Goal: Task Accomplishment & Management: Manage account settings

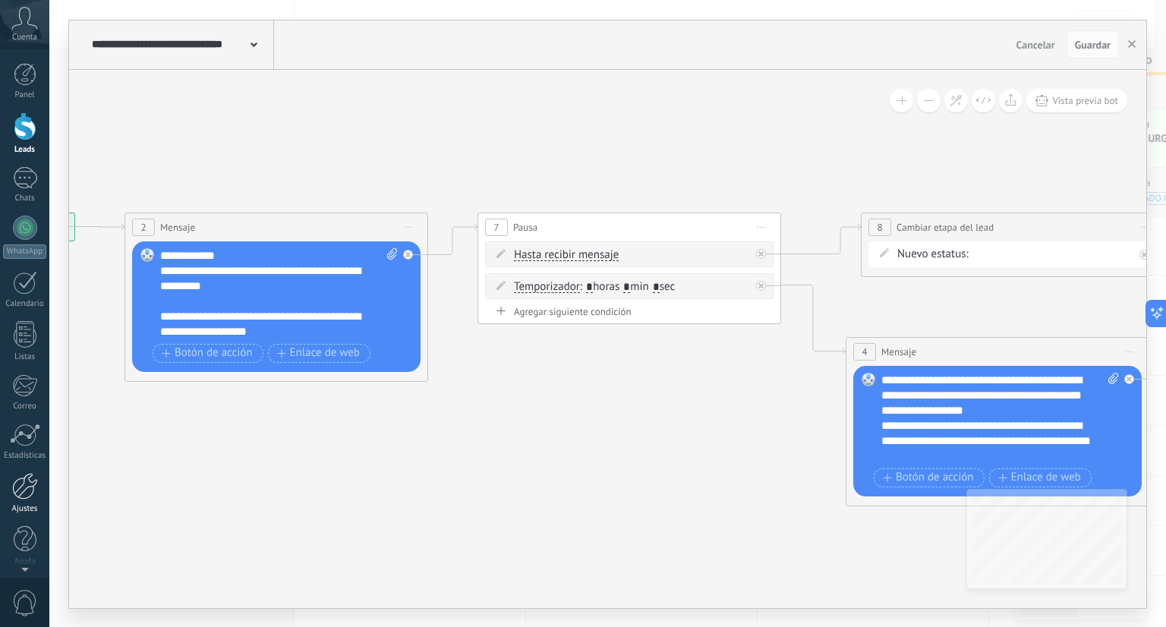
click at [43, 489] on link "Ajustes" at bounding box center [24, 493] width 49 height 41
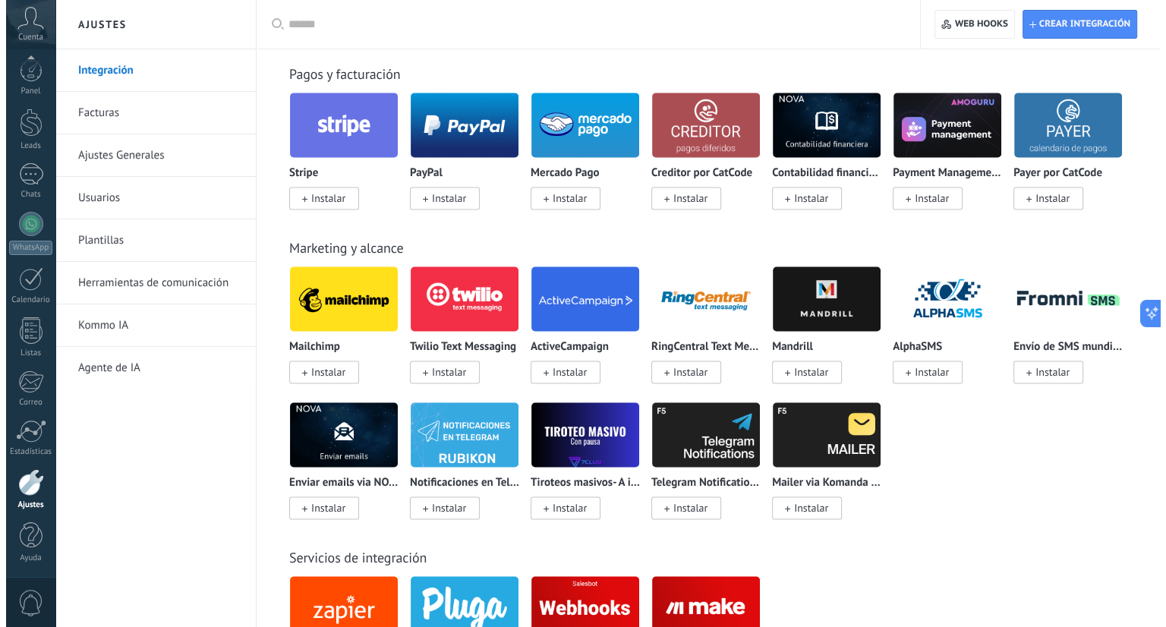
scroll to position [2742, 0]
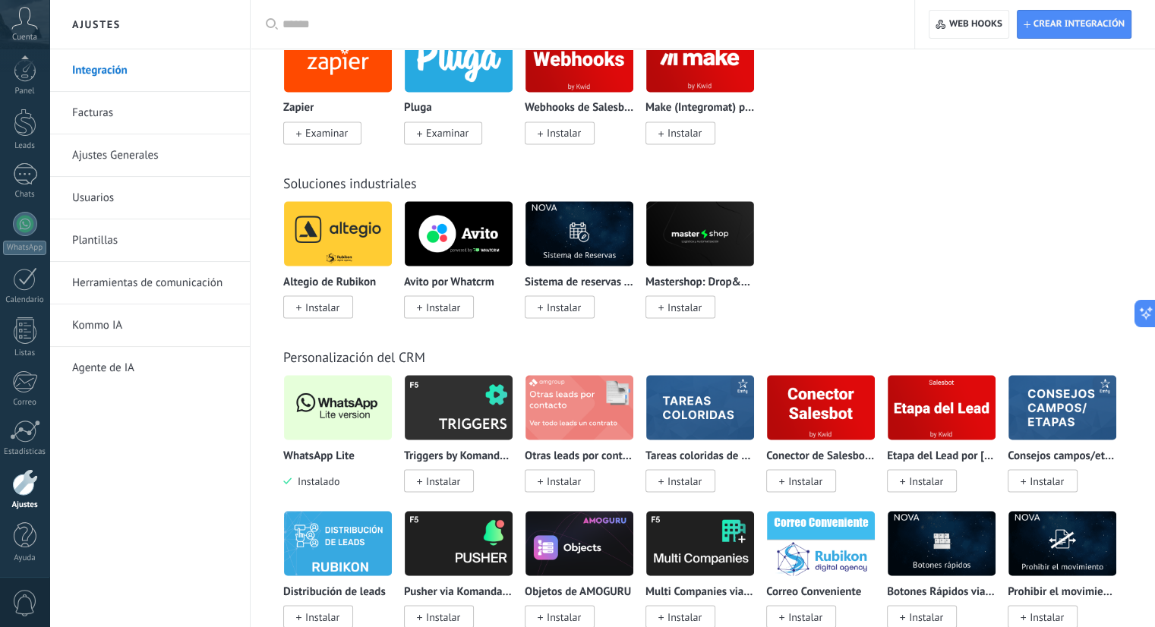
click at [338, 427] on img at bounding box center [338, 407] width 108 height 74
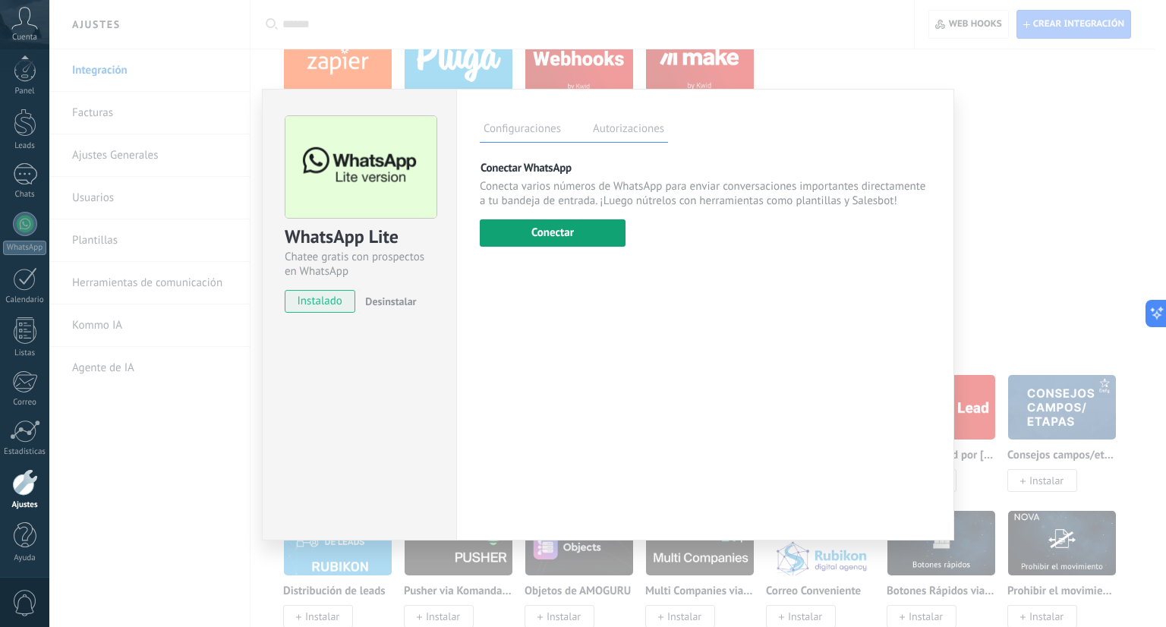
click at [585, 222] on button "Conectar" at bounding box center [553, 232] width 146 height 27
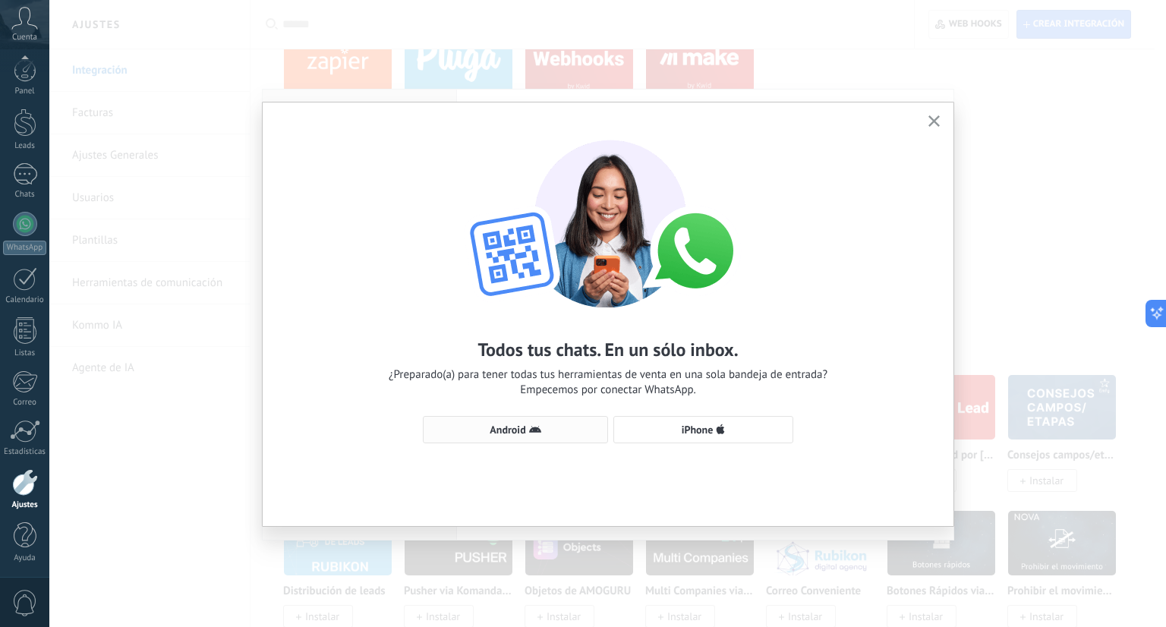
click at [525, 416] on button "Android" at bounding box center [515, 429] width 185 height 27
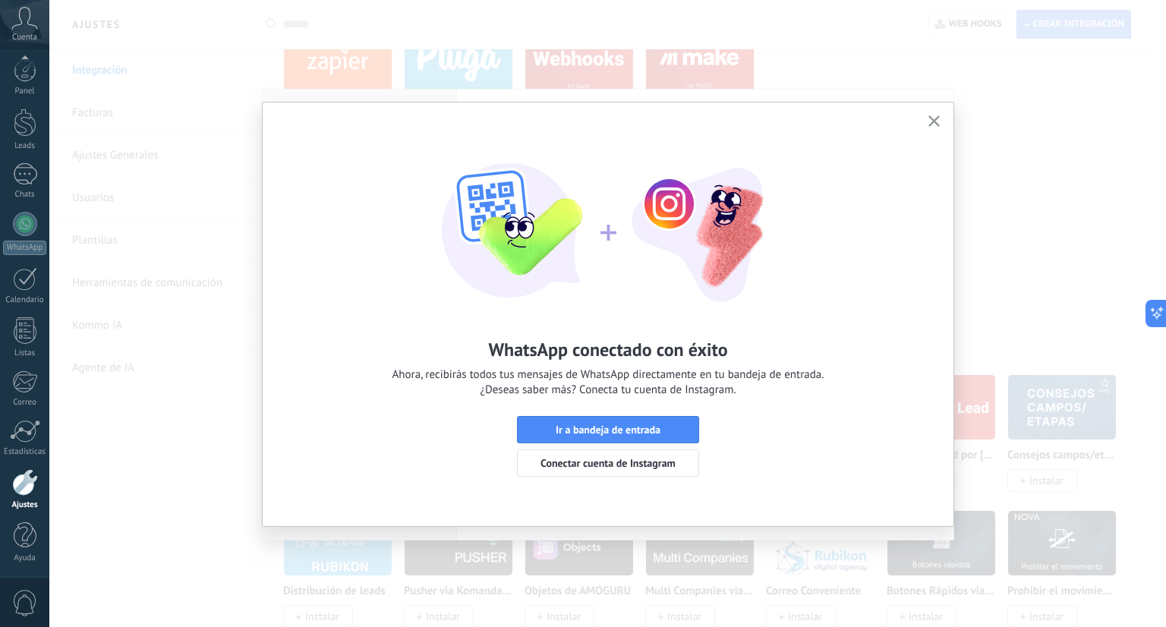
click at [939, 130] on button "button" at bounding box center [934, 122] width 19 height 20
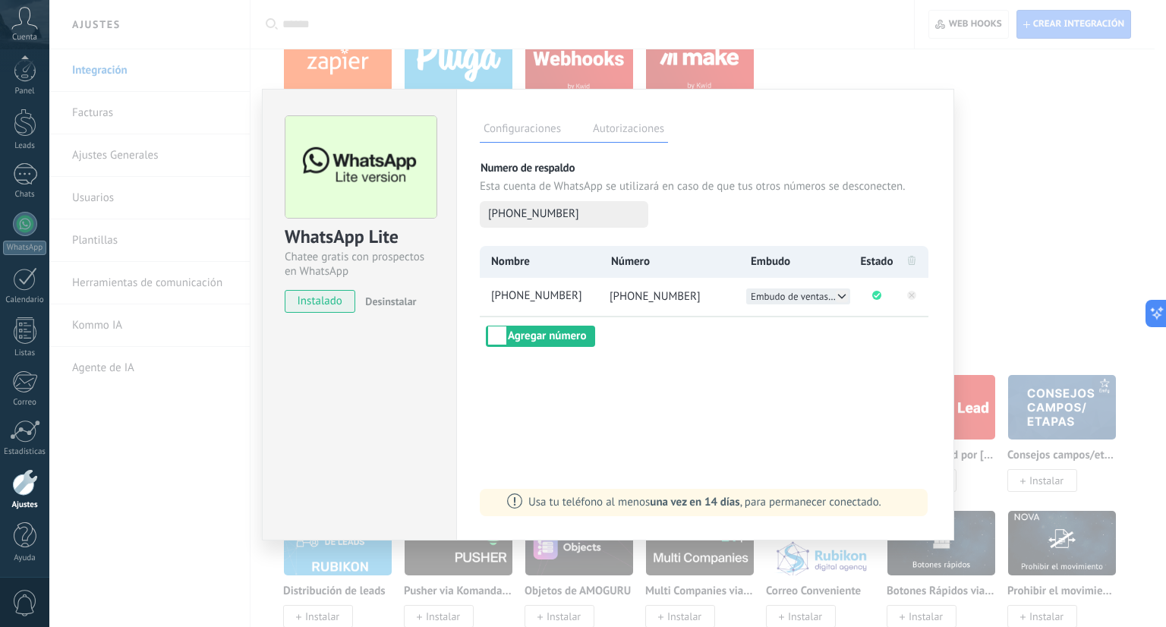
click at [781, 294] on span "Embudo de ventas ipaa wa" at bounding box center [793, 296] width 85 height 13
click at [791, 298] on div "embudo de ventas santa alicia embudo de ventas eloika" at bounding box center [798, 304] width 104 height 32
click at [24, 222] on div at bounding box center [25, 224] width 24 height 24
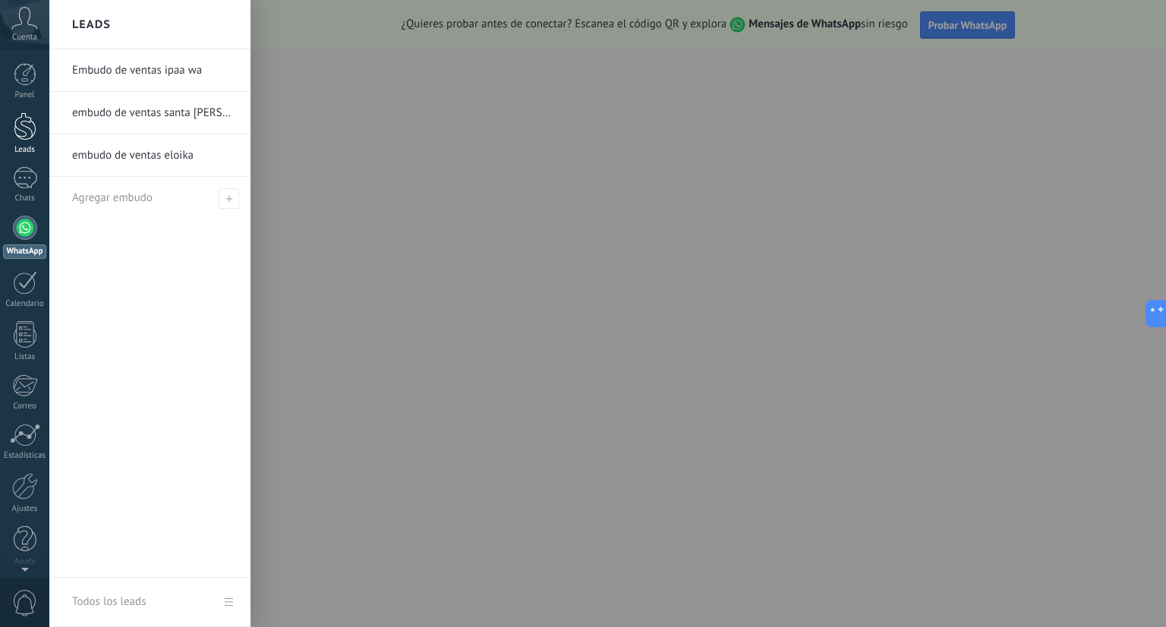
click at [30, 145] on div "Leads" at bounding box center [25, 150] width 44 height 10
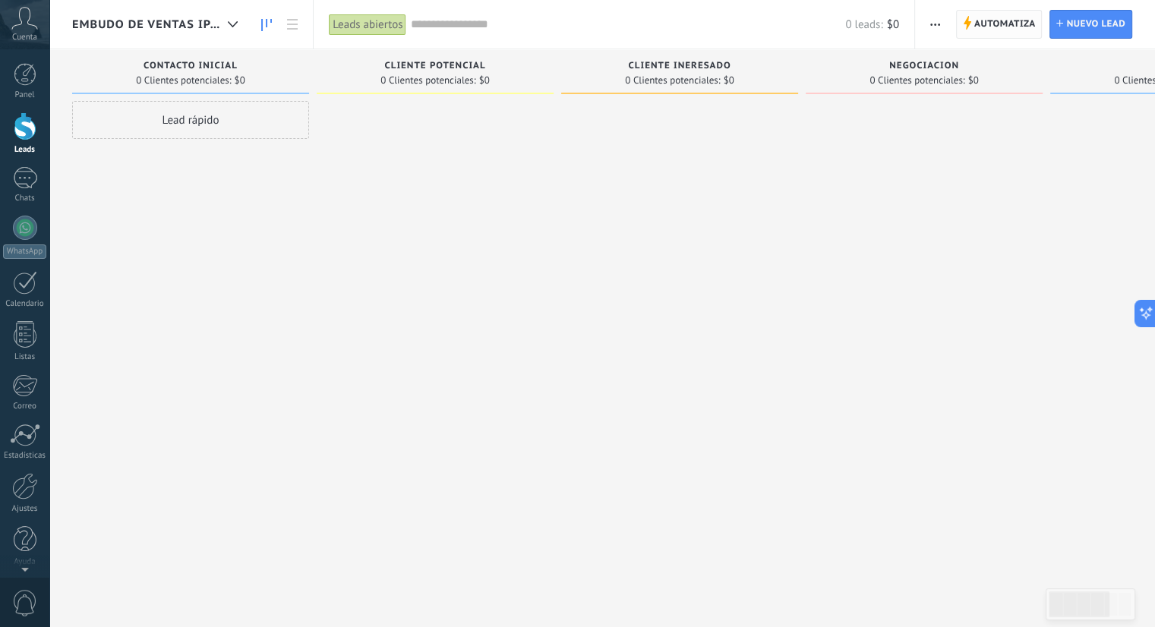
click at [1036, 36] on span "Automatiza Automatiza" at bounding box center [999, 24] width 87 height 29
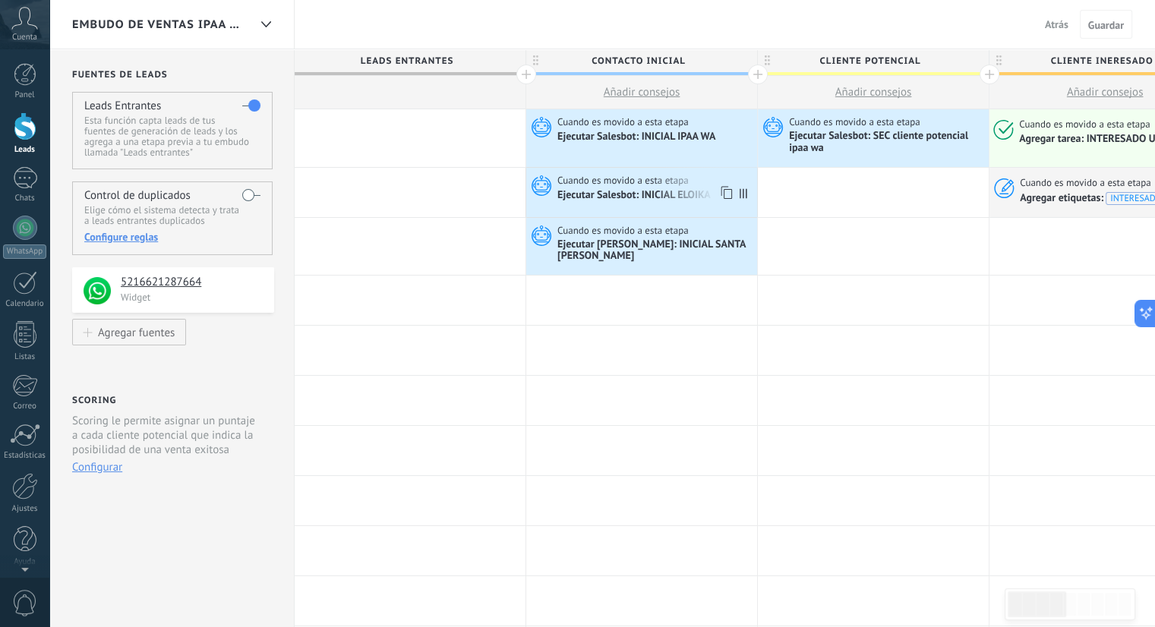
click at [631, 196] on div "Ejecutar Salesbot: INICIAL ELOIKA" at bounding box center [635, 196] width 156 height 14
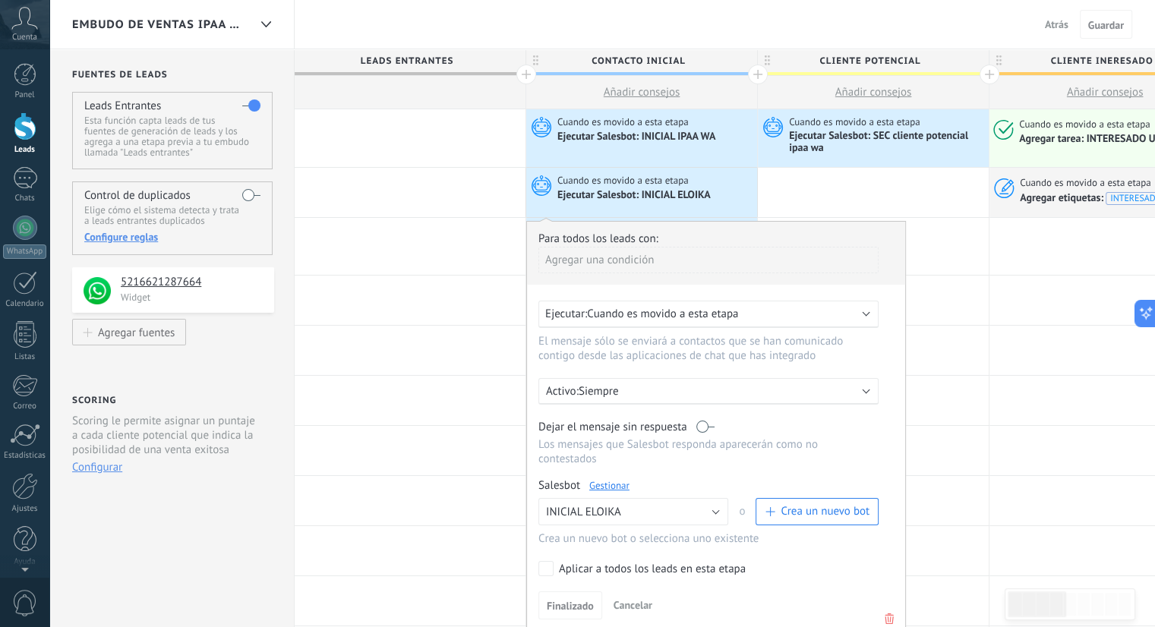
click at [613, 479] on link "Gestionar" at bounding box center [609, 485] width 40 height 13
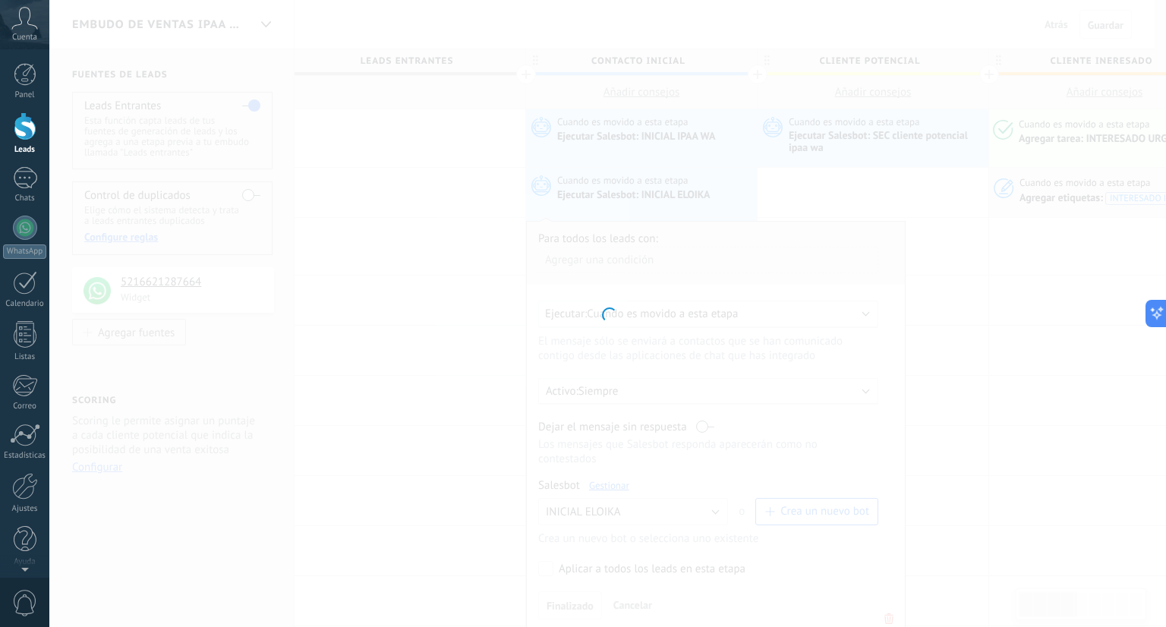
type input "**********"
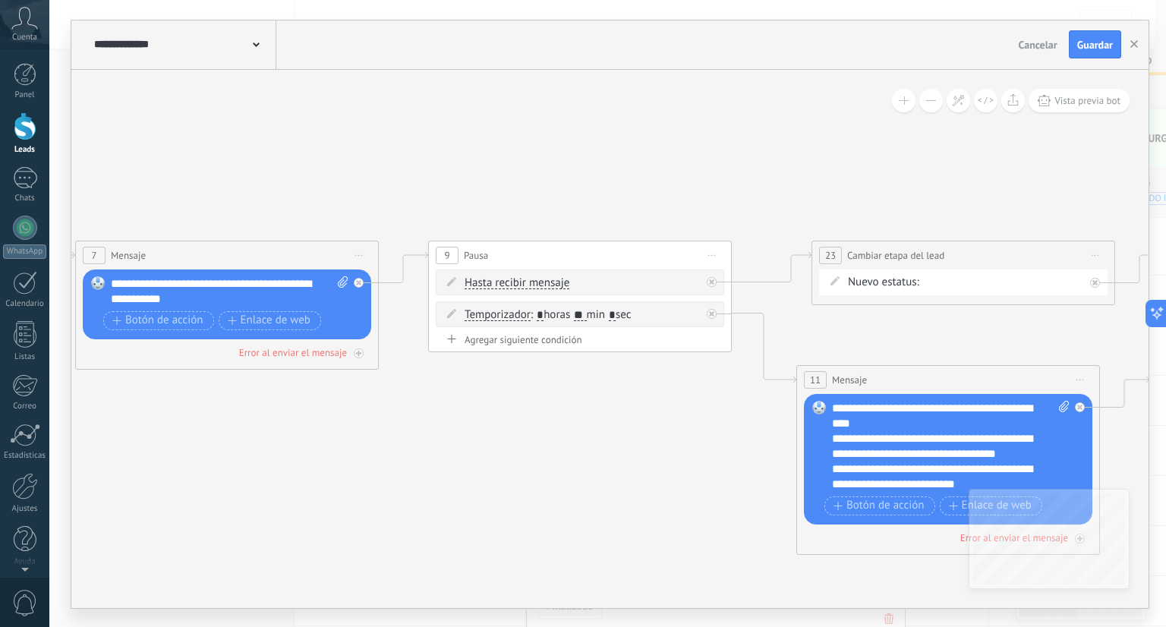
click at [0, 0] on div "Contacto inicial cliente potencial cliente interesado negociacion cita VENTA CE…" at bounding box center [0, 0] width 0 height 0
click at [720, 396] on div at bounding box center [607, 254] width 1117 height 627
click at [1089, 46] on span "Guardar" at bounding box center [1095, 44] width 36 height 11
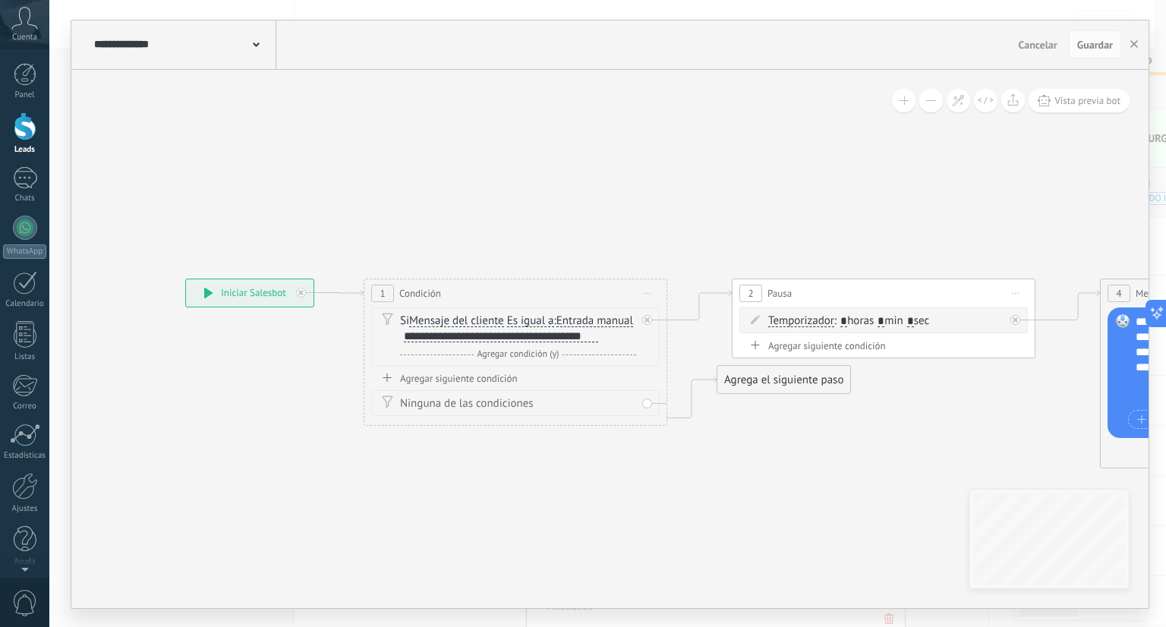
click at [261, 296] on div "**********" at bounding box center [250, 292] width 128 height 27
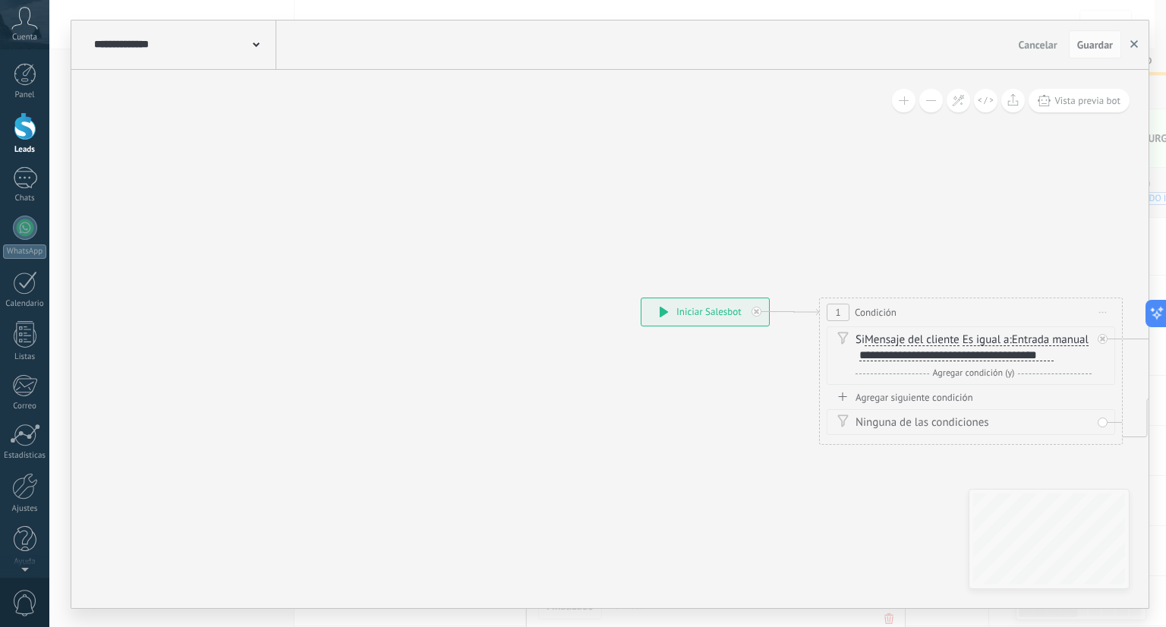
click at [1127, 46] on button "button" at bounding box center [1134, 44] width 23 height 29
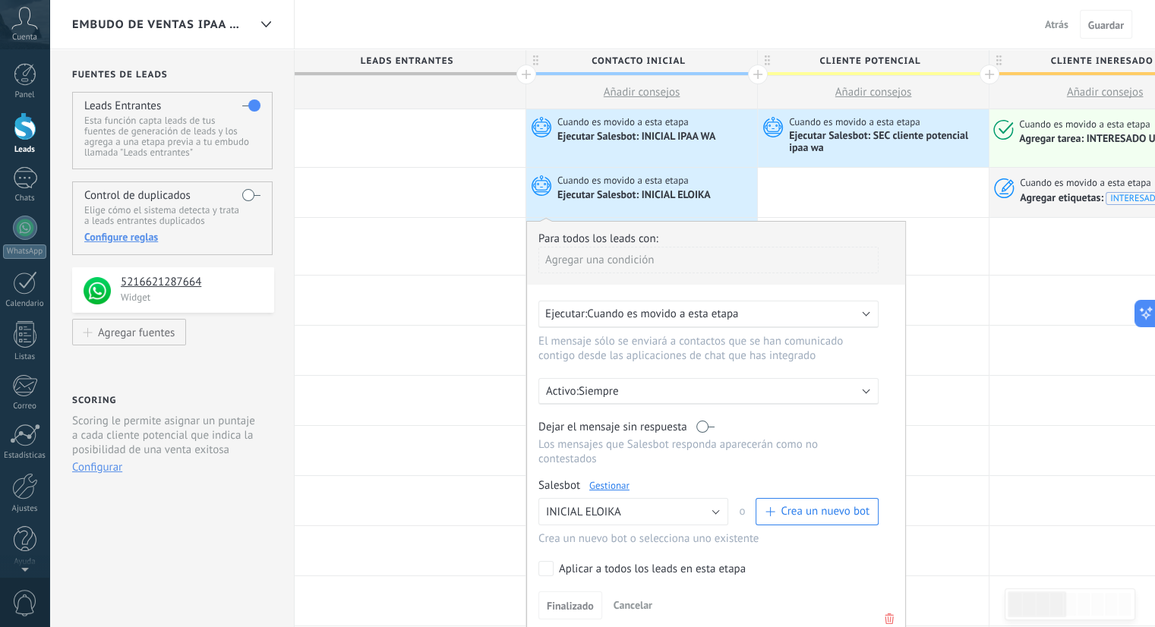
click at [674, 313] on span "Cuando es movido a esta etapa" at bounding box center [662, 314] width 151 height 14
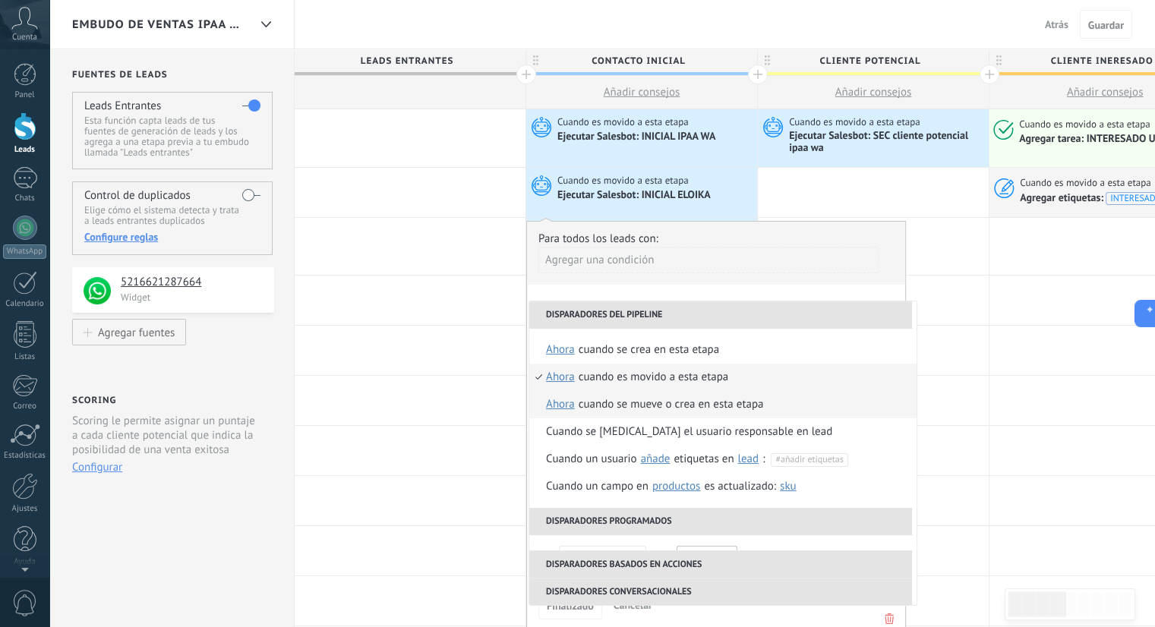
click at [683, 414] on div "Cuando se mueve o crea en esta etapa" at bounding box center [671, 404] width 185 height 27
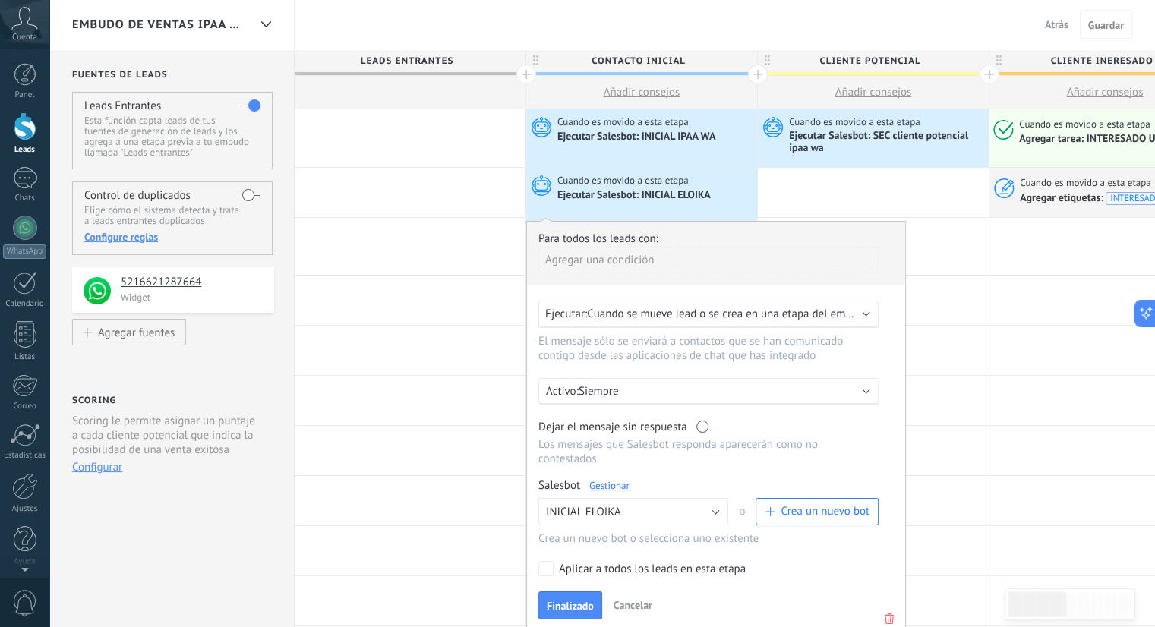
click at [759, 316] on span "Cuando se mueve lead o se crea en una etapa del embudo" at bounding box center [728, 314] width 282 height 14
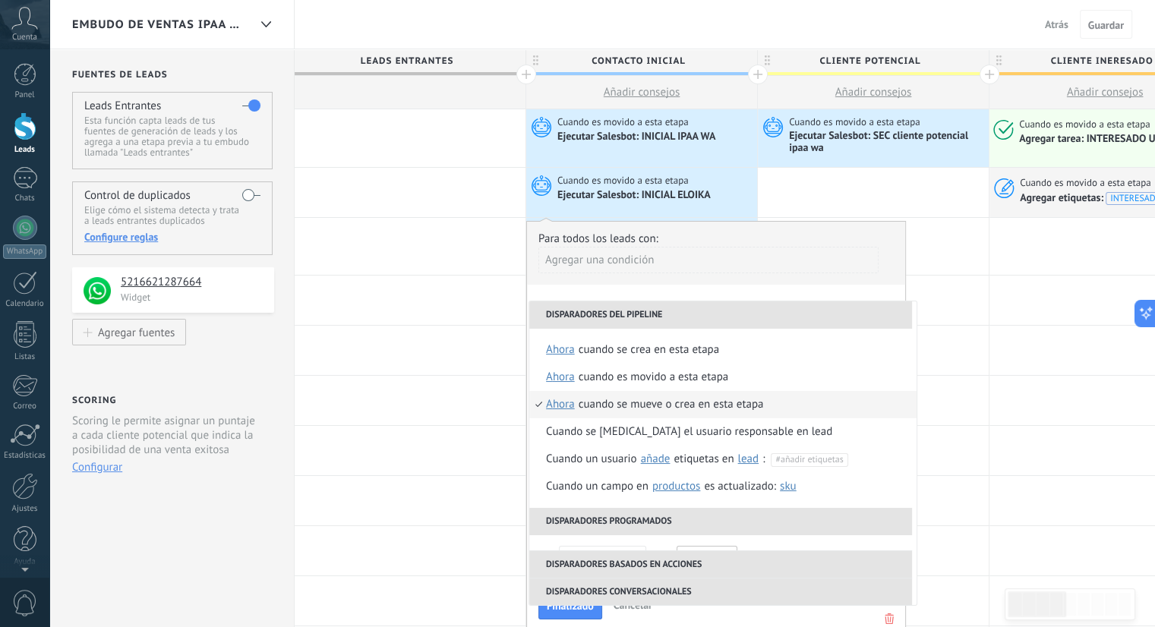
click at [717, 411] on div "Cuando se mueve o crea en esta etapa" at bounding box center [671, 404] width 185 height 27
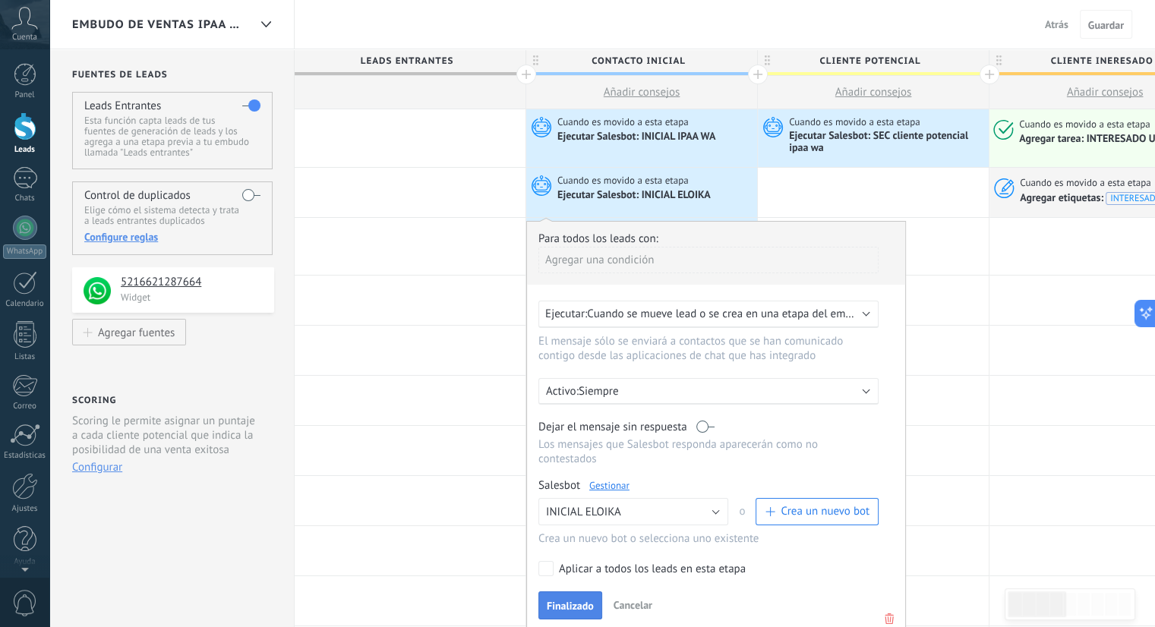
click at [553, 601] on span "Finalizado" at bounding box center [570, 606] width 47 height 11
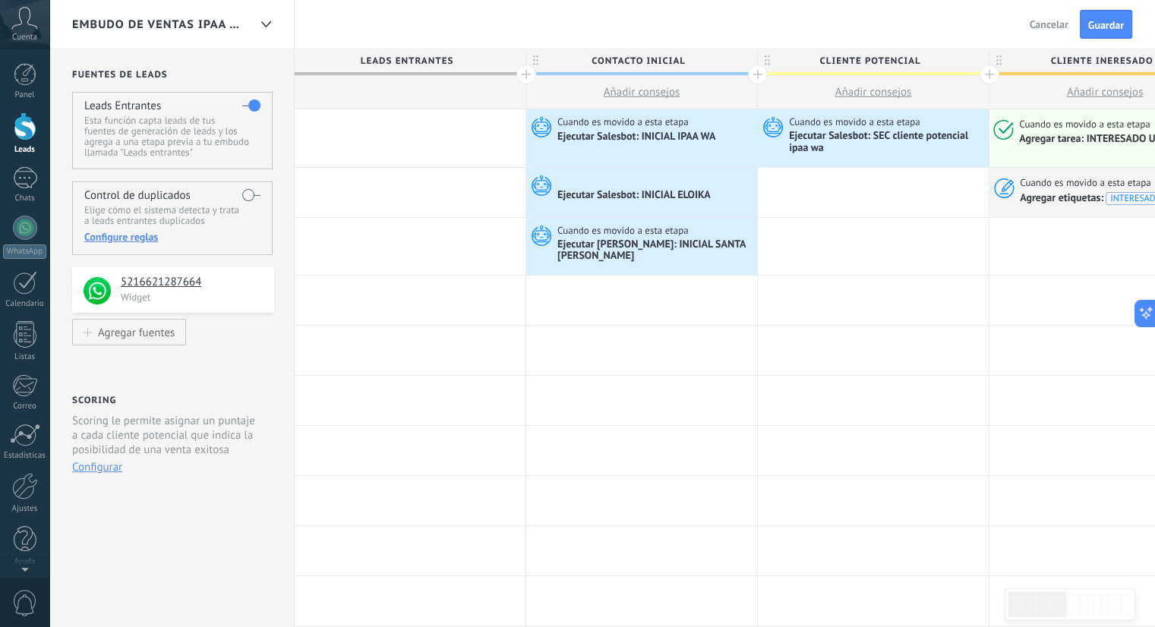
click at [251, 107] on label at bounding box center [251, 105] width 18 height 24
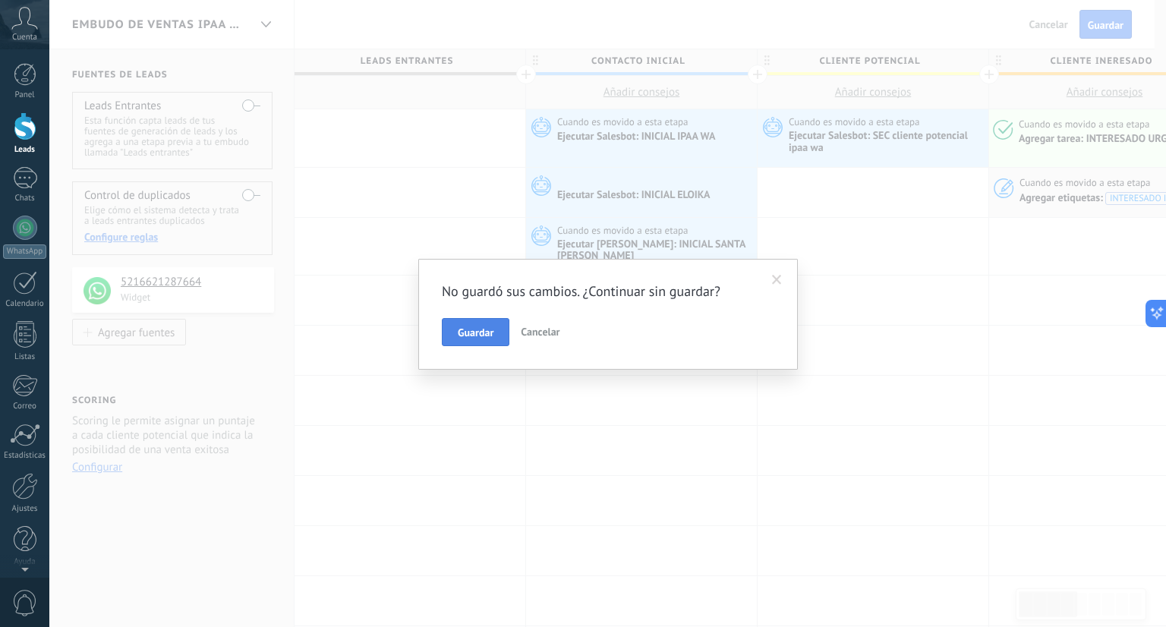
click at [471, 334] on span "Guardar" at bounding box center [476, 332] width 36 height 11
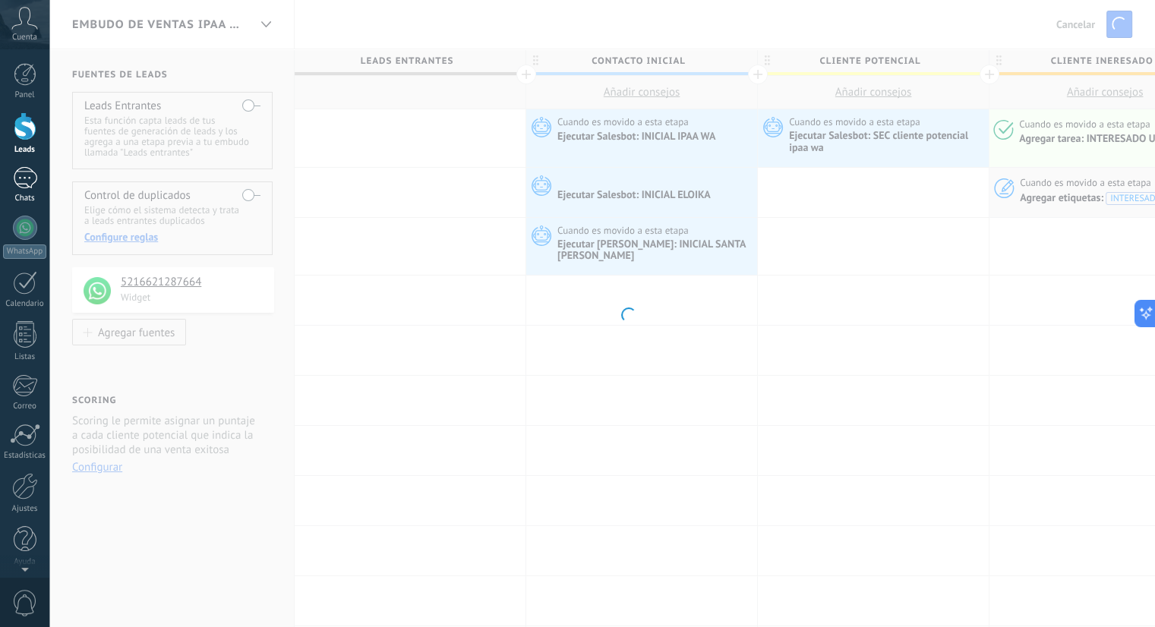
click at [15, 178] on div at bounding box center [25, 178] width 24 height 22
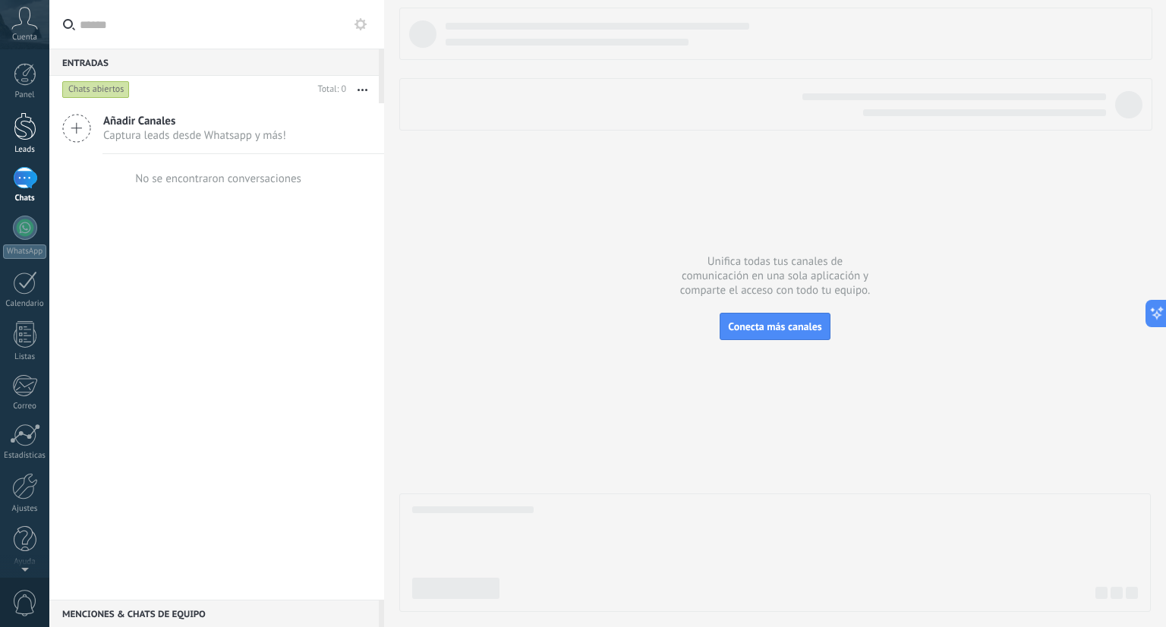
click at [28, 137] on div at bounding box center [25, 126] width 23 height 28
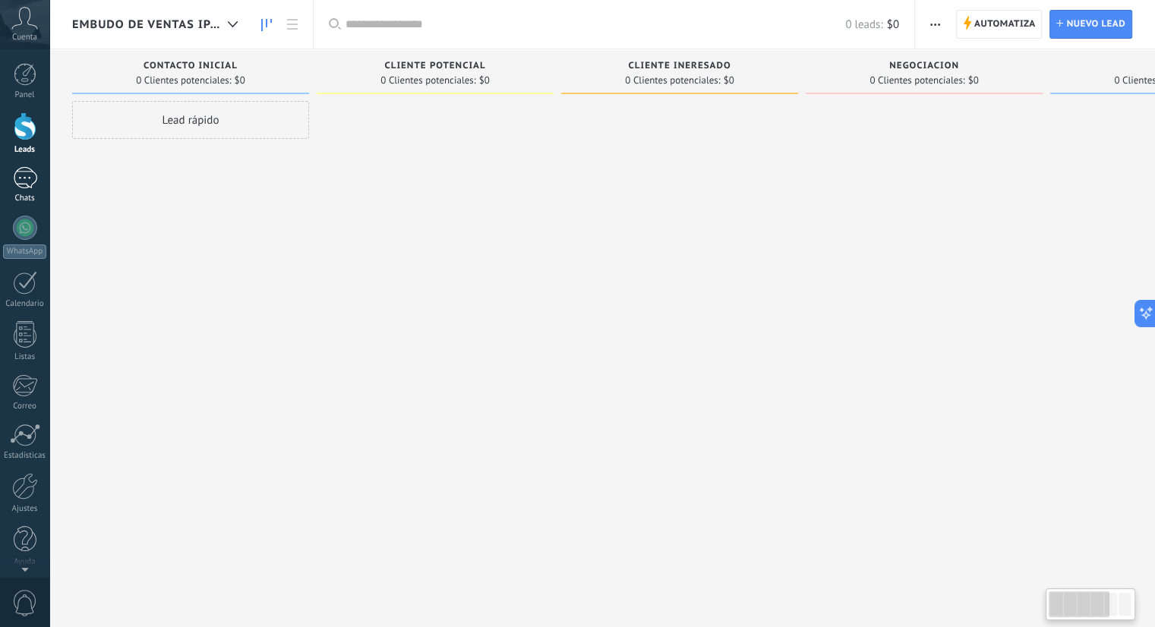
click at [27, 178] on div at bounding box center [25, 178] width 24 height 22
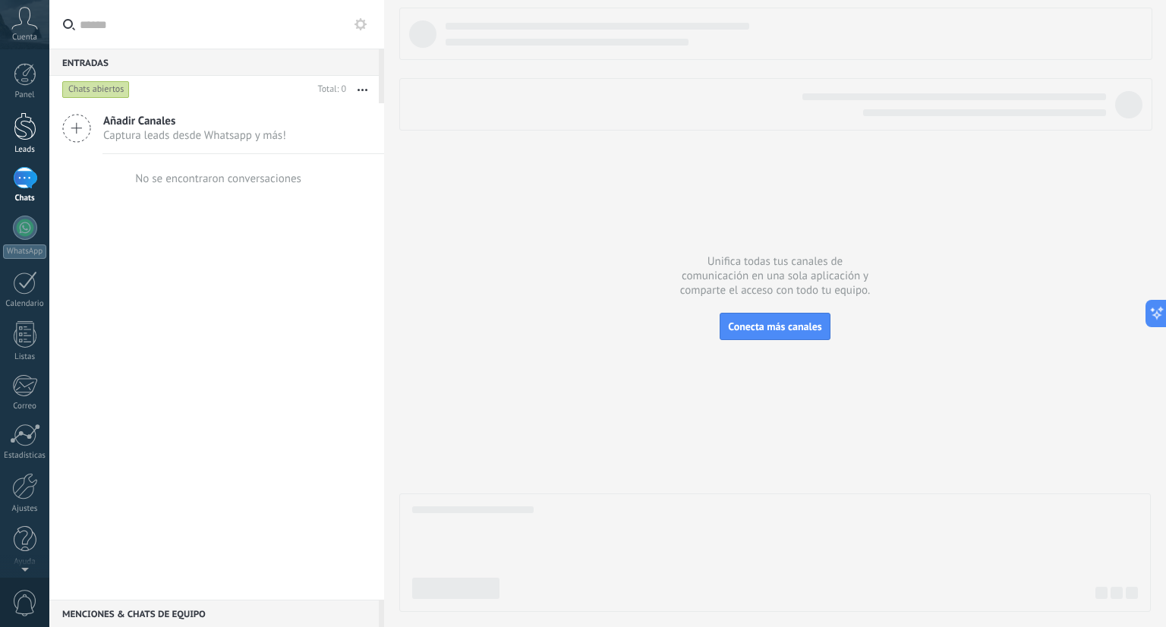
click at [25, 136] on div at bounding box center [25, 126] width 23 height 28
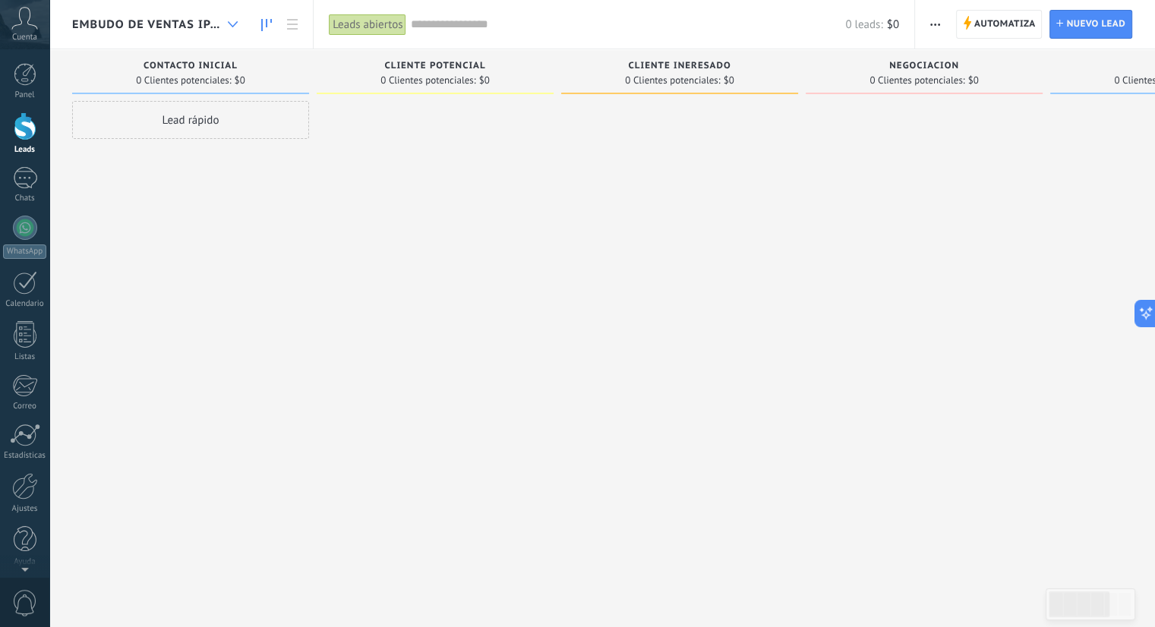
click at [226, 28] on div at bounding box center [232, 25] width 25 height 30
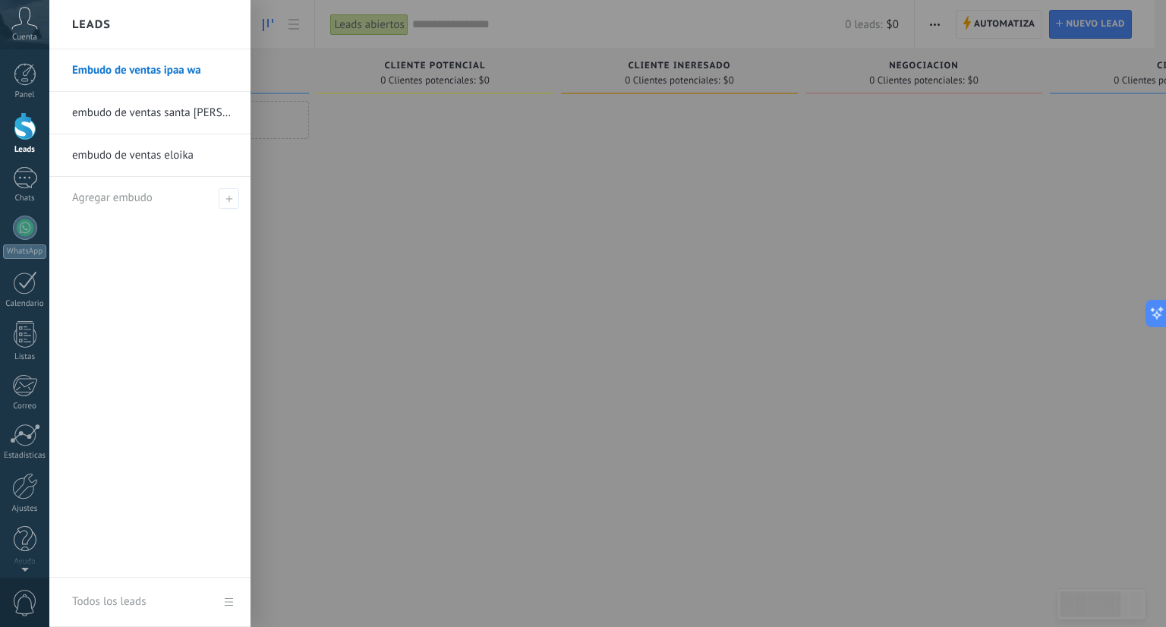
click at [367, 156] on div at bounding box center [632, 313] width 1166 height 627
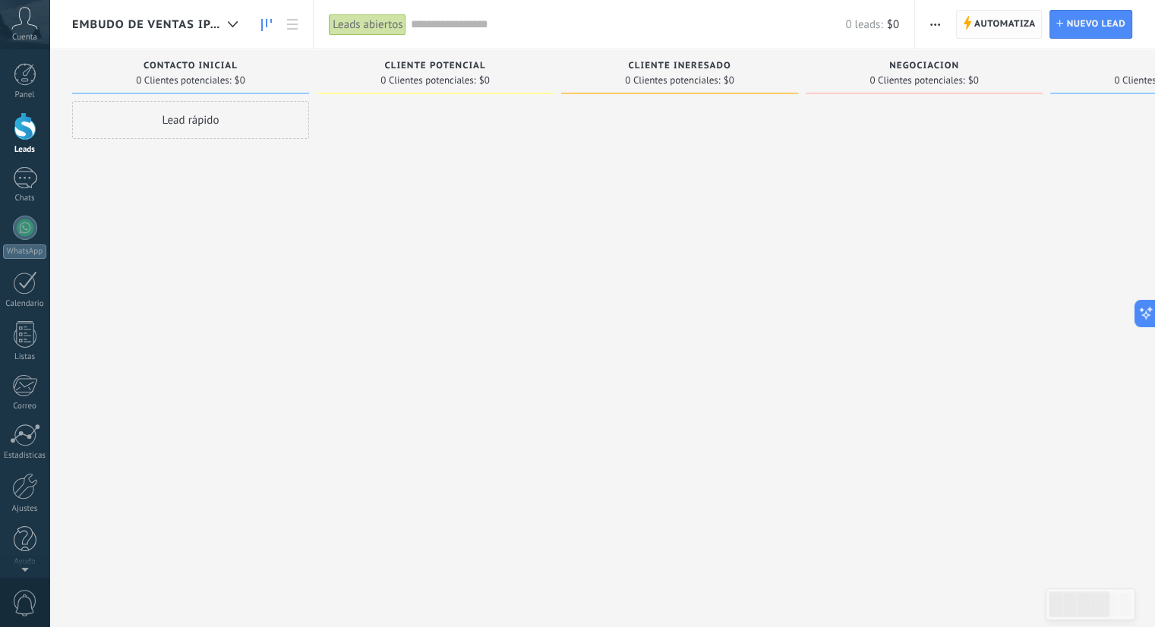
click at [1006, 14] on span "Automatiza" at bounding box center [1004, 24] width 61 height 27
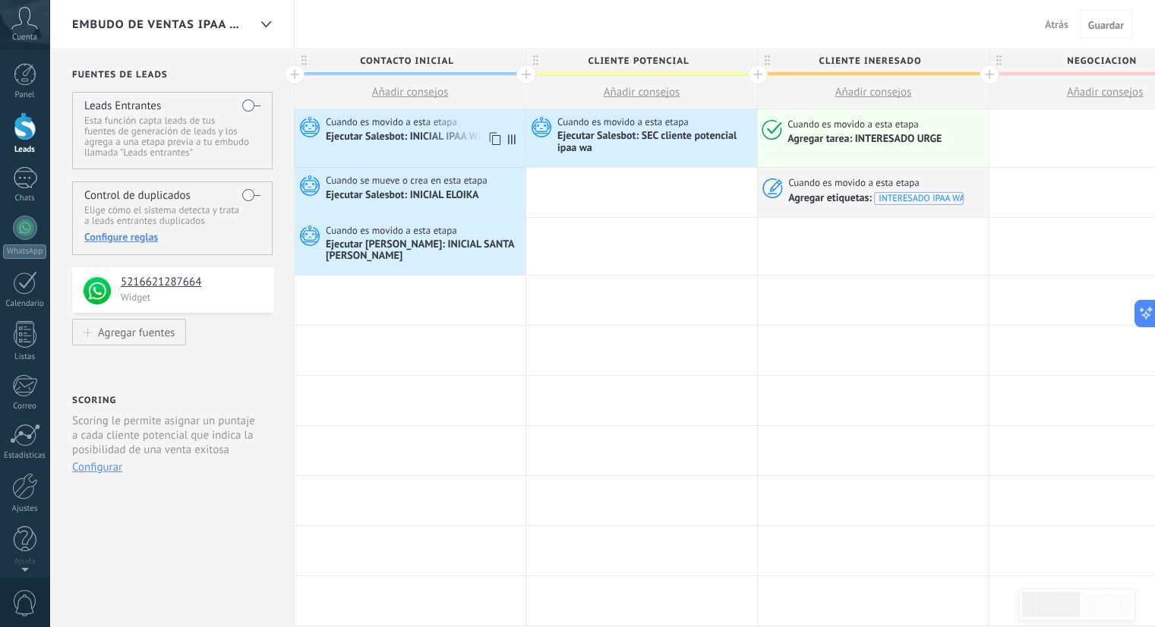
click at [453, 137] on div "Ejecutar Salesbot: INICIAL IPAA WA" at bounding box center [406, 138] width 160 height 14
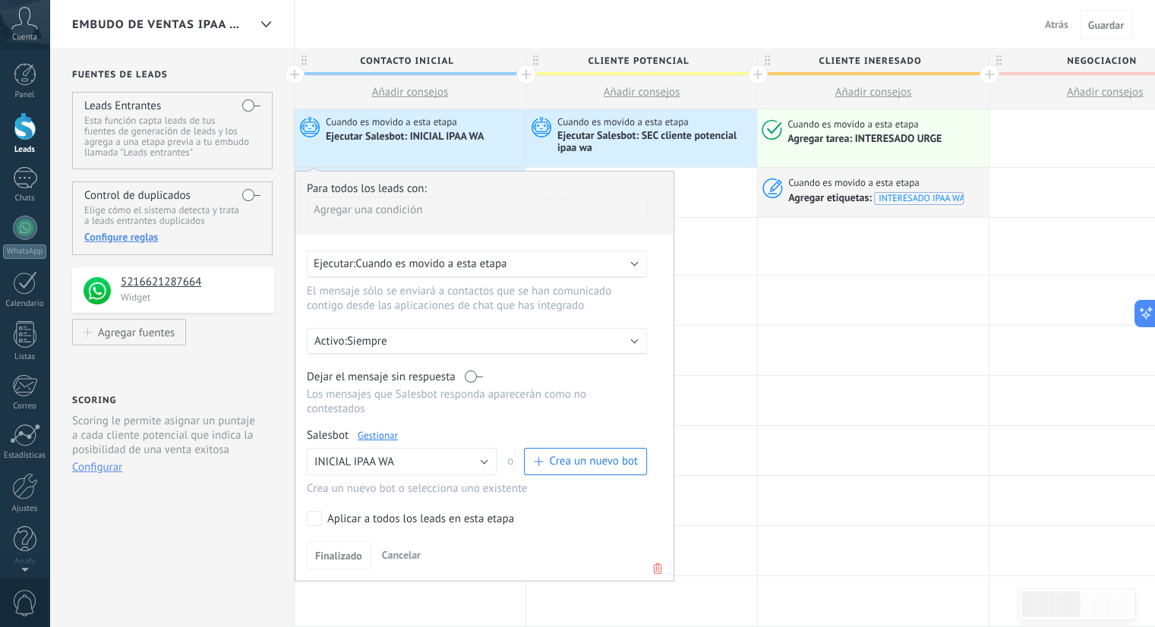
click at [452, 137] on div "Ejecutar Salesbot: INICIAL IPAA WA" at bounding box center [406, 138] width 160 height 14
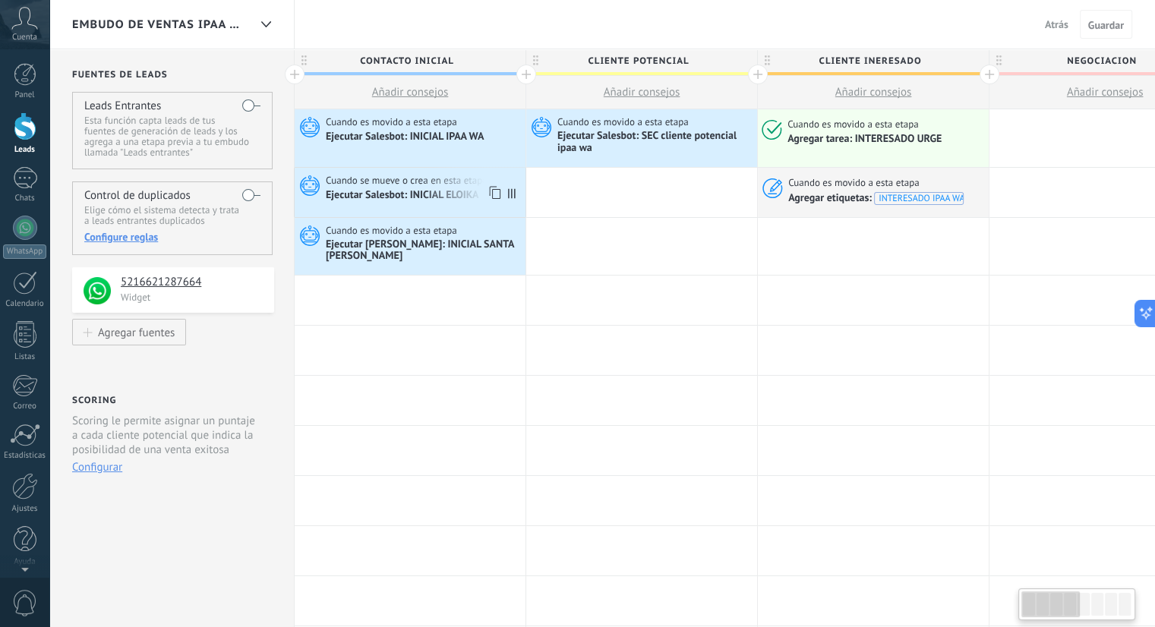
click at [429, 197] on div "Ejecutar Salesbot: INICIAL ELOIKA" at bounding box center [404, 196] width 156 height 14
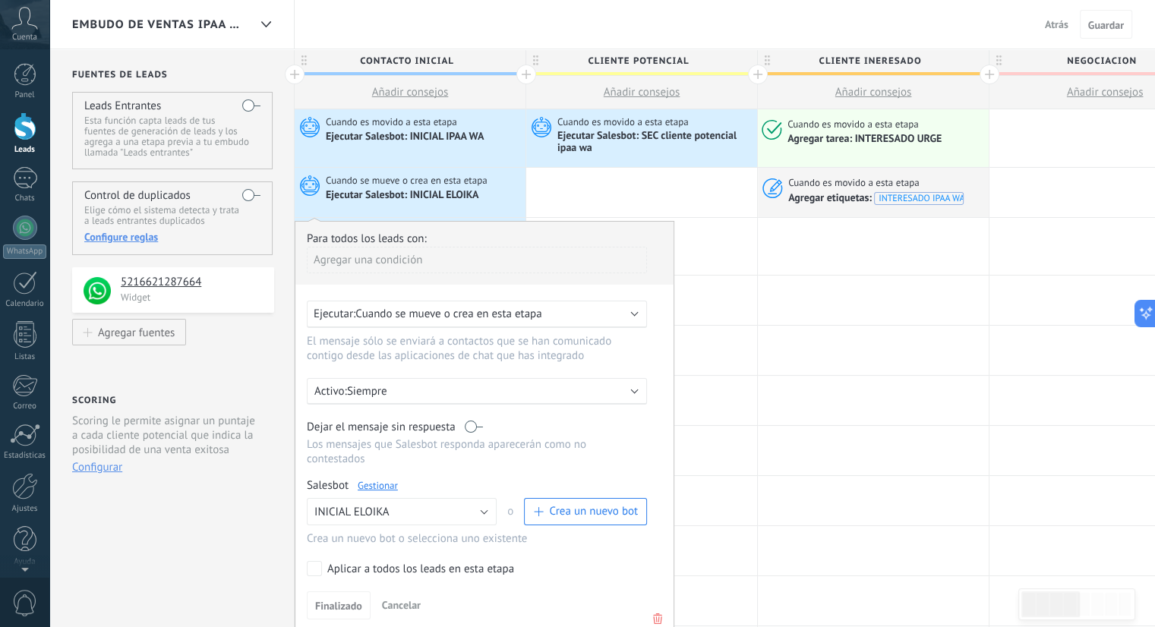
click at [385, 479] on link "Gestionar" at bounding box center [378, 485] width 40 height 13
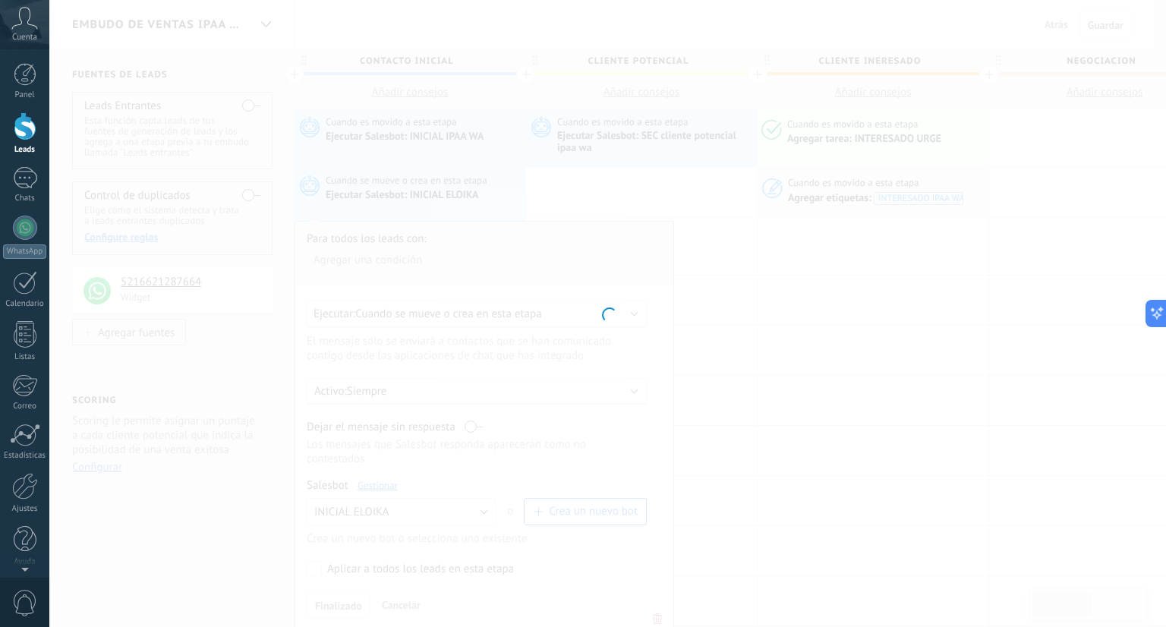
type input "**********"
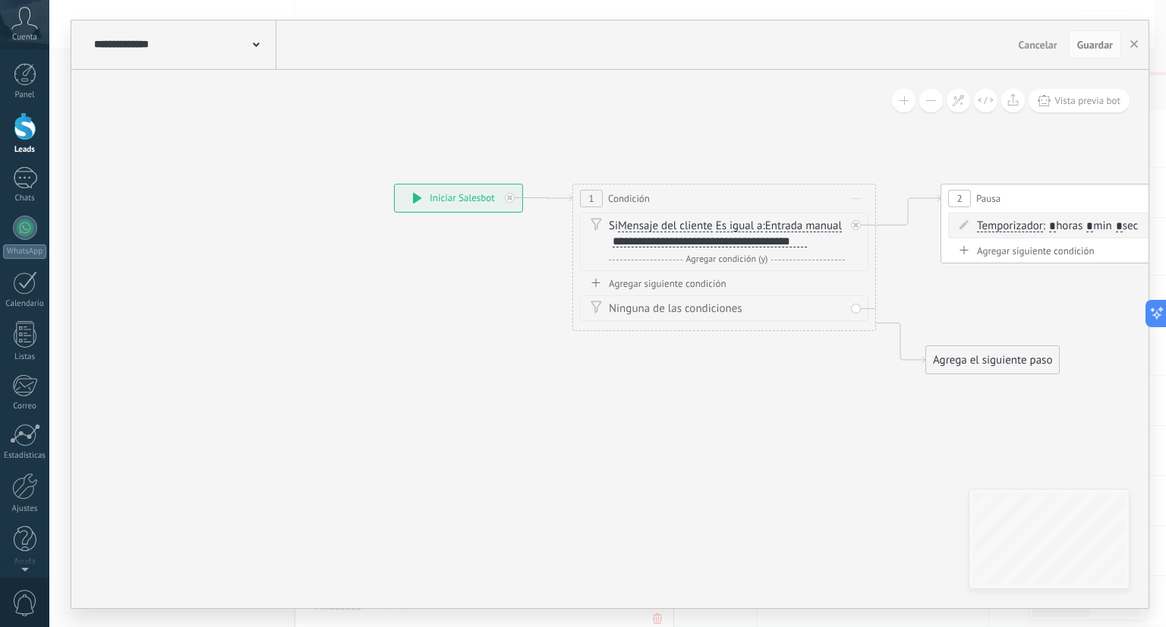
drag, startPoint x: 806, startPoint y: 254, endPoint x: 674, endPoint y: 247, distance: 131.5
drag, startPoint x: 674, startPoint y: 247, endPoint x: 603, endPoint y: 258, distance: 72.3
click at [603, 258] on div "Si Mensaje del cliente Mensaje del cliente Emoción de la conversación Comentari…" at bounding box center [724, 242] width 288 height 58
drag, startPoint x: 613, startPoint y: 254, endPoint x: 804, endPoint y: 253, distance: 190.6
click at [804, 248] on div "**********" at bounding box center [710, 241] width 194 height 12
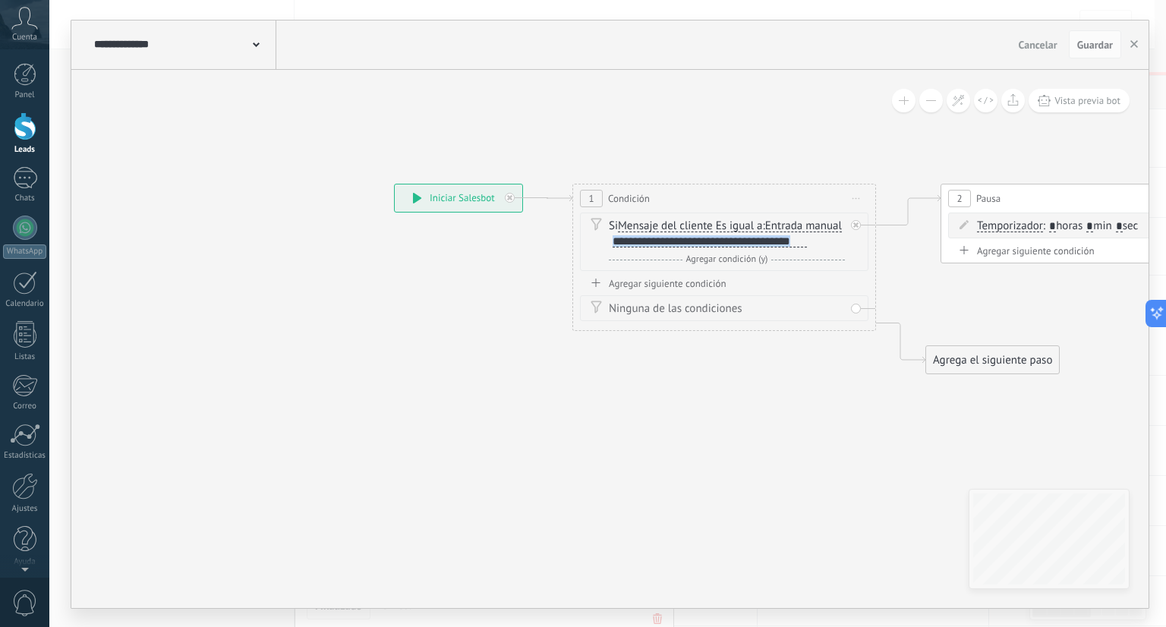
copy div "**********"
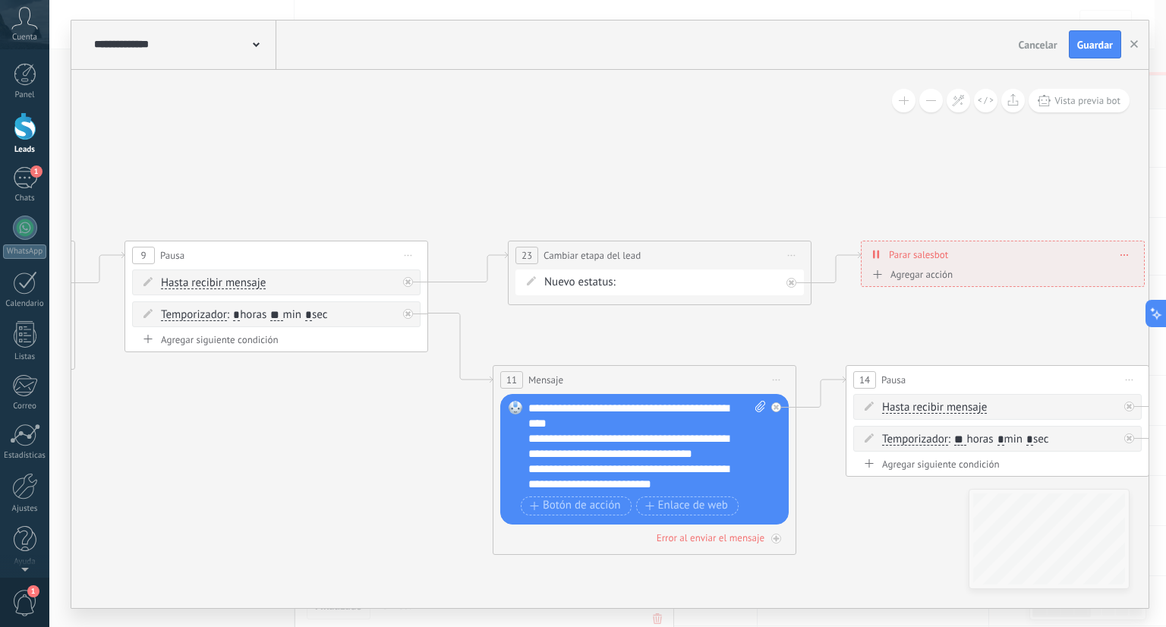
click at [1096, 58] on div "**********" at bounding box center [609, 44] width 1077 height 49
click at [1089, 43] on span "Guardar" at bounding box center [1095, 44] width 36 height 11
click at [1131, 46] on icon "button" at bounding box center [1134, 44] width 8 height 8
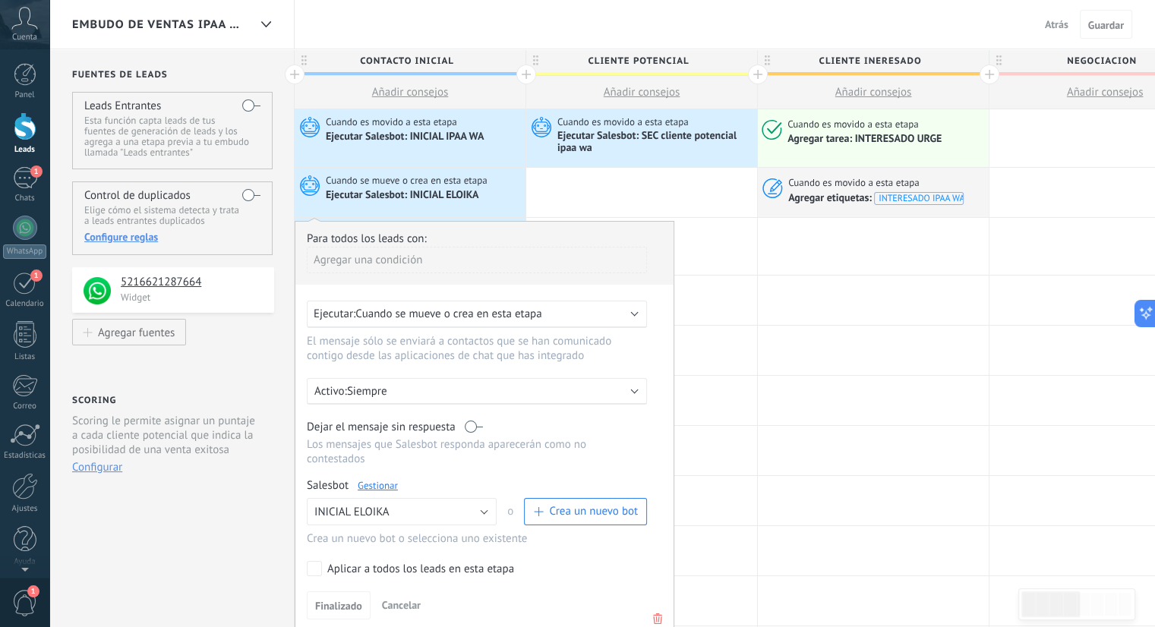
click at [219, 17] on span "Embudo de ventas ipaa wa" at bounding box center [160, 24] width 176 height 14
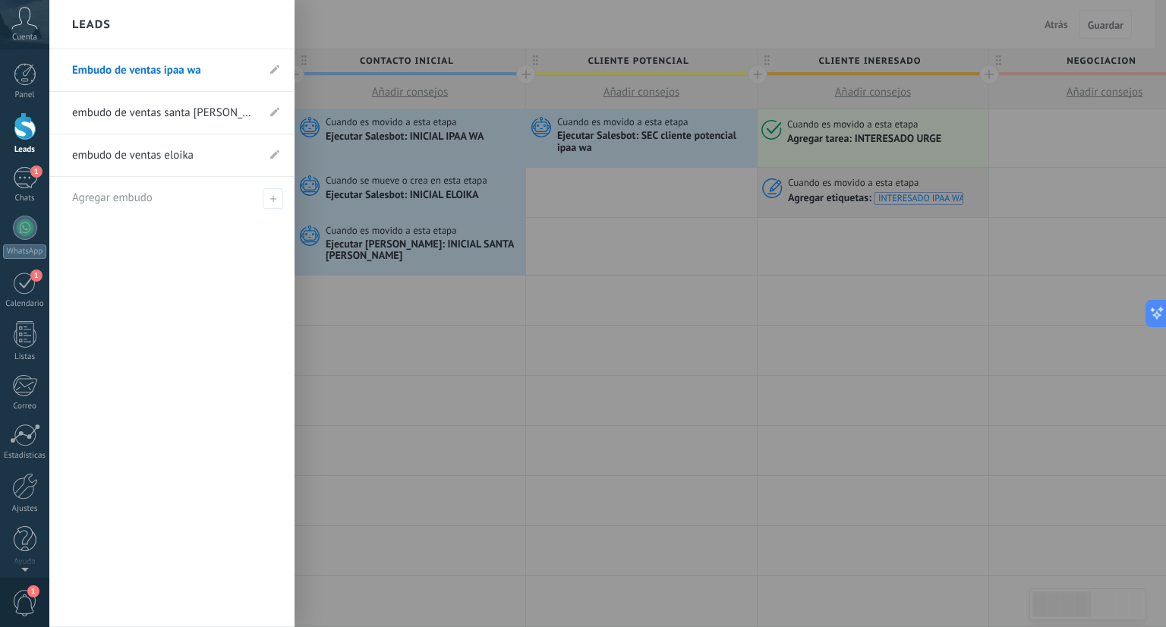
click at [179, 153] on link "embudo de ventas eloika" at bounding box center [164, 155] width 184 height 43
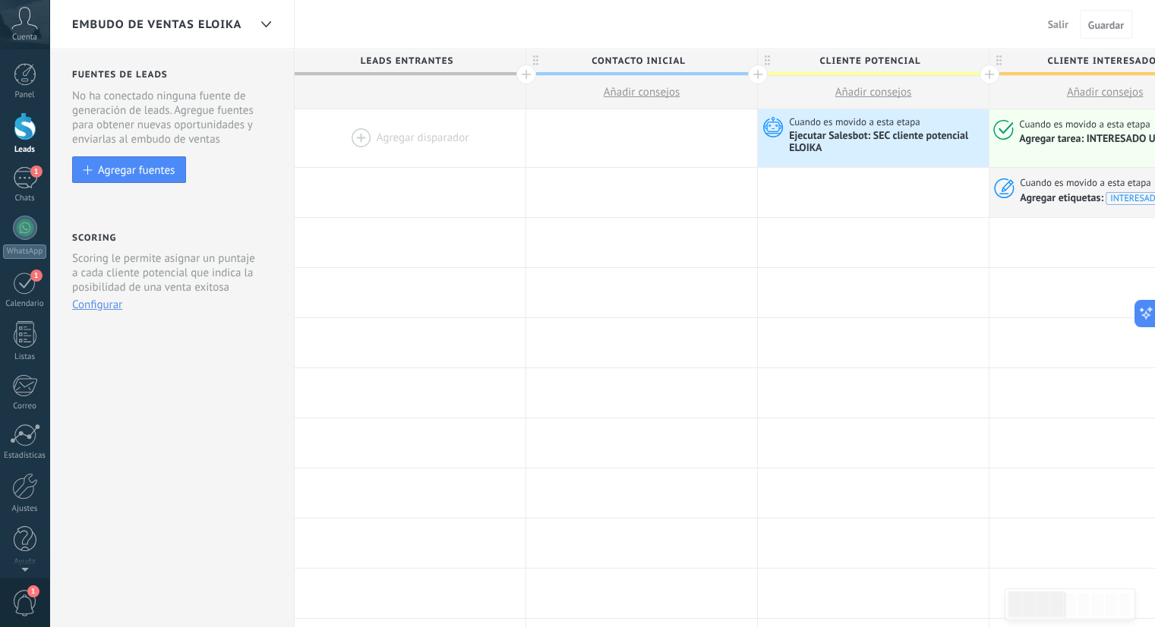
click at [1060, 34] on button "Salir" at bounding box center [1058, 24] width 33 height 23
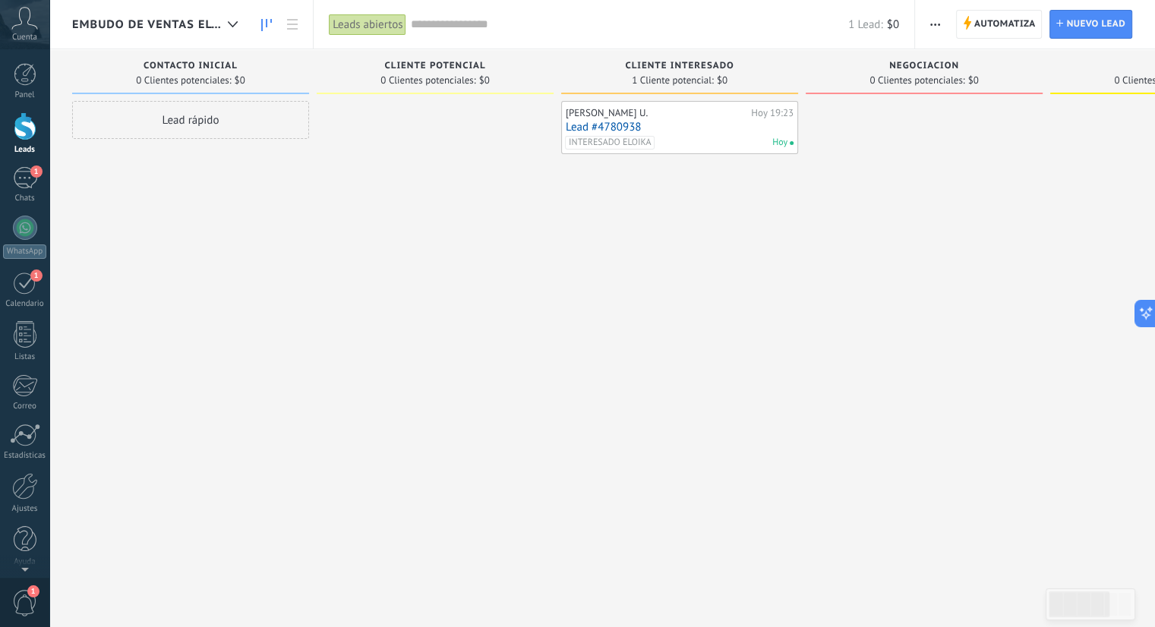
click at [724, 126] on link "Lead #4780938" at bounding box center [680, 127] width 228 height 13
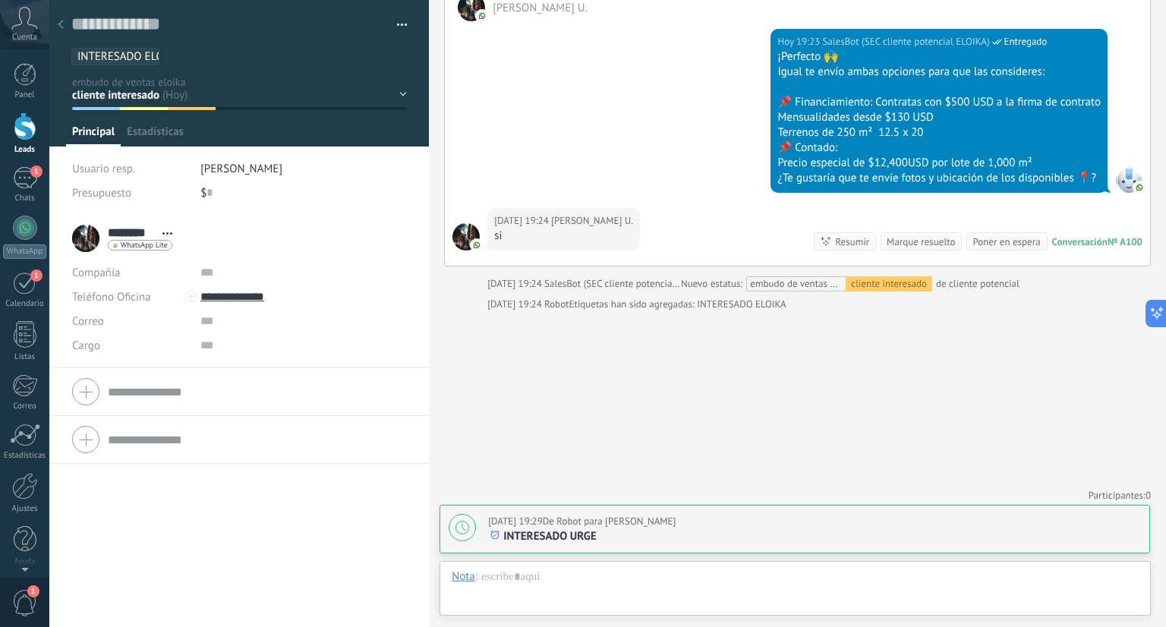
scroll to position [531, 0]
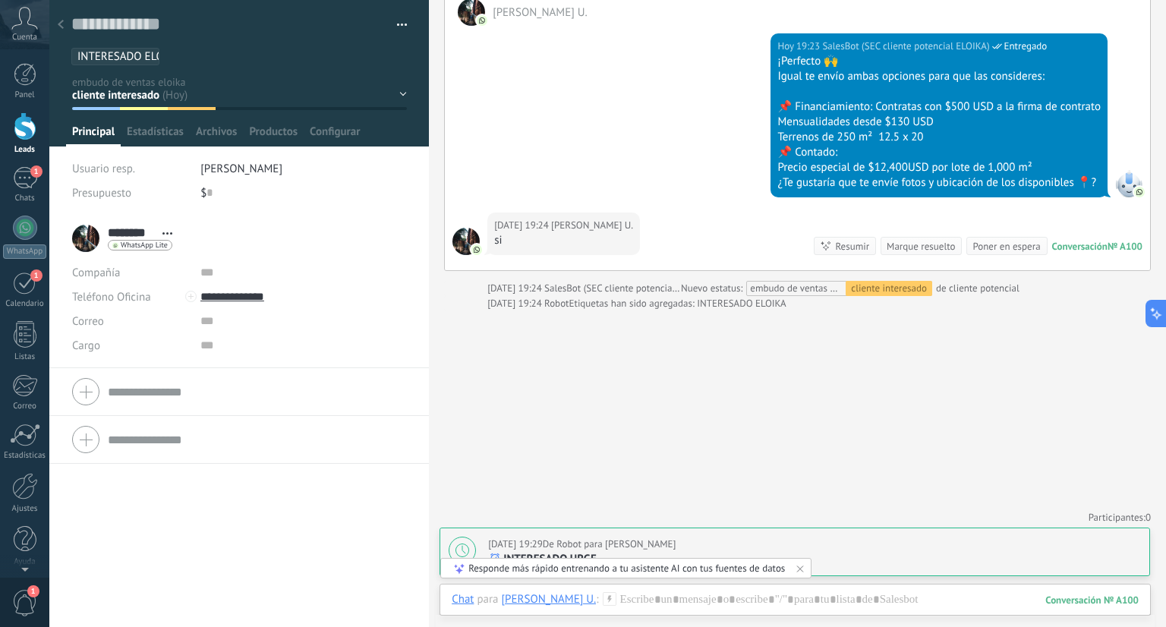
click at [56, 33] on div at bounding box center [60, 26] width 21 height 30
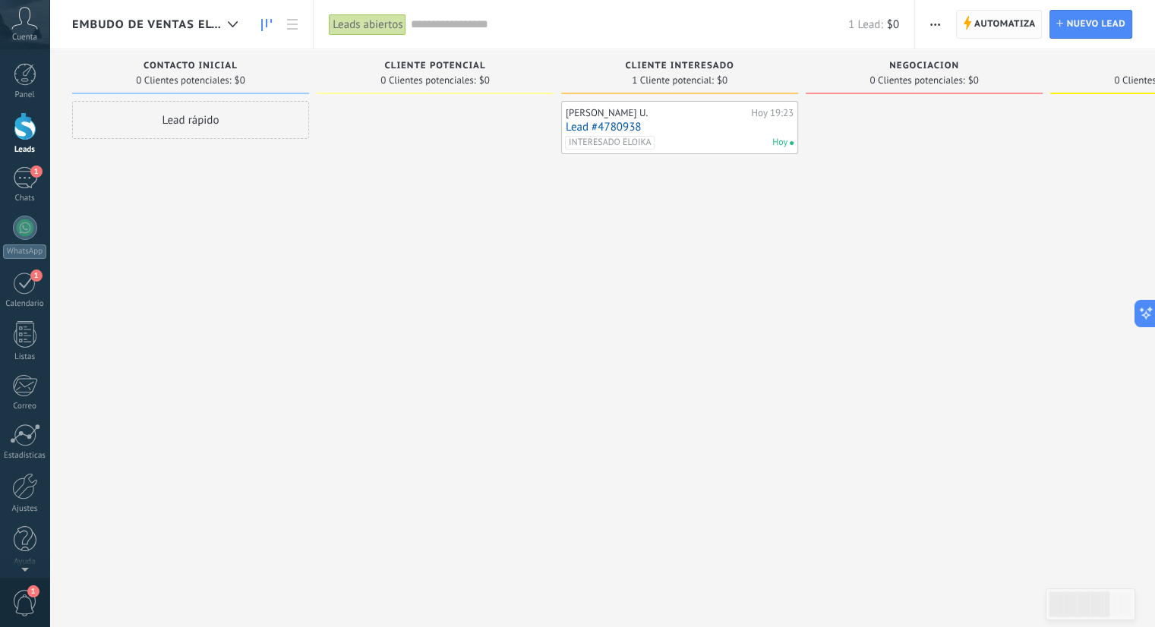
click at [1013, 19] on span "Automatiza" at bounding box center [1004, 24] width 61 height 27
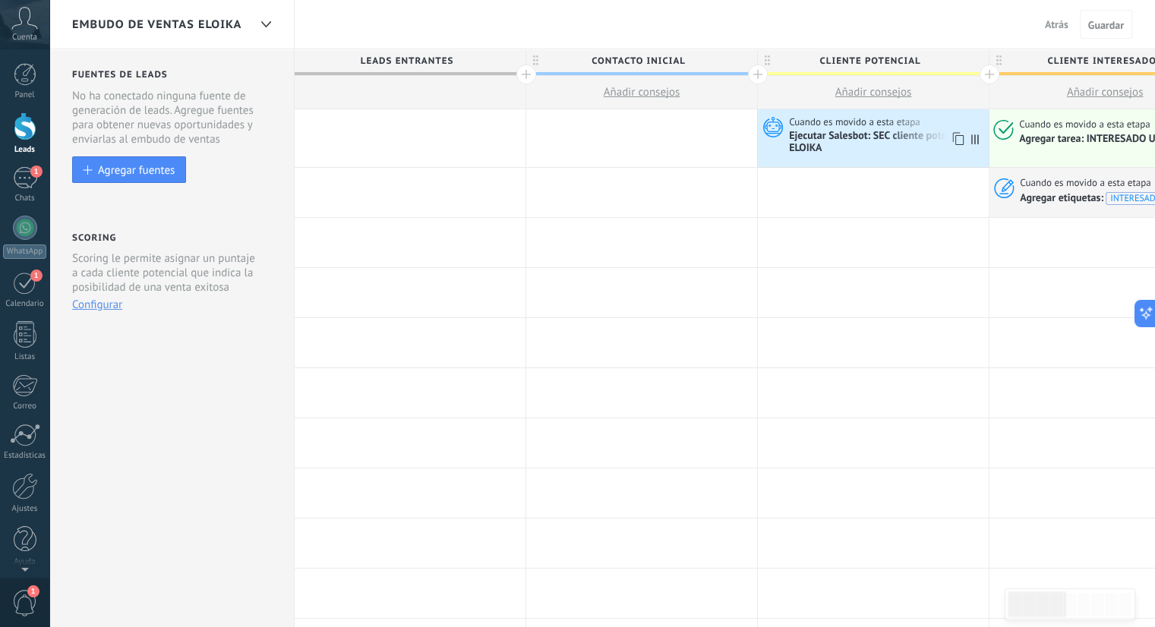
click at [901, 151] on div "Ejecutar Salesbot: SEC cliente potencial ELOIKA" at bounding box center [887, 143] width 196 height 26
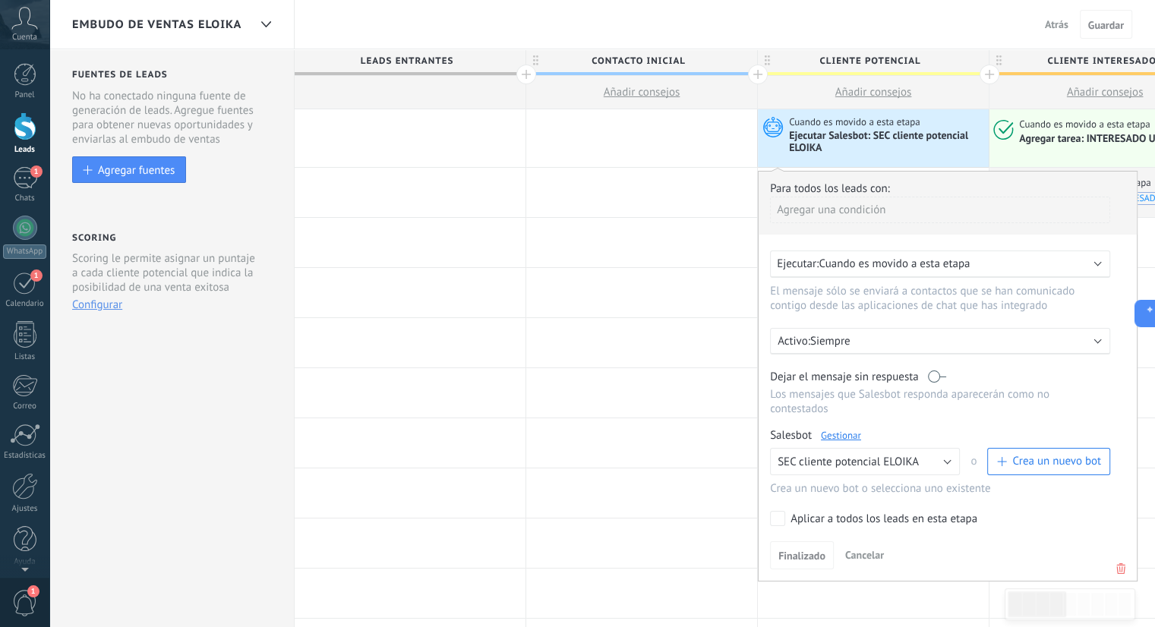
click at [841, 429] on link "Gestionar" at bounding box center [841, 435] width 40 height 13
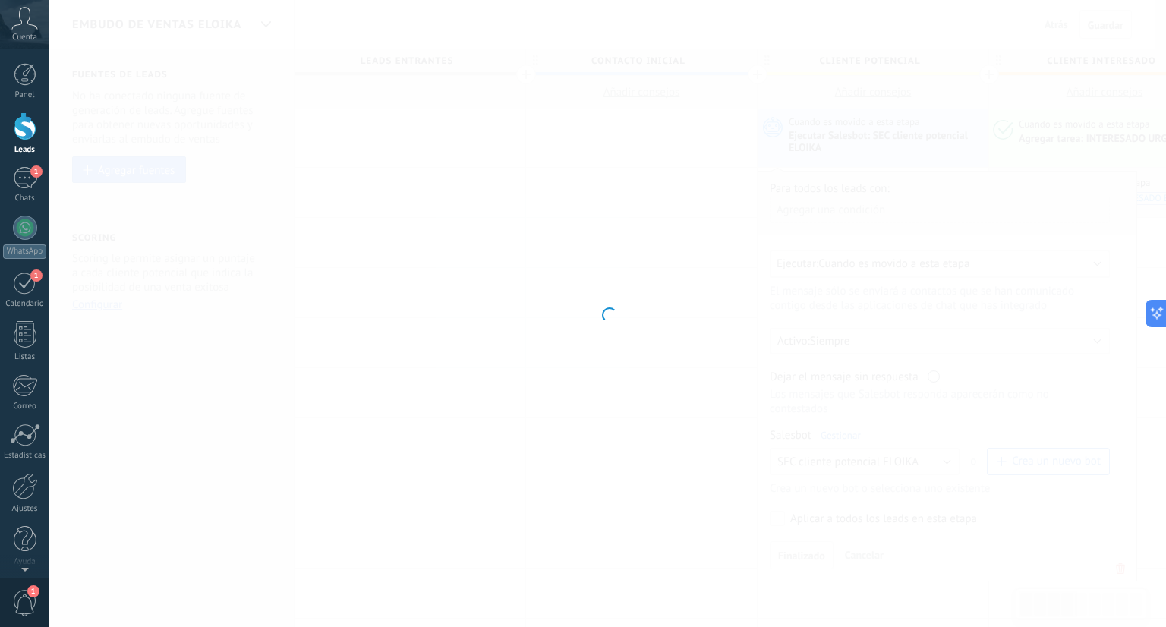
type input "**********"
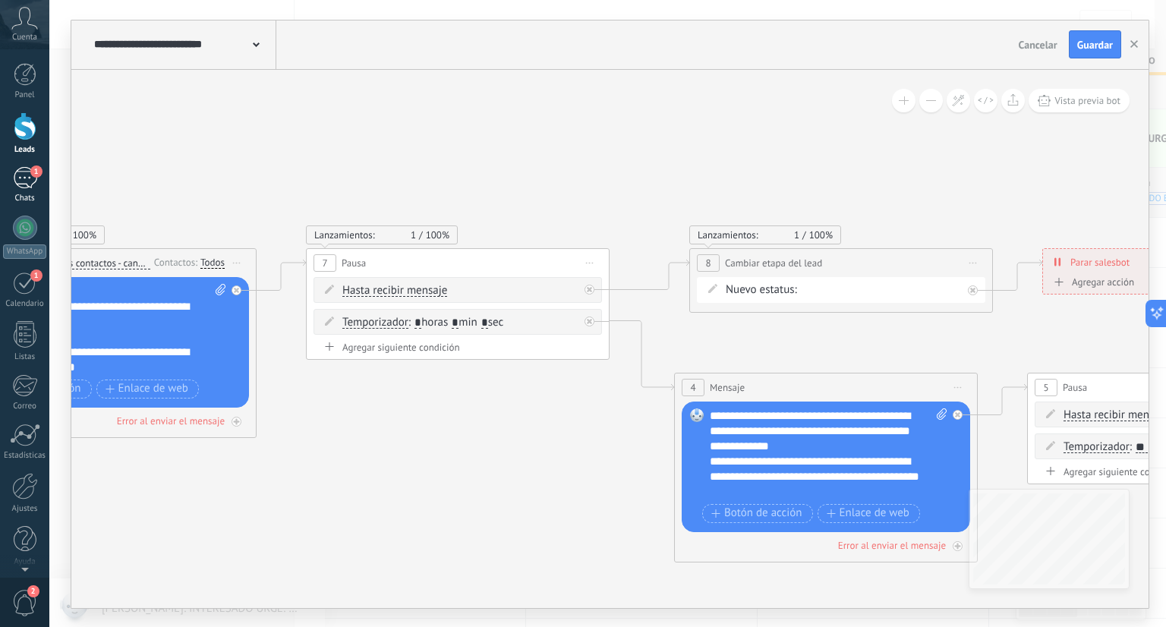
click at [24, 176] on div "1" at bounding box center [25, 178] width 24 height 22
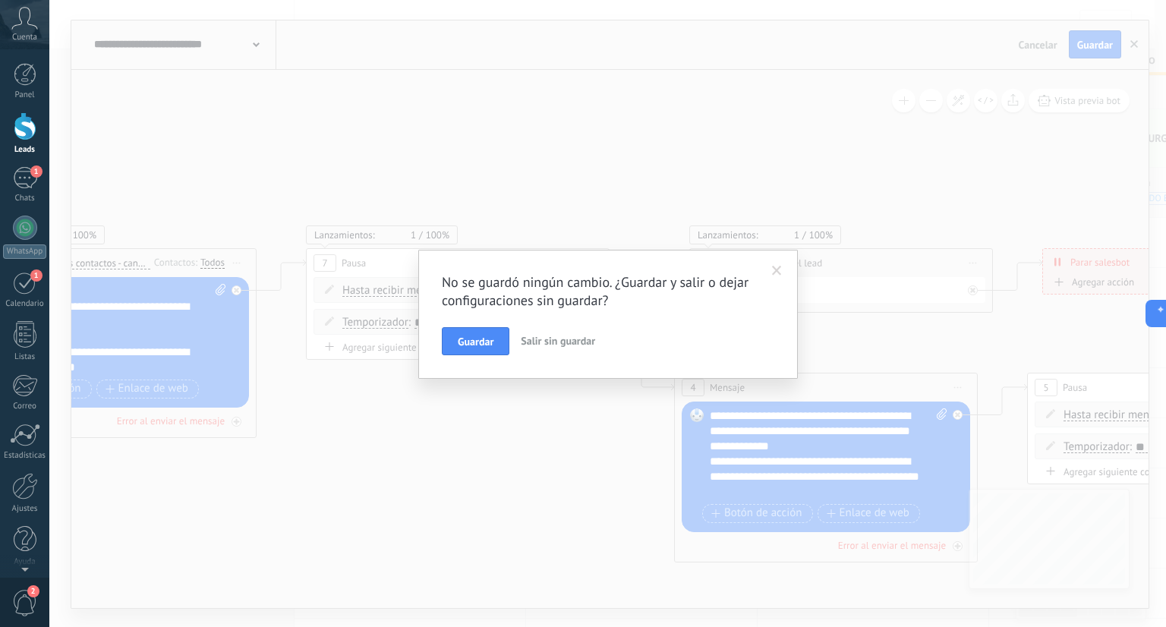
click at [780, 268] on span at bounding box center [777, 271] width 10 height 11
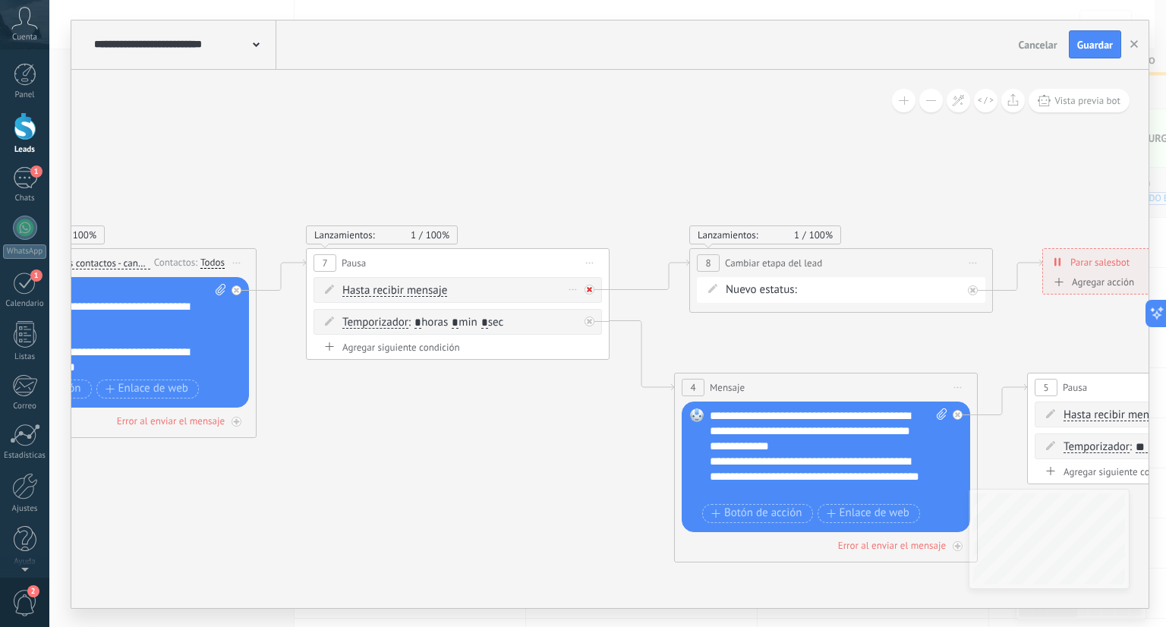
click at [593, 292] on div at bounding box center [590, 290] width 10 height 10
drag, startPoint x: 711, startPoint y: 329, endPoint x: 646, endPoint y: 178, distance: 164.3
click at [646, 222] on div "Agrega el siguiente paso" at bounding box center [674, 234] width 133 height 25
click at [646, 178] on div "Agrega el siguiente paso" at bounding box center [660, 182] width 133 height 25
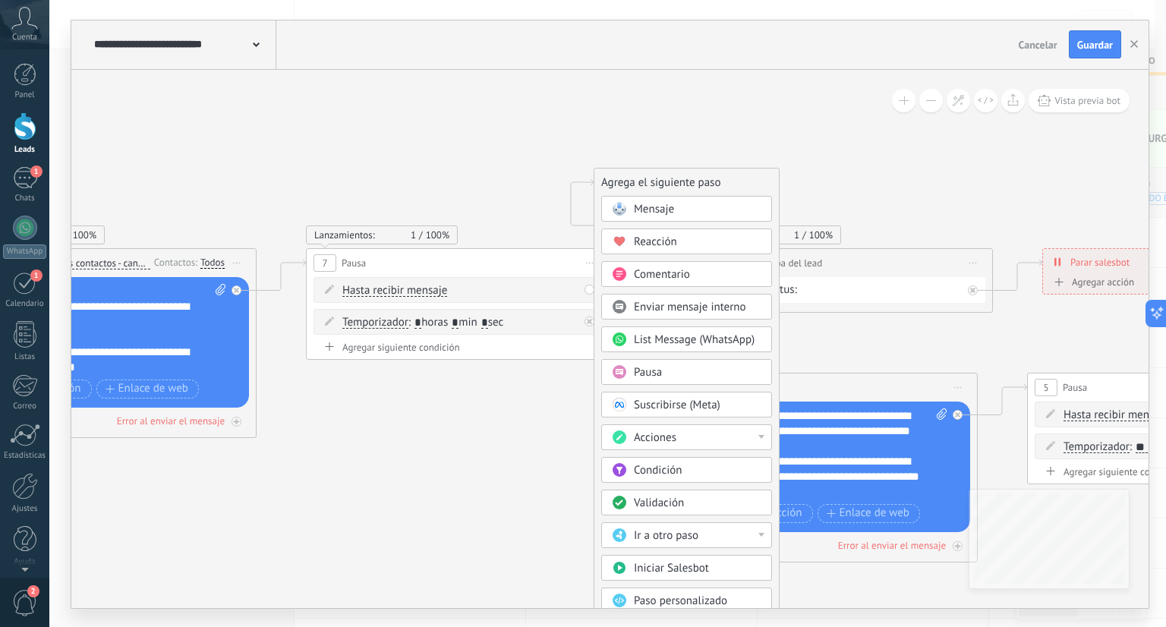
click at [646, 178] on div "Agrega el siguiente paso" at bounding box center [686, 182] width 184 height 25
click at [643, 198] on div "Mensaje" at bounding box center [686, 209] width 171 height 26
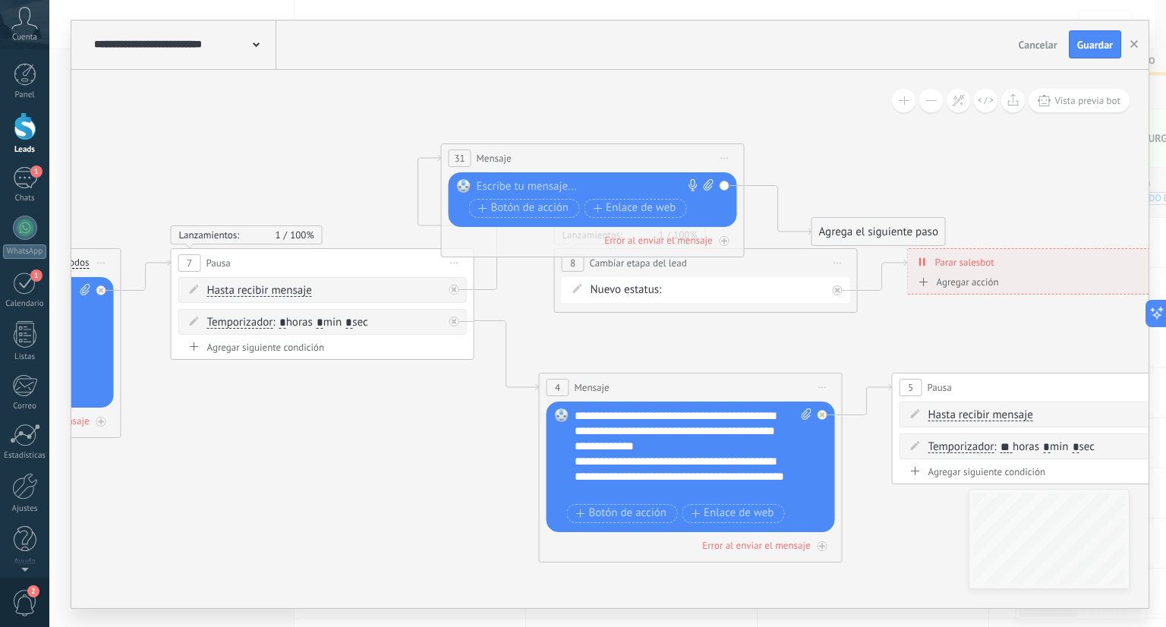
drag, startPoint x: 683, startPoint y: 183, endPoint x: 625, endPoint y: 106, distance: 97.0
click at [625, 144] on div "31 Mensaje ******* (a): Todos los contactos - canales seleccionados Todos los c…" at bounding box center [593, 158] width 302 height 28
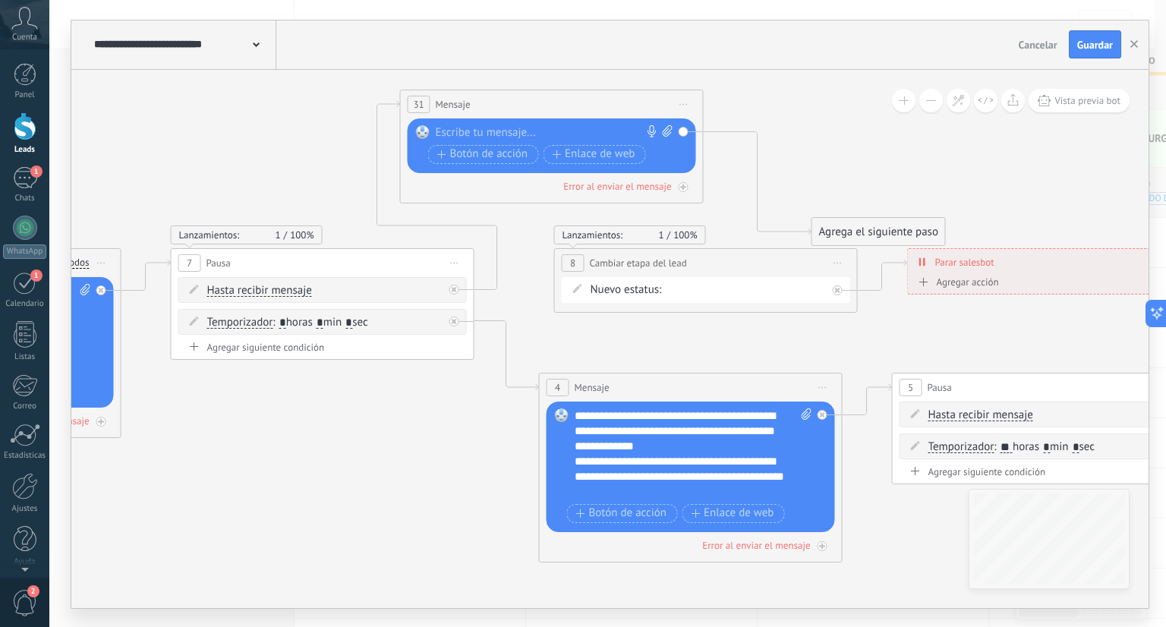
drag, startPoint x: 855, startPoint y: 224, endPoint x: 823, endPoint y: 147, distance: 83.7
click at [823, 219] on div "Agrega el siguiente paso" at bounding box center [878, 231] width 133 height 25
click at [823, 147] on div "Agrega el siguiente paso" at bounding box center [846, 153] width 133 height 25
click at [808, 139] on div "Agrega el siguiente paso Mensaje Mensaje Mensaje Reacción Comentario Enviar men…" at bounding box center [847, 153] width 134 height 29
click at [812, 153] on div "Agrega el siguiente paso" at bounding box center [846, 153] width 133 height 25
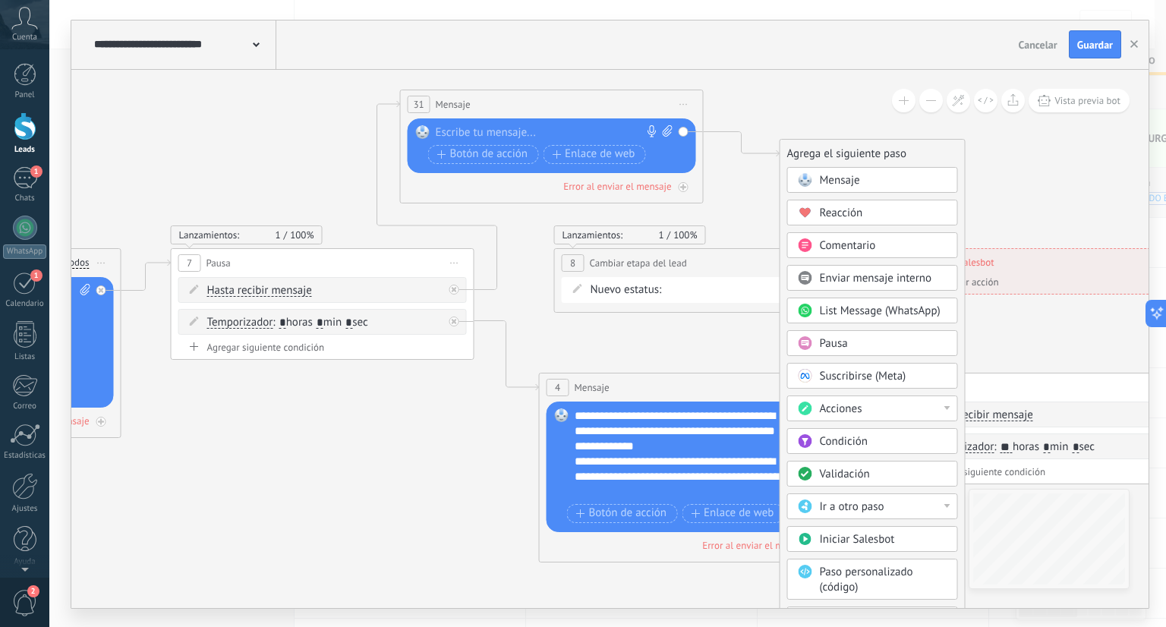
click at [814, 174] on span at bounding box center [805, 180] width 30 height 12
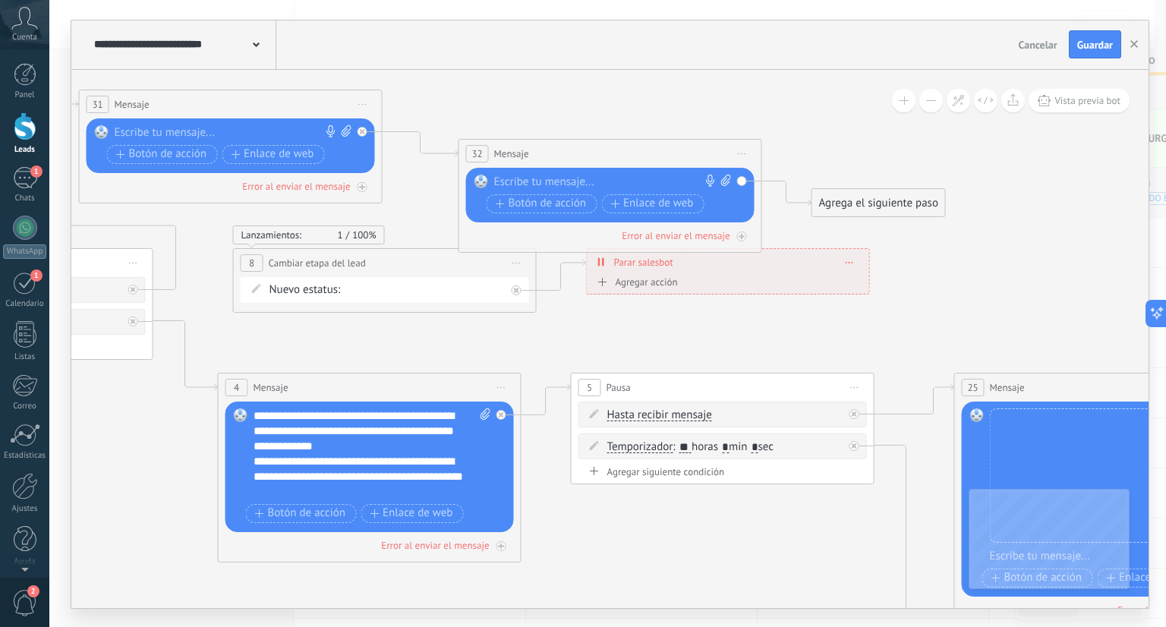
click at [228, 134] on div at bounding box center [227, 132] width 225 height 15
click at [345, 131] on icon at bounding box center [347, 130] width 10 height 11
click input "Subir" at bounding box center [0, 0] width 0 height 0
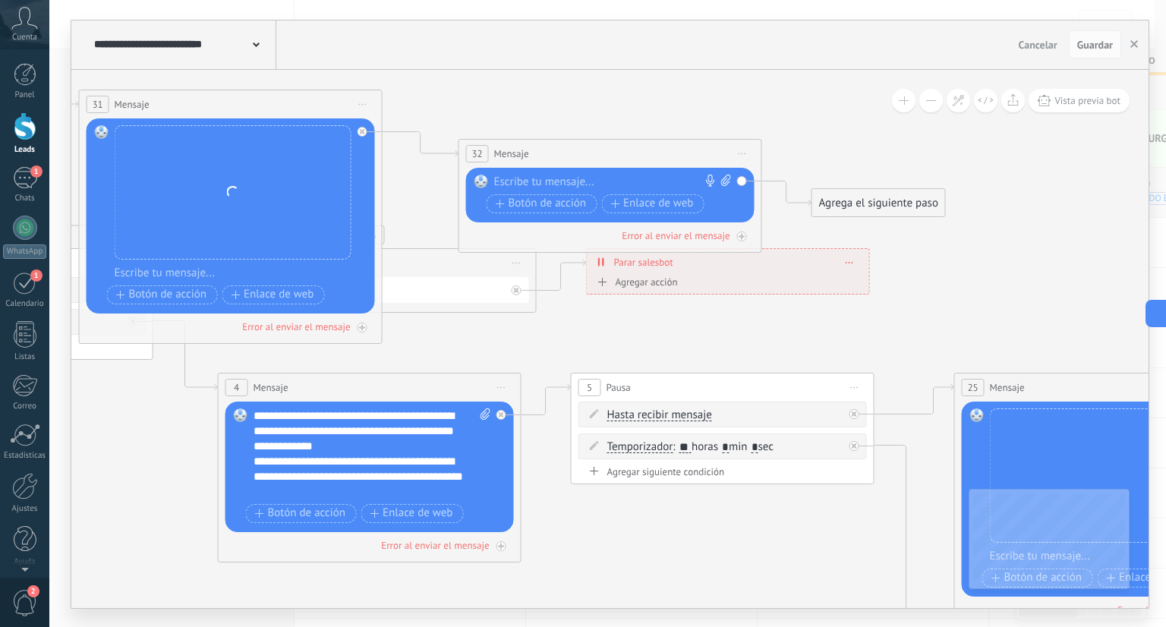
click at [724, 179] on icon at bounding box center [726, 180] width 10 height 11
click input "Subir" at bounding box center [0, 0] width 0 height 0
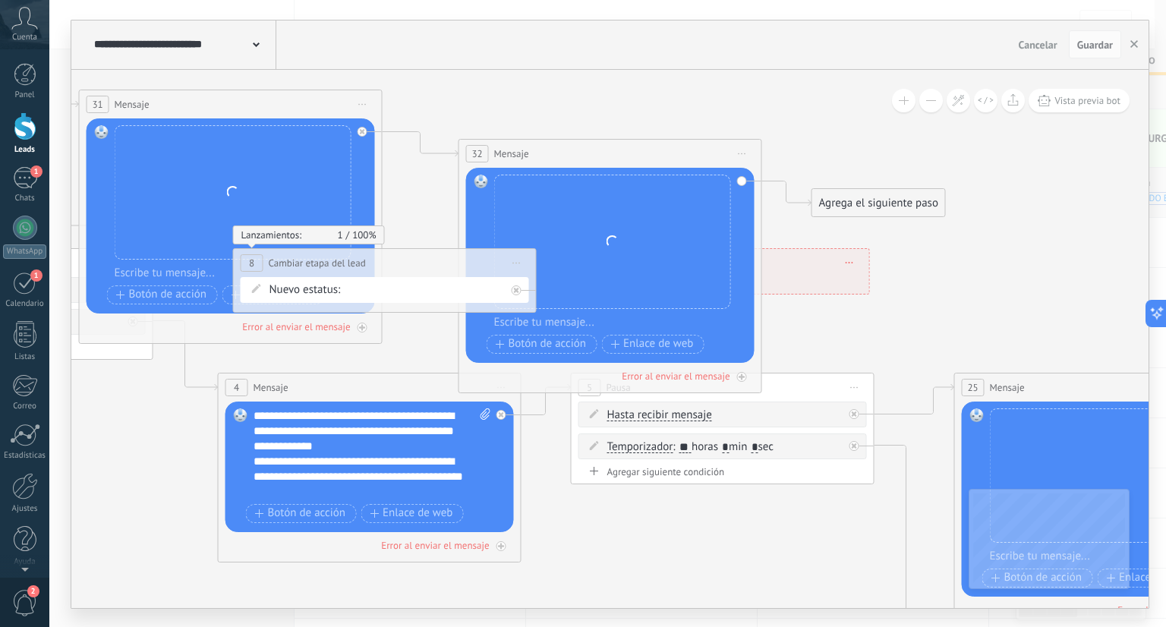
drag, startPoint x: 417, startPoint y: 286, endPoint x: 759, endPoint y: 301, distance: 342.7
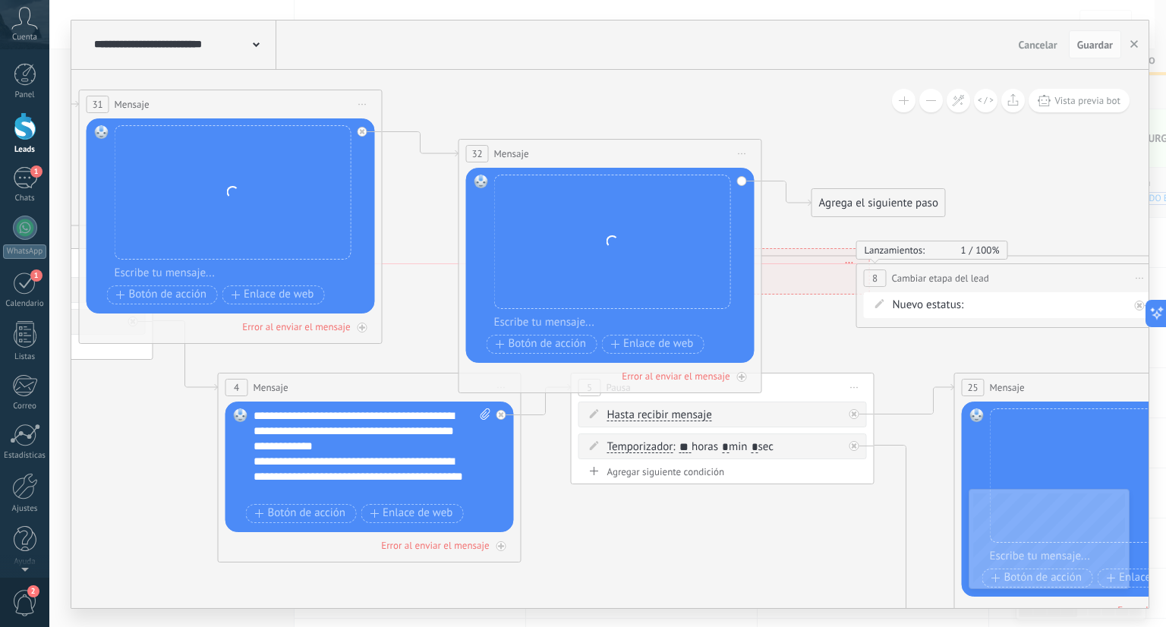
drag, startPoint x: 478, startPoint y: 260, endPoint x: 1105, endPoint y: 273, distance: 627.2
click at [1105, 273] on div "**********" at bounding box center [1008, 278] width 302 height 28
drag, startPoint x: 901, startPoint y: 200, endPoint x: 973, endPoint y: 296, distance: 119.3
click at [952, 100] on icon at bounding box center [958, 100] width 13 height 13
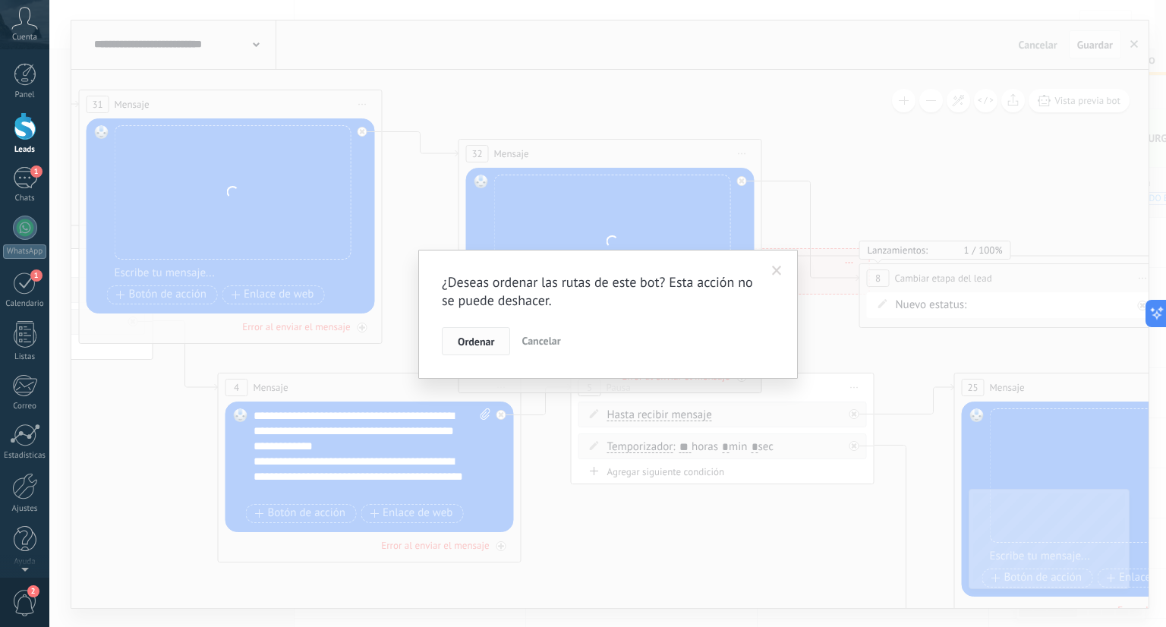
click at [486, 328] on button "Ordenar" at bounding box center [476, 341] width 68 height 29
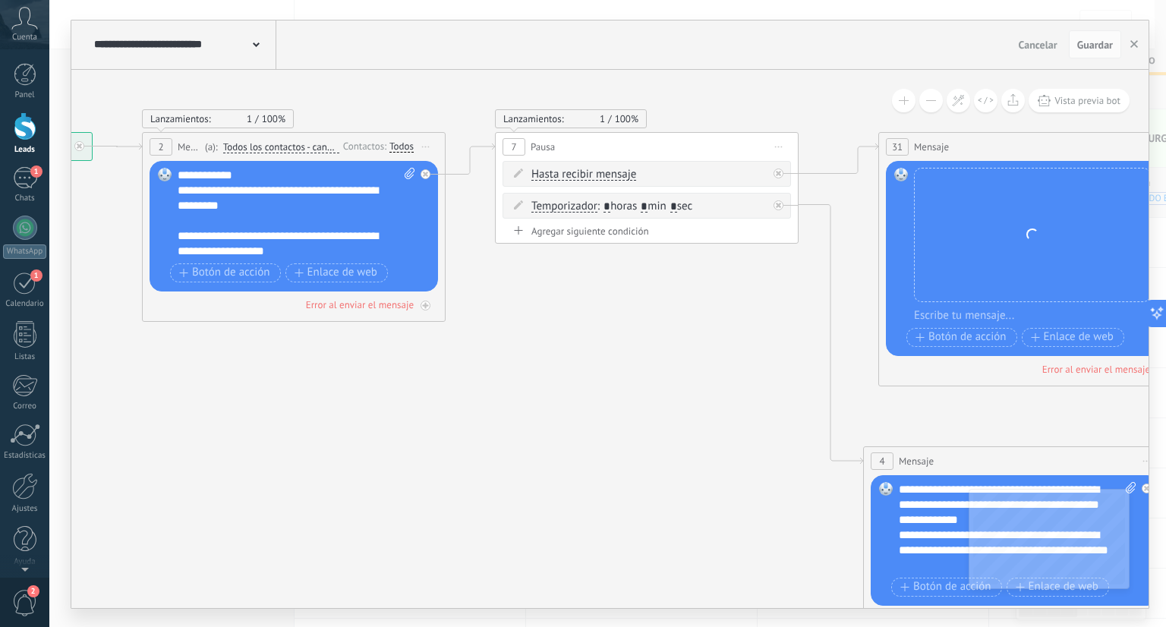
click at [342, 250] on div "**********" at bounding box center [297, 213] width 238 height 91
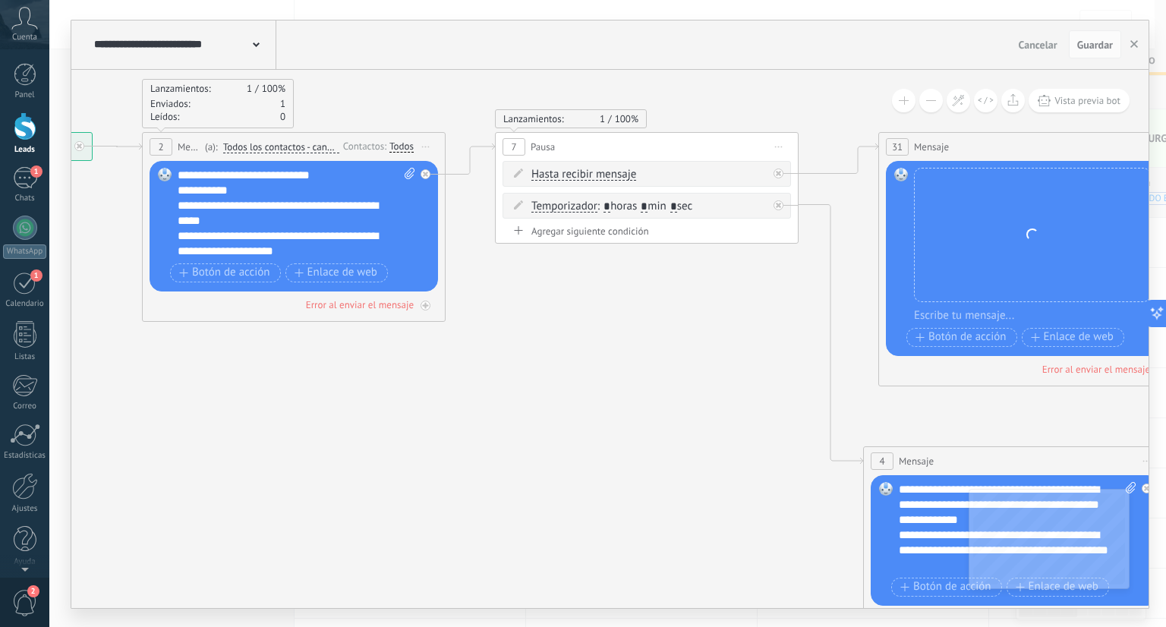
scroll to position [46, 0]
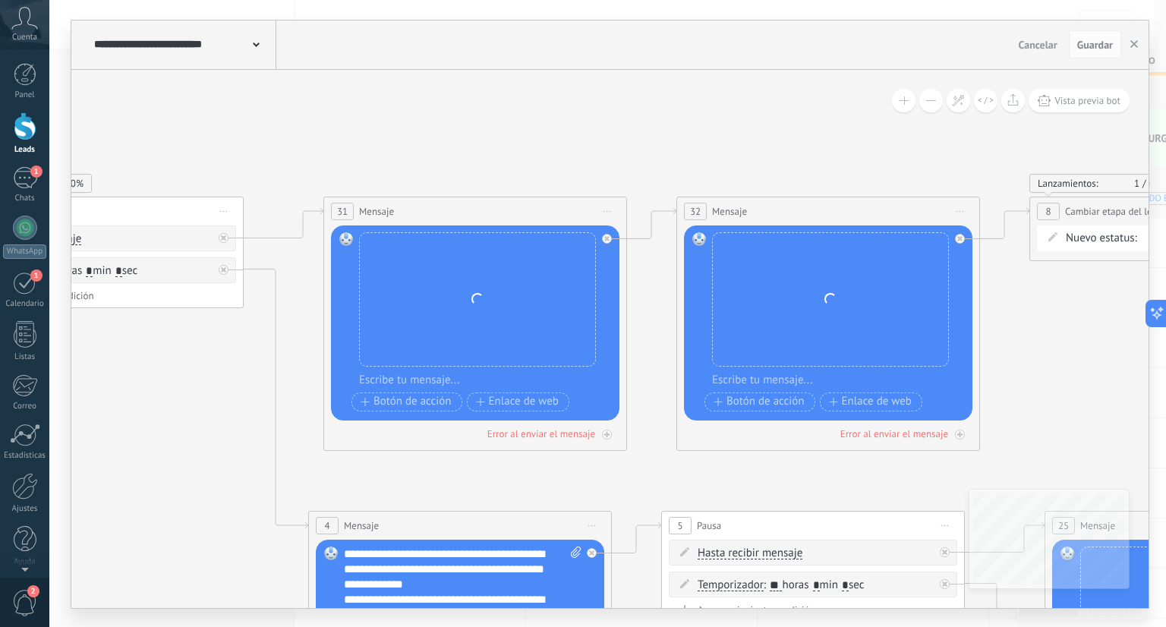
click at [829, 291] on div "Reemplazar Quitar Convertir a mensaje de voz Arrastre la imagen aquí para adjun…" at bounding box center [830, 299] width 237 height 134
click at [1101, 43] on span "Guardar" at bounding box center [1095, 44] width 36 height 11
click at [1127, 46] on button "button" at bounding box center [1134, 44] width 23 height 29
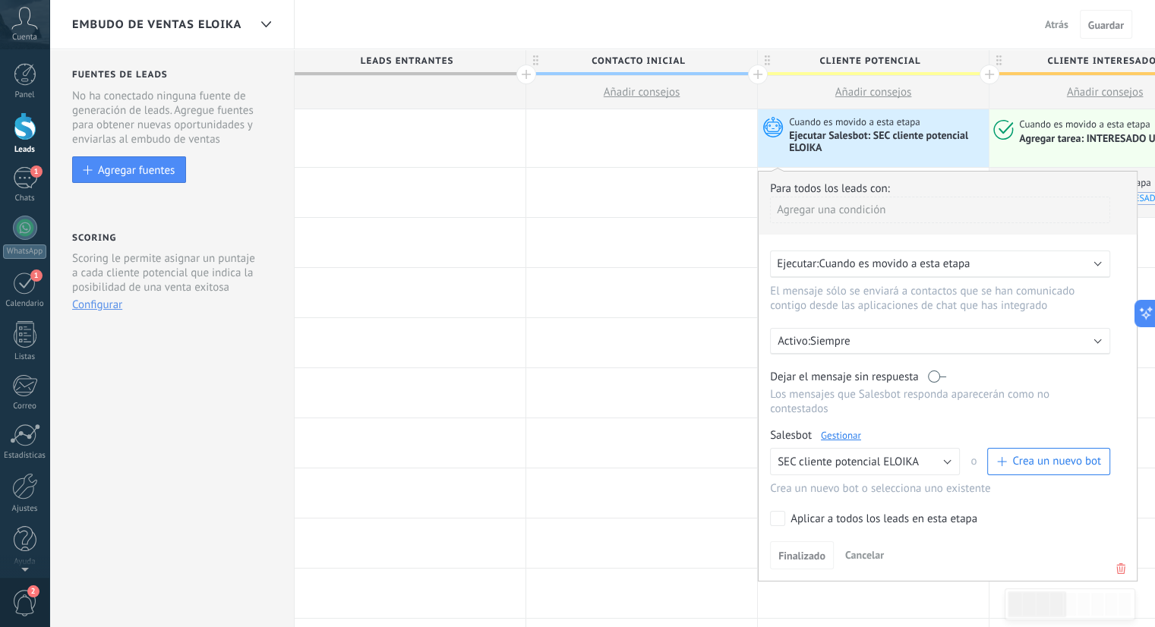
click at [843, 428] on div "Salesbot Gestionar" at bounding box center [940, 435] width 340 height 14
click at [843, 429] on link "Gestionar" at bounding box center [841, 435] width 40 height 13
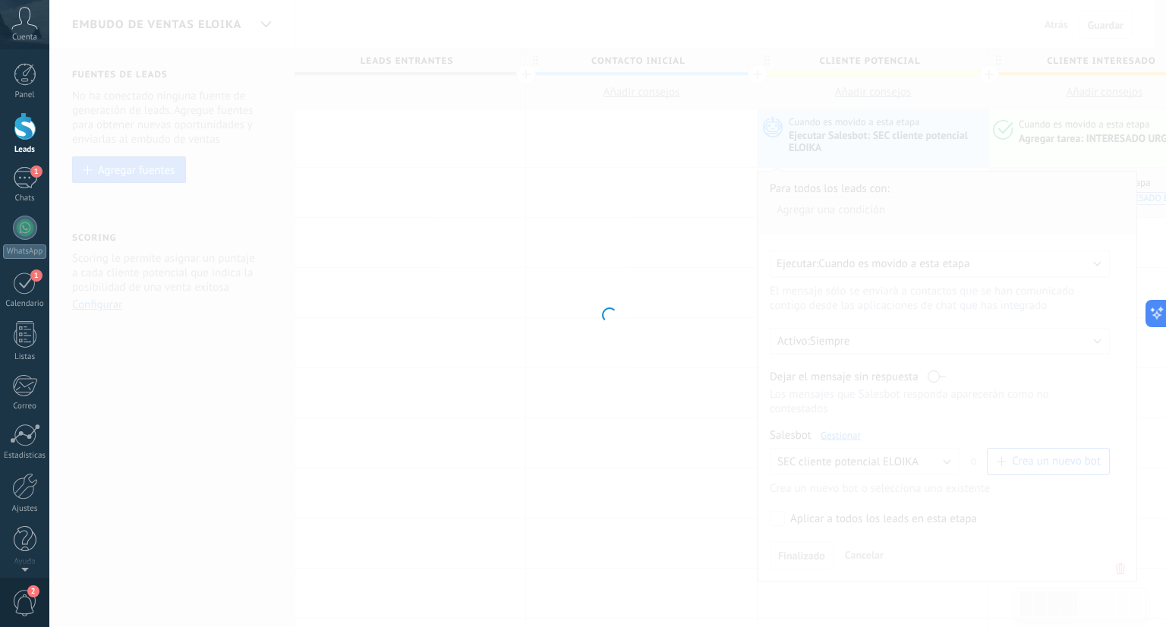
type input "**********"
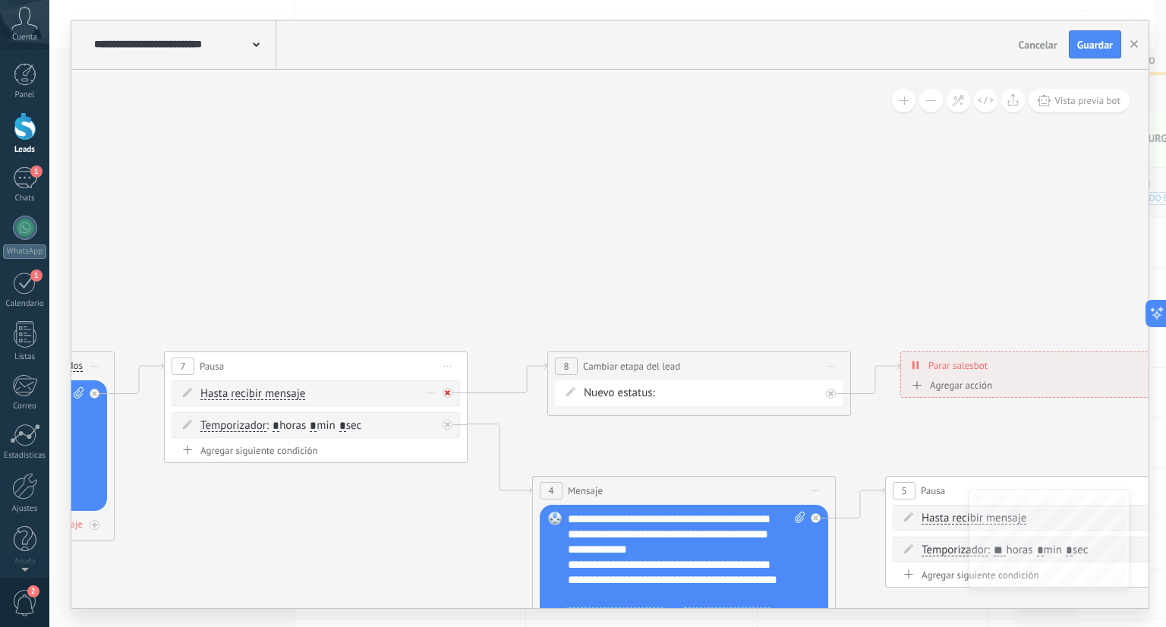
click at [453, 390] on div at bounding box center [451, 389] width 17 height 18
drag, startPoint x: 557, startPoint y: 433, endPoint x: 496, endPoint y: 243, distance: 199.5
click at [496, 243] on div "Agrega el siguiente paso" at bounding box center [522, 250] width 133 height 25
click at [496, 243] on div "Agrega el siguiente paso" at bounding box center [522, 247] width 133 height 25
click at [507, 241] on div "Agrega el siguiente paso" at bounding box center [522, 247] width 133 height 25
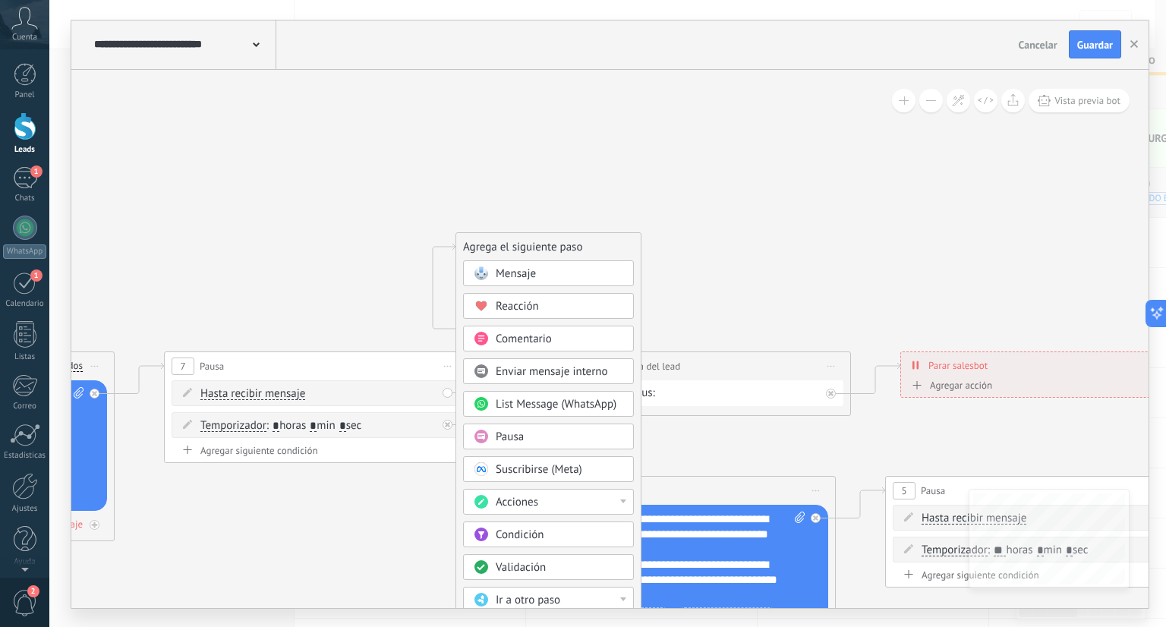
click at [527, 271] on span "Mensaje" at bounding box center [516, 273] width 40 height 14
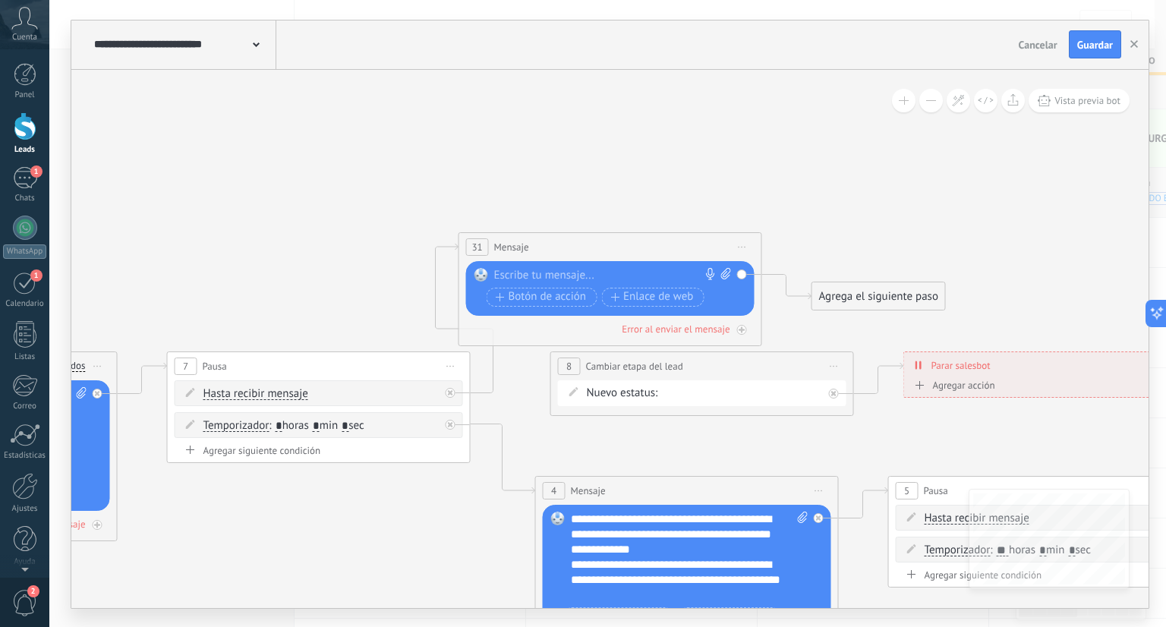
click at [720, 270] on span at bounding box center [724, 275] width 14 height 15
click input "Subir" at bounding box center [0, 0] width 0 height 0
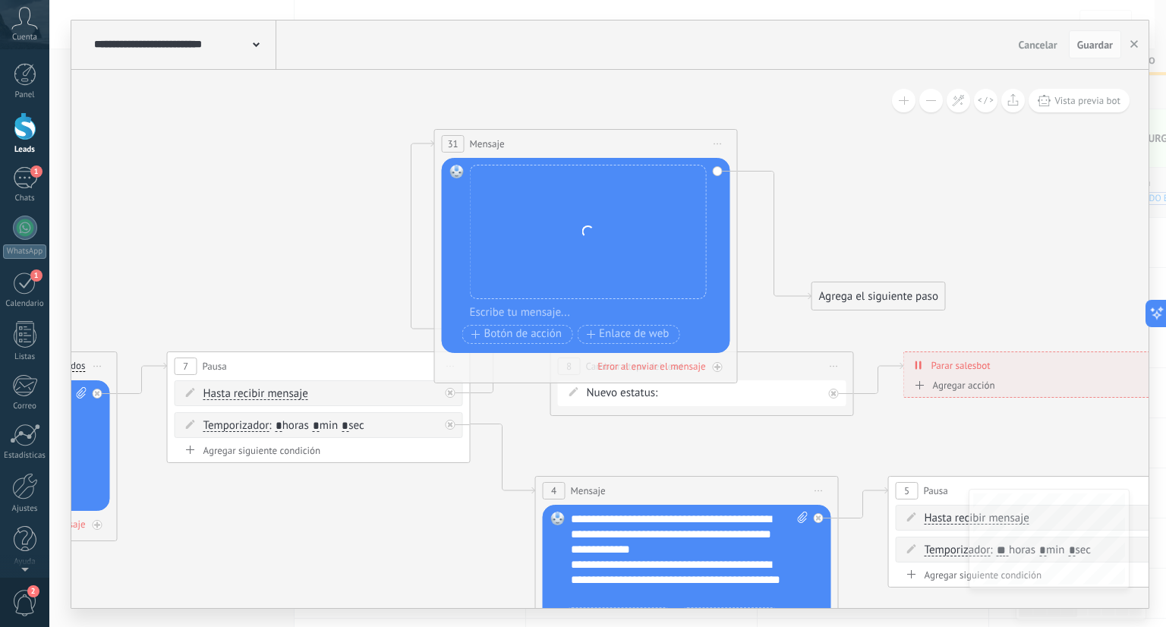
drag, startPoint x: 602, startPoint y: 250, endPoint x: 577, endPoint y: 141, distance: 111.4
click at [577, 141] on div "31 Mensaje ******* (a): Todos los contactos - canales seleccionados Todos los c…" at bounding box center [586, 144] width 302 height 28
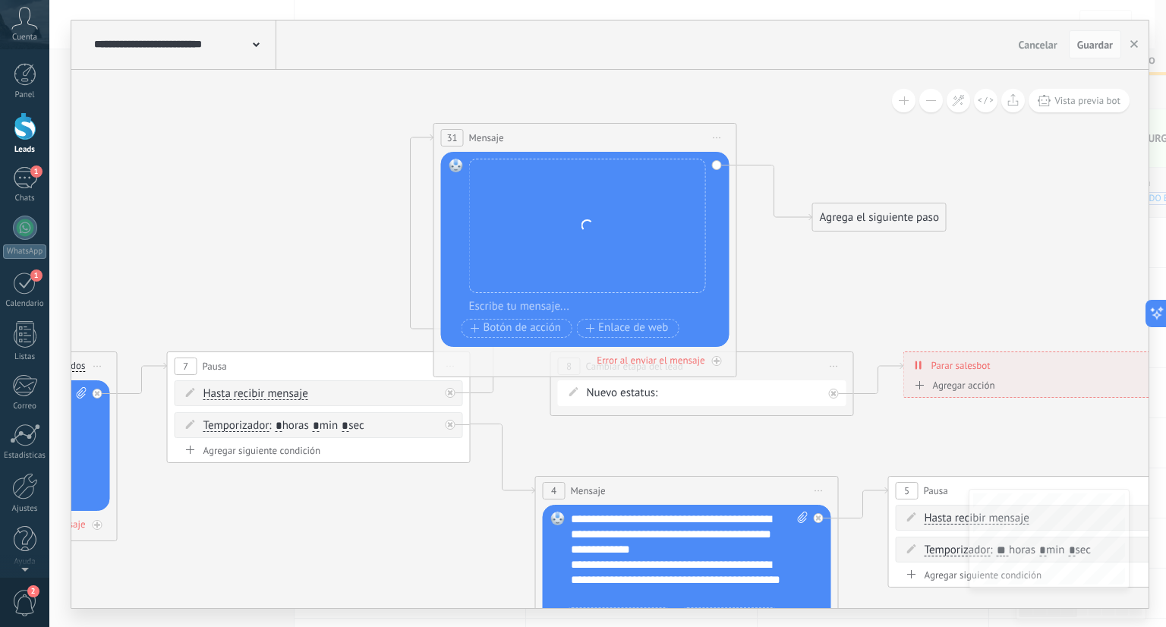
drag, startPoint x: 852, startPoint y: 294, endPoint x: 853, endPoint y: 215, distance: 79.0
click at [853, 215] on div "Agrega el siguiente paso" at bounding box center [879, 217] width 133 height 25
click at [721, 532] on div "**********" at bounding box center [690, 557] width 238 height 91
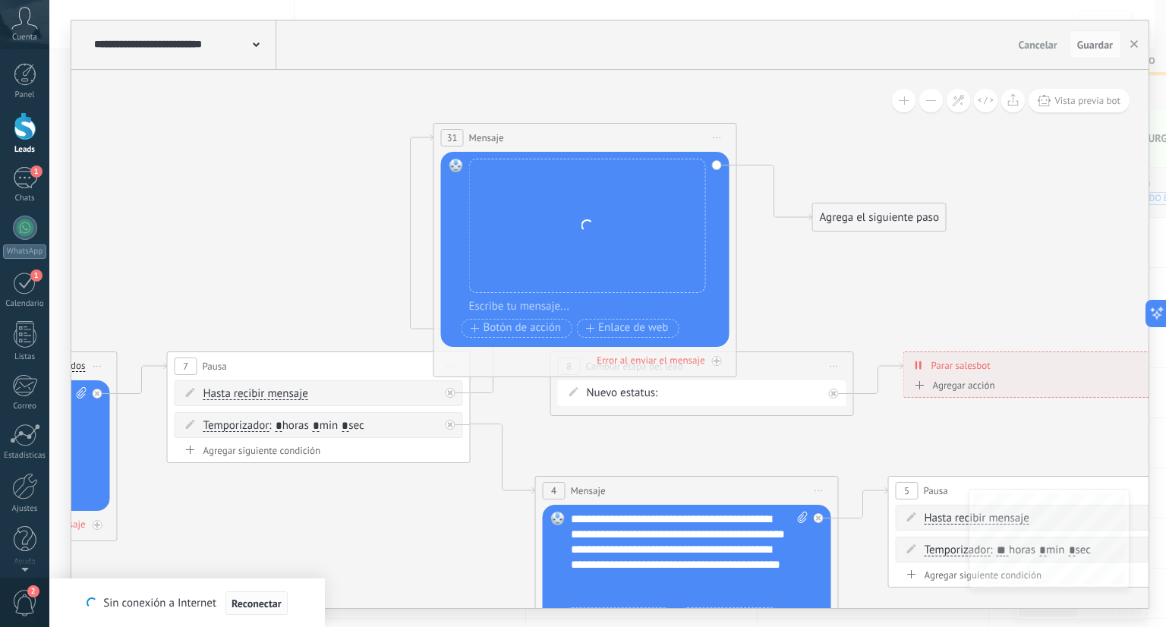
click at [268, 602] on span "Reconectar" at bounding box center [257, 603] width 50 height 11
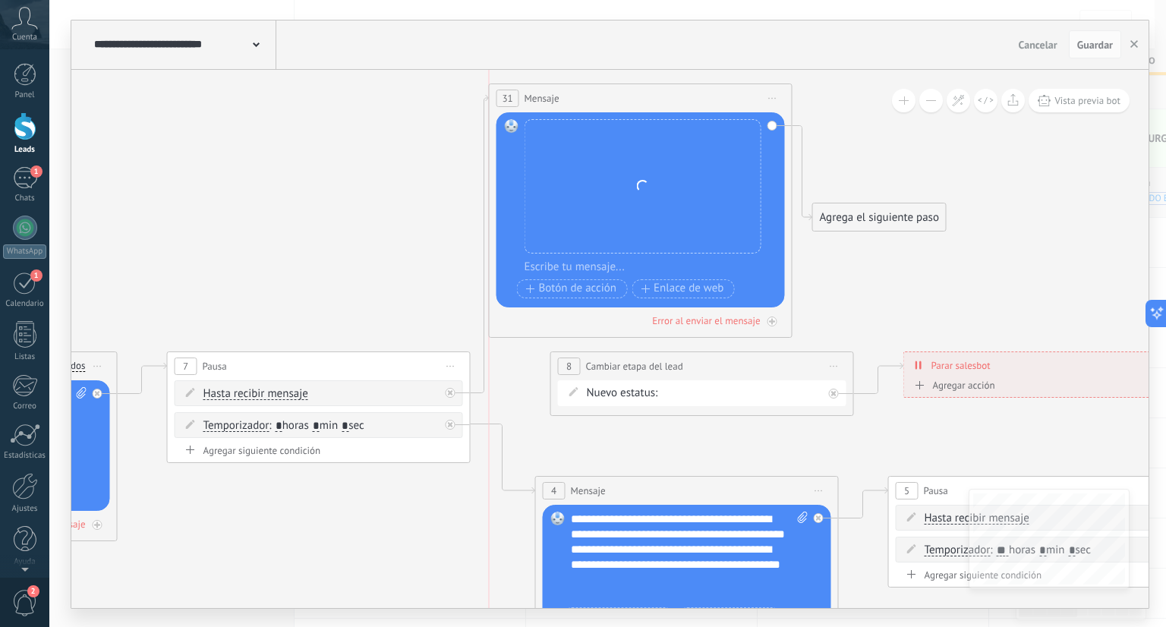
drag, startPoint x: 486, startPoint y: 131, endPoint x: 572, endPoint y: 77, distance: 102.0
click at [560, 91] on span "Mensaje" at bounding box center [542, 98] width 35 height 14
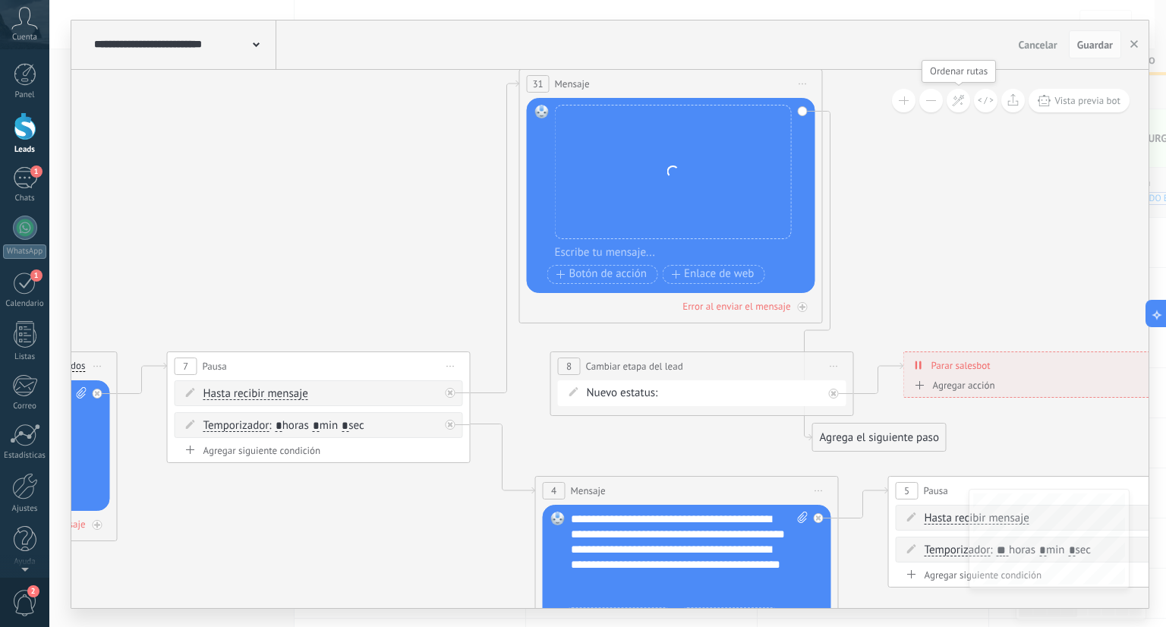
click at [957, 97] on icon at bounding box center [958, 100] width 13 height 13
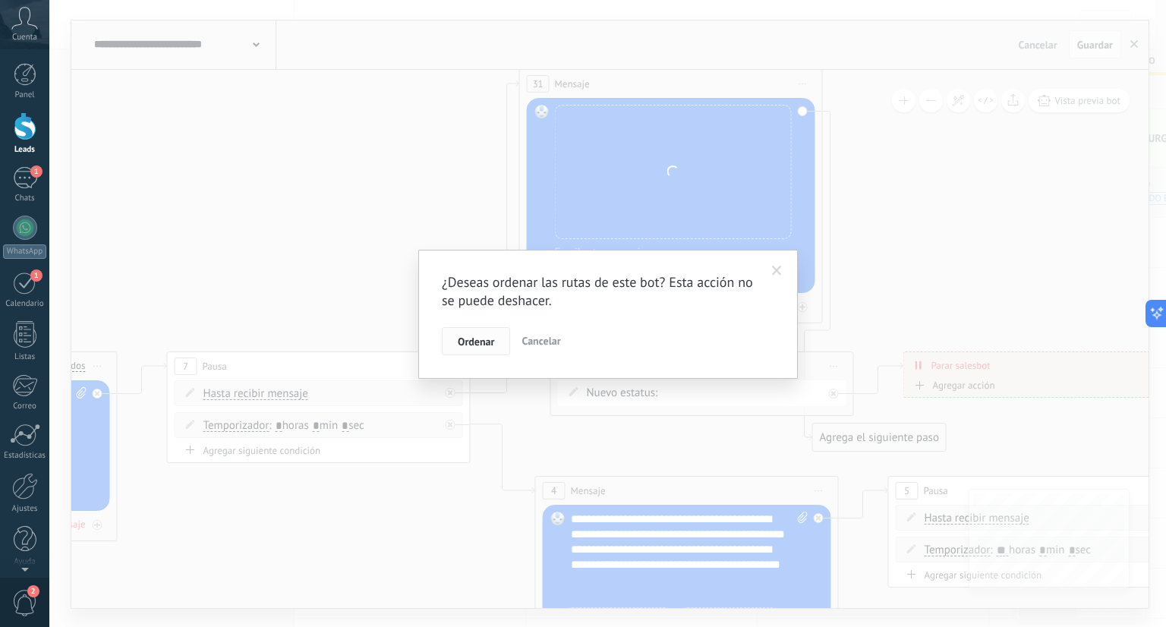
click at [495, 336] on button "Ordenar" at bounding box center [476, 341] width 68 height 29
click at [495, 336] on div "¿Deseas ordenar las rutas de este bot? Esta acción no se puede deshacer. Ordena…" at bounding box center [607, 313] width 1117 height 627
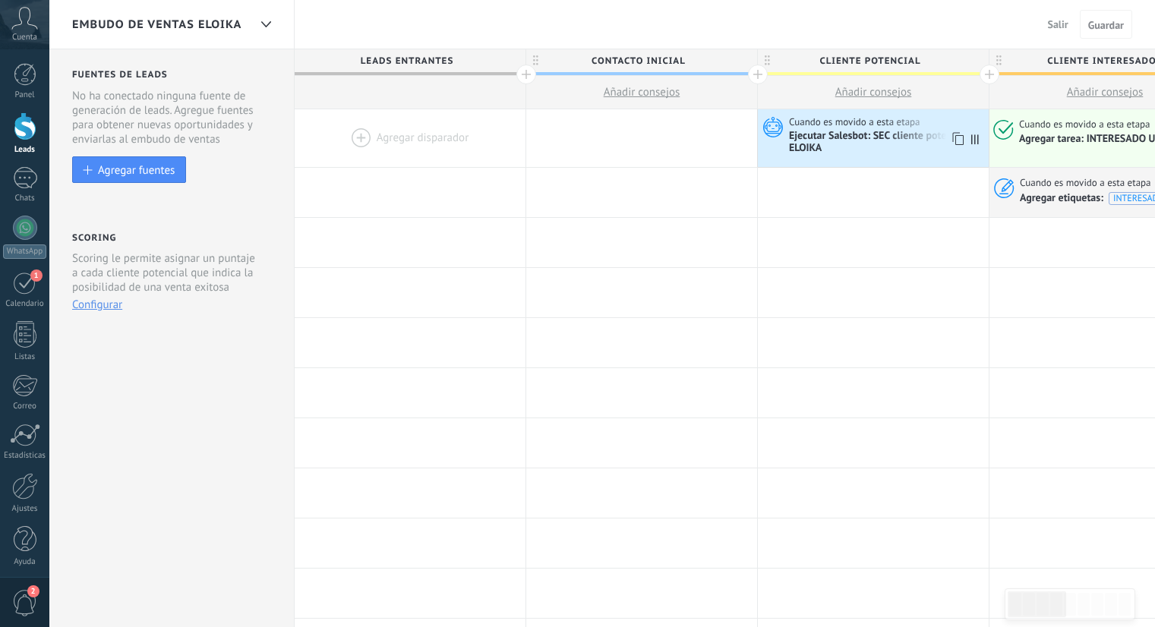
click at [872, 140] on div "Ejecutar Salesbot: SEC cliente potencial ELOIKA" at bounding box center [887, 143] width 196 height 26
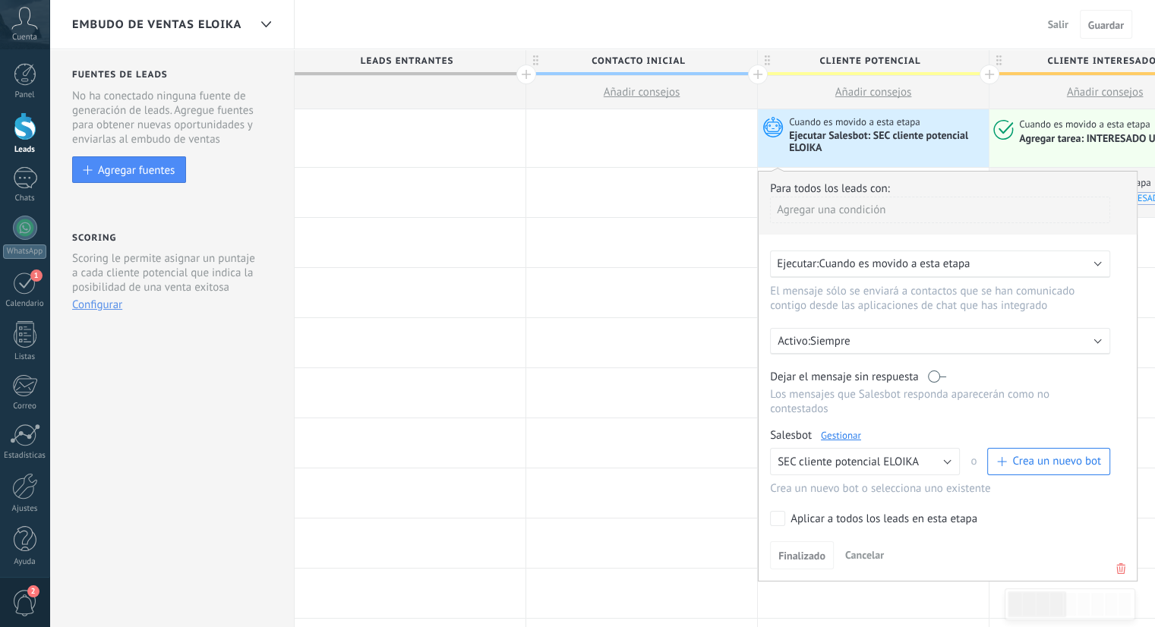
click at [844, 429] on link "Gestionar" at bounding box center [841, 435] width 40 height 13
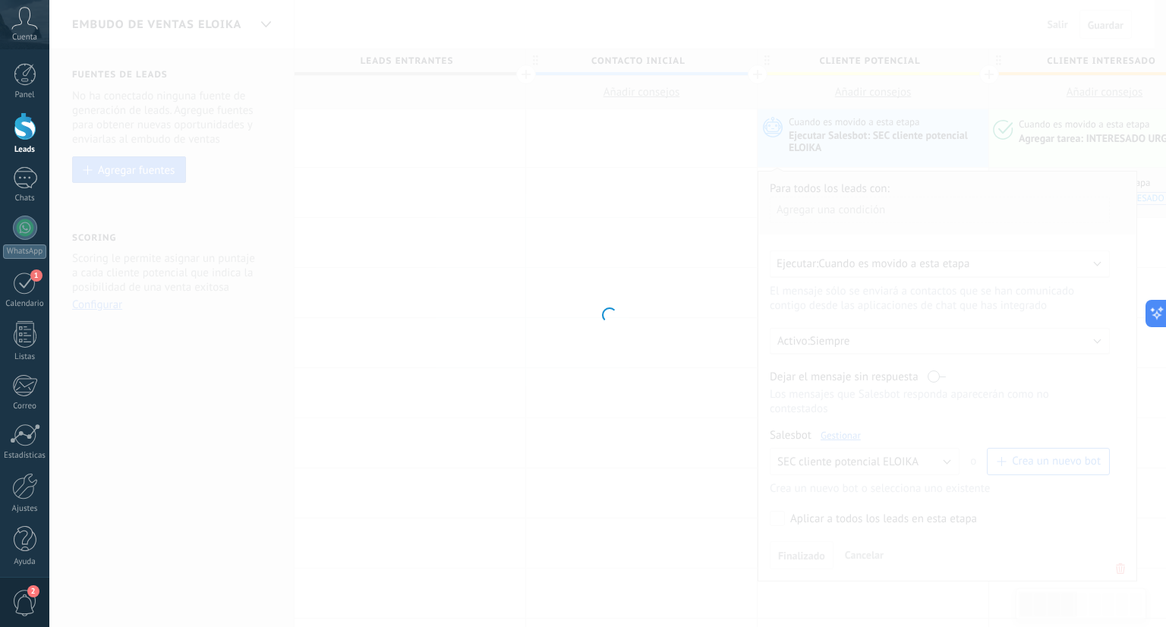
type input "**********"
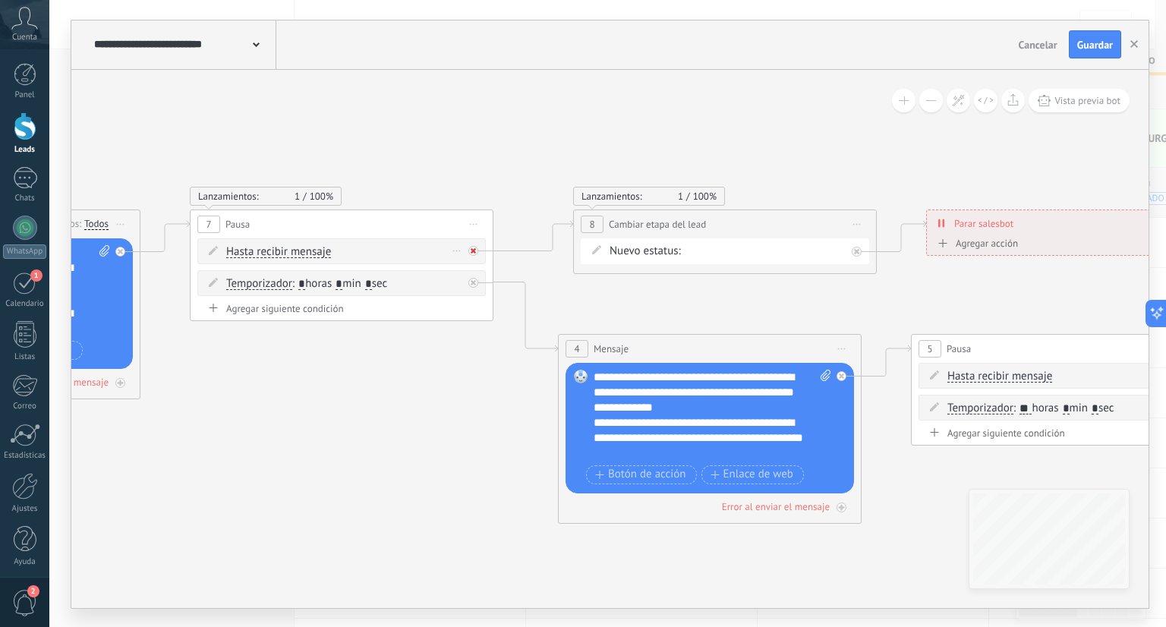
click at [475, 251] on icon at bounding box center [473, 250] width 5 height 5
drag, startPoint x: 560, startPoint y: 286, endPoint x: 500, endPoint y: 111, distance: 185.6
click at [500, 113] on div "Agrega el siguiente paso" at bounding box center [553, 125] width 133 height 25
click at [500, 111] on div "Agrega el siguiente paso" at bounding box center [549, 120] width 133 height 25
click at [504, 115] on div "Agrega el siguiente paso" at bounding box center [549, 120] width 133 height 25
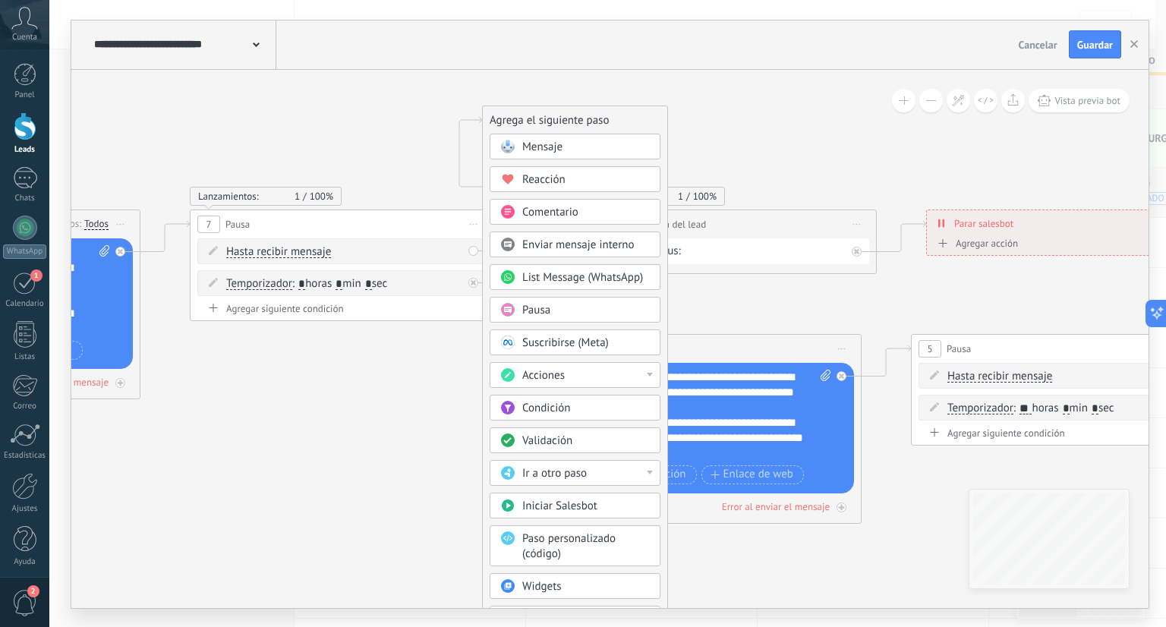
click at [538, 140] on span "Mensaje" at bounding box center [542, 147] width 40 height 14
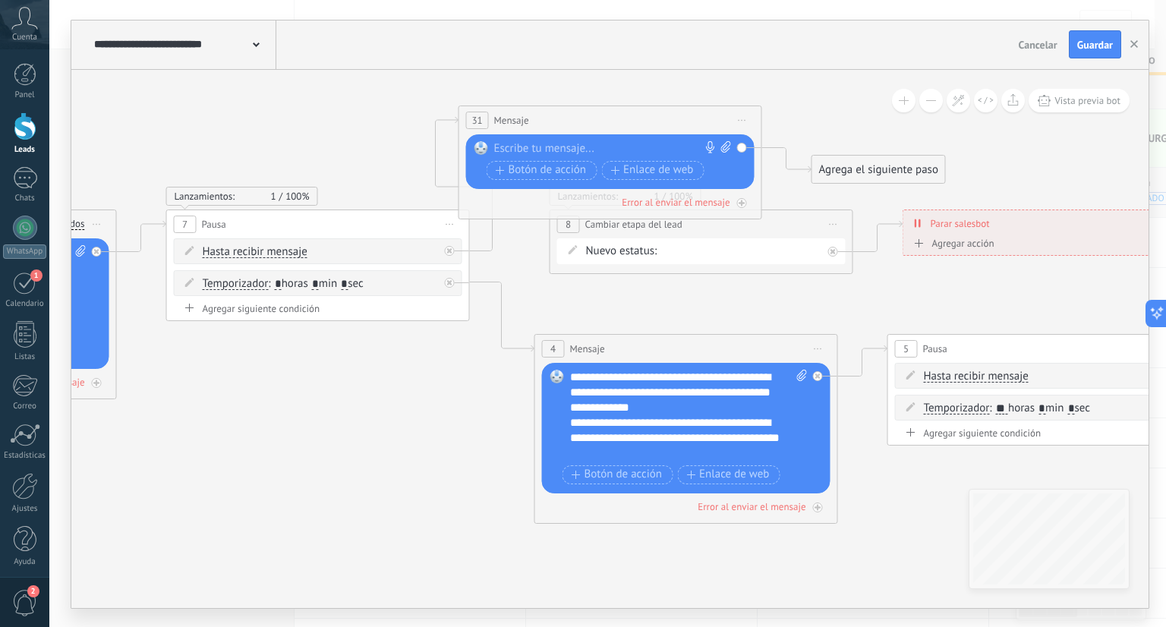
click at [840, 166] on div "Agrega el siguiente paso" at bounding box center [878, 169] width 133 height 25
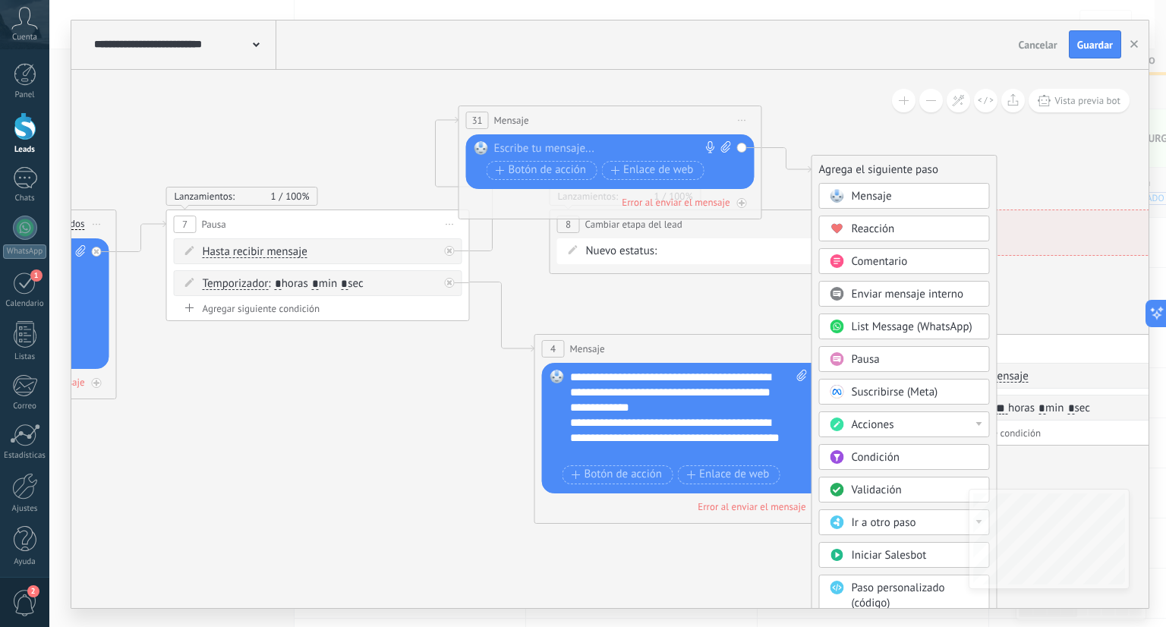
click at [840, 203] on div "Mensaje" at bounding box center [904, 196] width 171 height 26
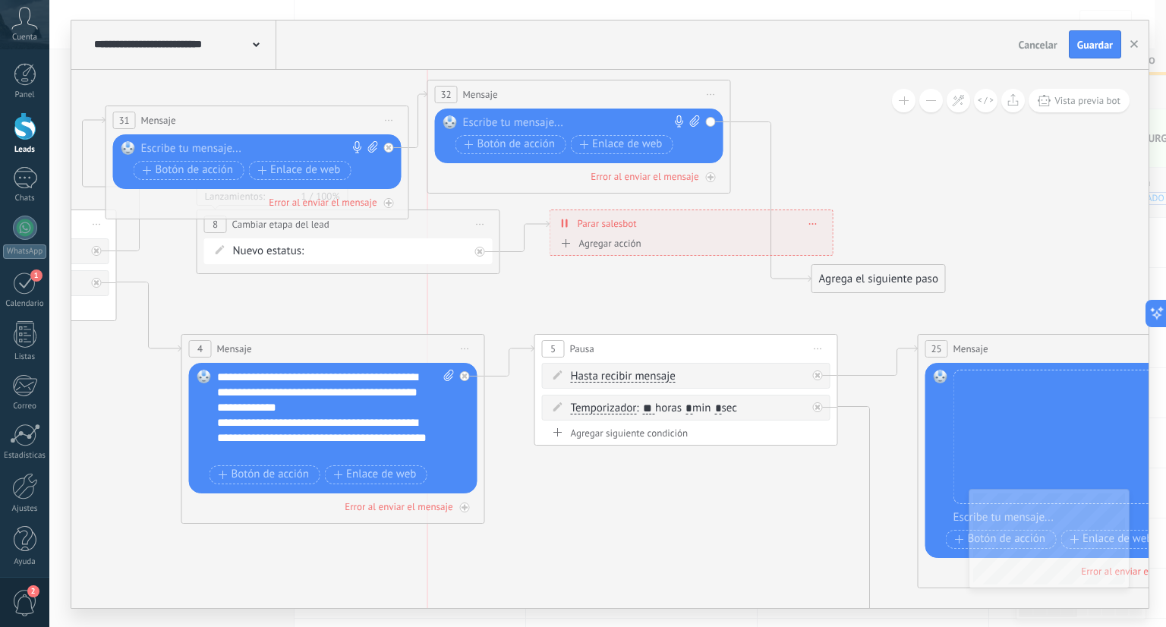
drag, startPoint x: 592, startPoint y: 172, endPoint x: 558, endPoint y: 92, distance: 87.4
click at [558, 92] on div "32 Mensaje ******* (a): Todos los contactos - canales seleccionados Todos los c…" at bounding box center [579, 94] width 302 height 28
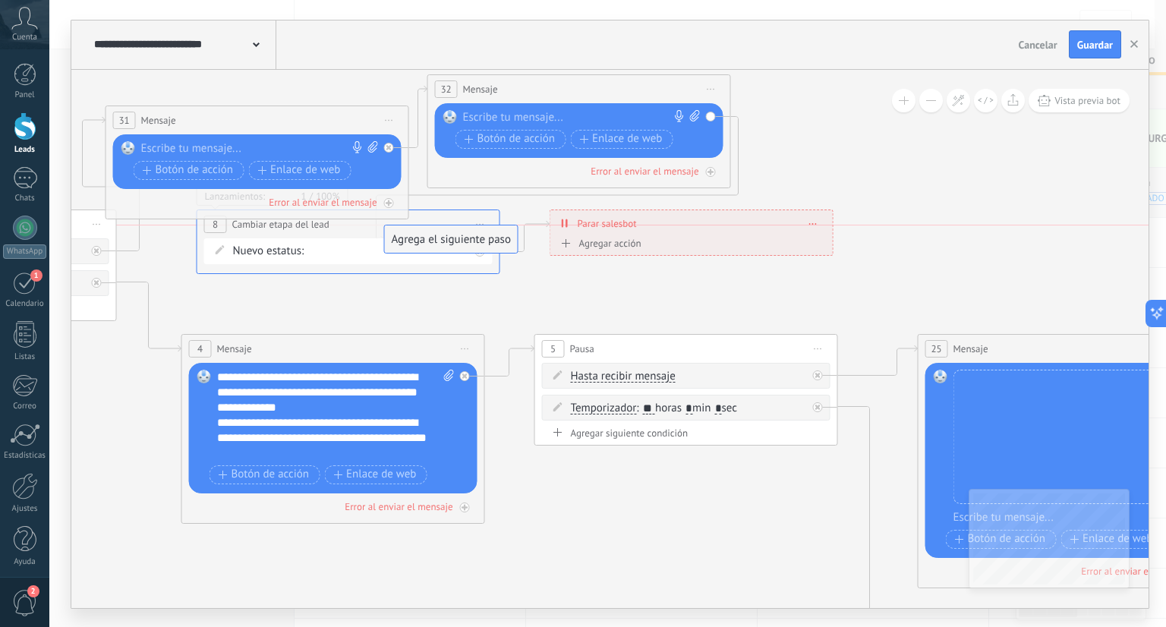
drag, startPoint x: 844, startPoint y: 279, endPoint x: 417, endPoint y: 241, distance: 429.2
drag, startPoint x: 417, startPoint y: 241, endPoint x: 750, endPoint y: 283, distance: 336.0
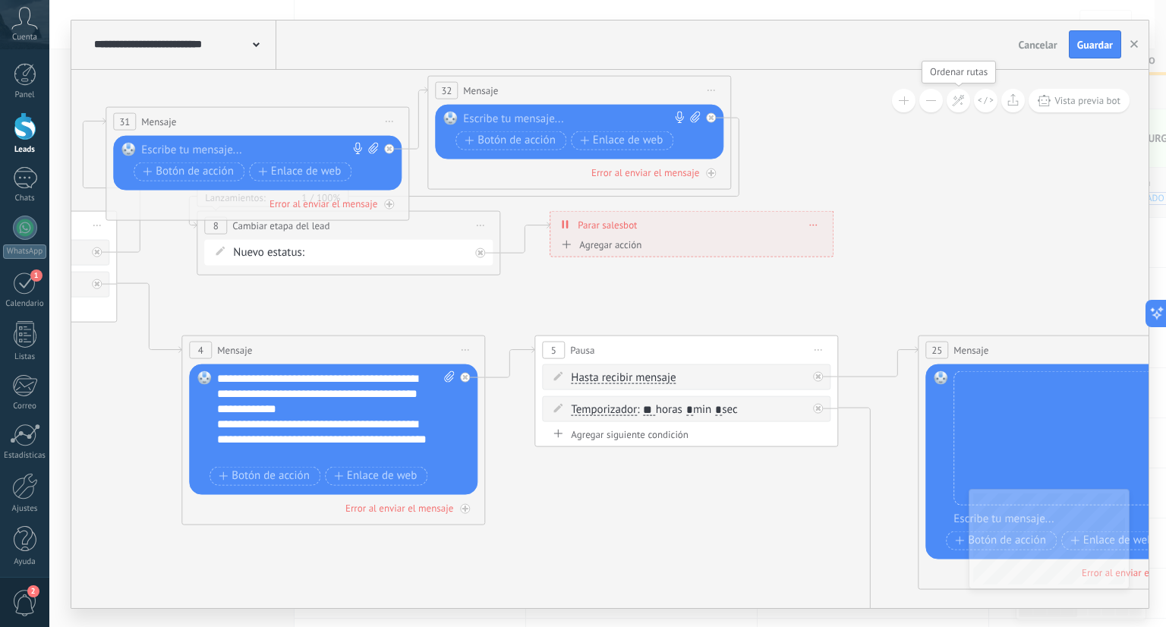
click at [961, 101] on icon at bounding box center [958, 100] width 13 height 13
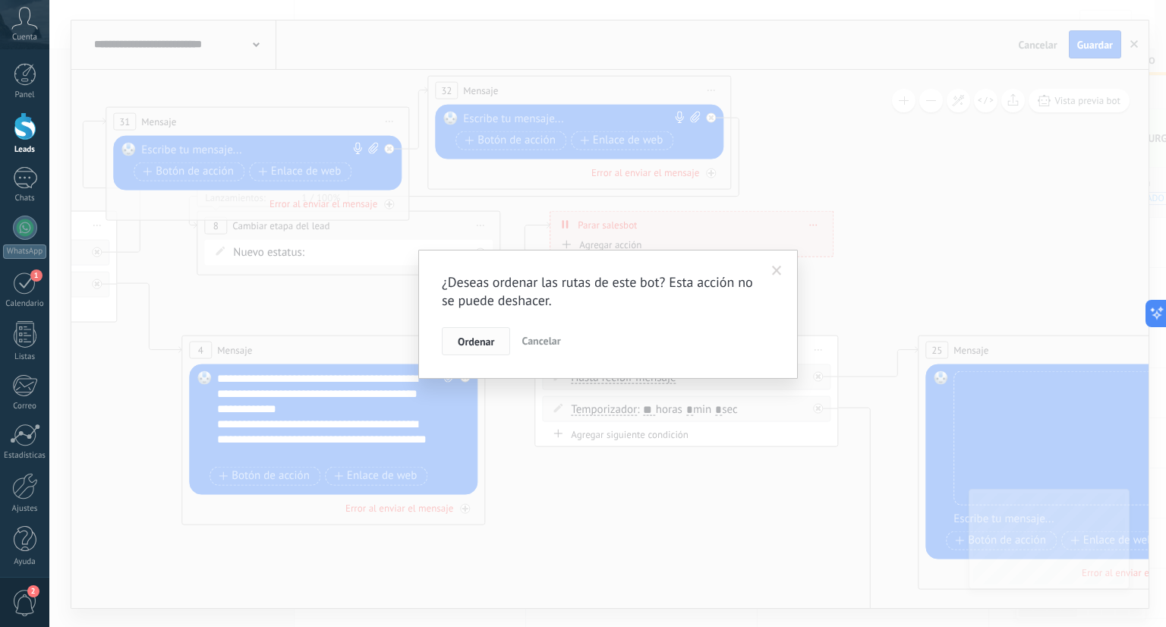
click at [493, 354] on button "Ordenar" at bounding box center [476, 341] width 68 height 29
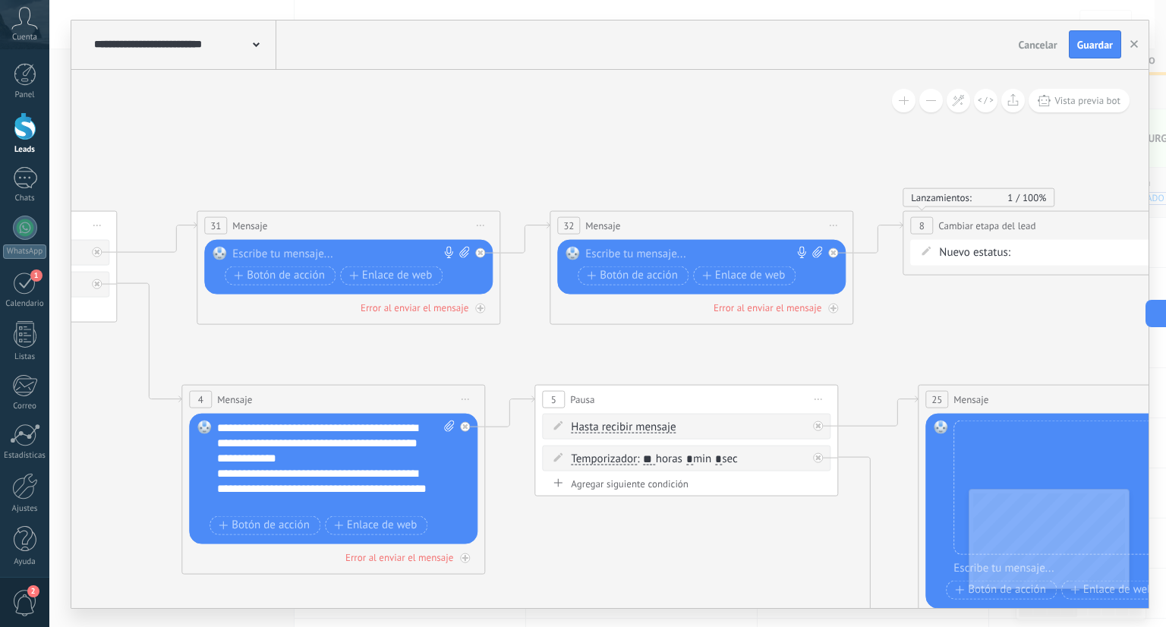
click at [373, 246] on div at bounding box center [344, 253] width 225 height 15
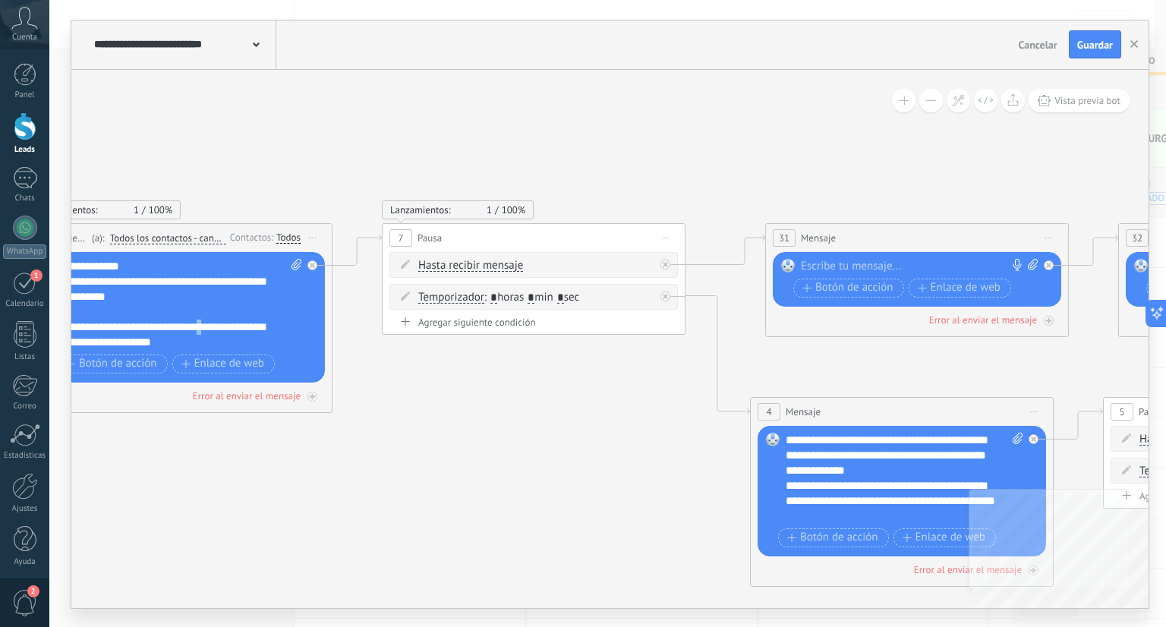
drag, startPoint x: 971, startPoint y: 541, endPoint x: 216, endPoint y: 331, distance: 784.1
click at [216, 331] on div "**********" at bounding box center [184, 304] width 238 height 91
click at [205, 341] on div "**********" at bounding box center [184, 304] width 238 height 91
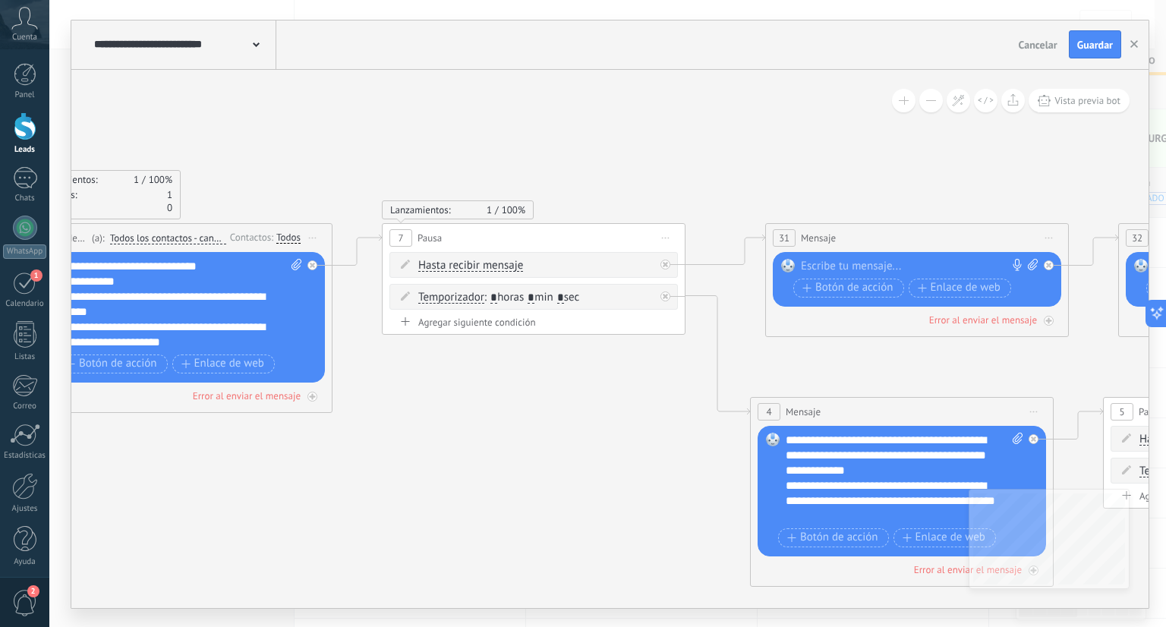
click at [1029, 259] on icon at bounding box center [1033, 264] width 10 height 11
click input "Subir" at bounding box center [0, 0] width 0 height 0
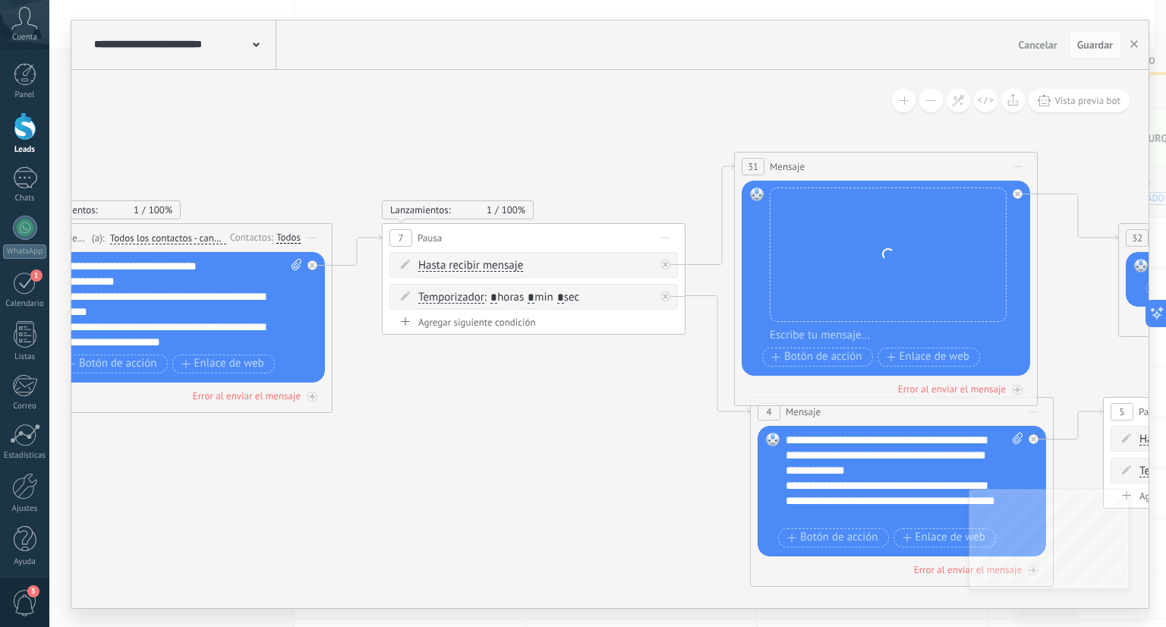
drag, startPoint x: 882, startPoint y: 238, endPoint x: 851, endPoint y: 137, distance: 105.7
click at [851, 153] on div "31 Mensaje ******* (a): Todos los contactos - canales seleccionados Todos los c…" at bounding box center [886, 167] width 302 height 28
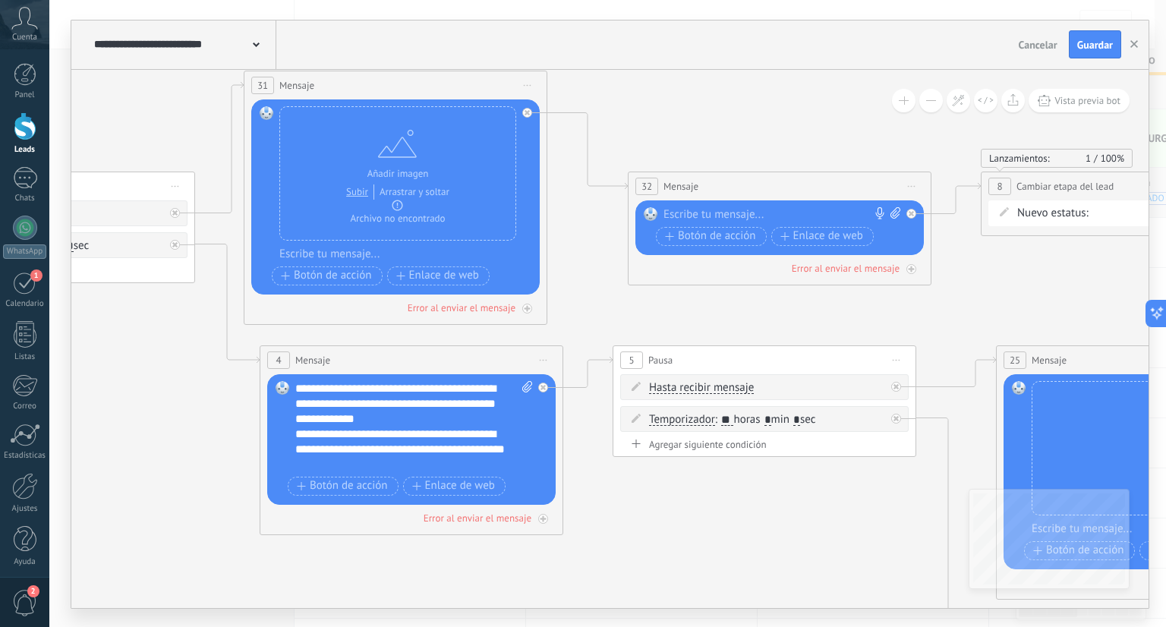
click at [895, 218] on span at bounding box center [893, 214] width 14 height 15
click input "Subir" at bounding box center [0, 0] width 0 height 0
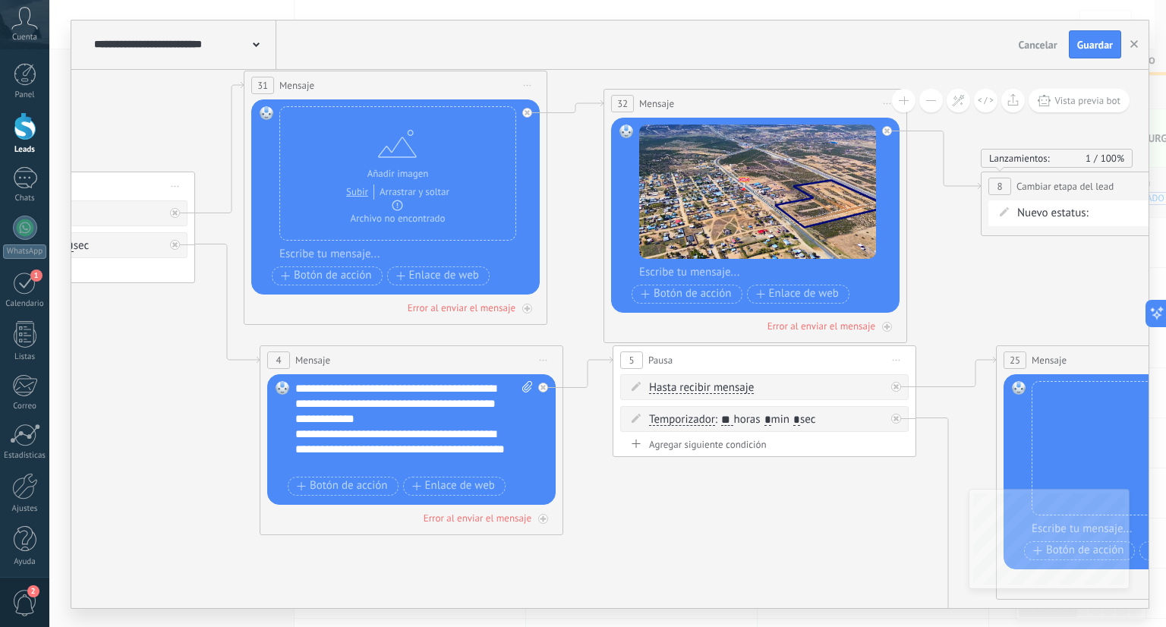
drag, startPoint x: 717, startPoint y: 189, endPoint x: 692, endPoint y: 107, distance: 85.5
click at [692, 107] on div "32 Mensaje ******* (a): Todos los contactos - canales seleccionados Todos los c…" at bounding box center [755, 104] width 302 height 28
click at [1081, 47] on span "Guardar" at bounding box center [1095, 44] width 36 height 11
click at [1134, 44] on use "button" at bounding box center [1134, 44] width 8 height 8
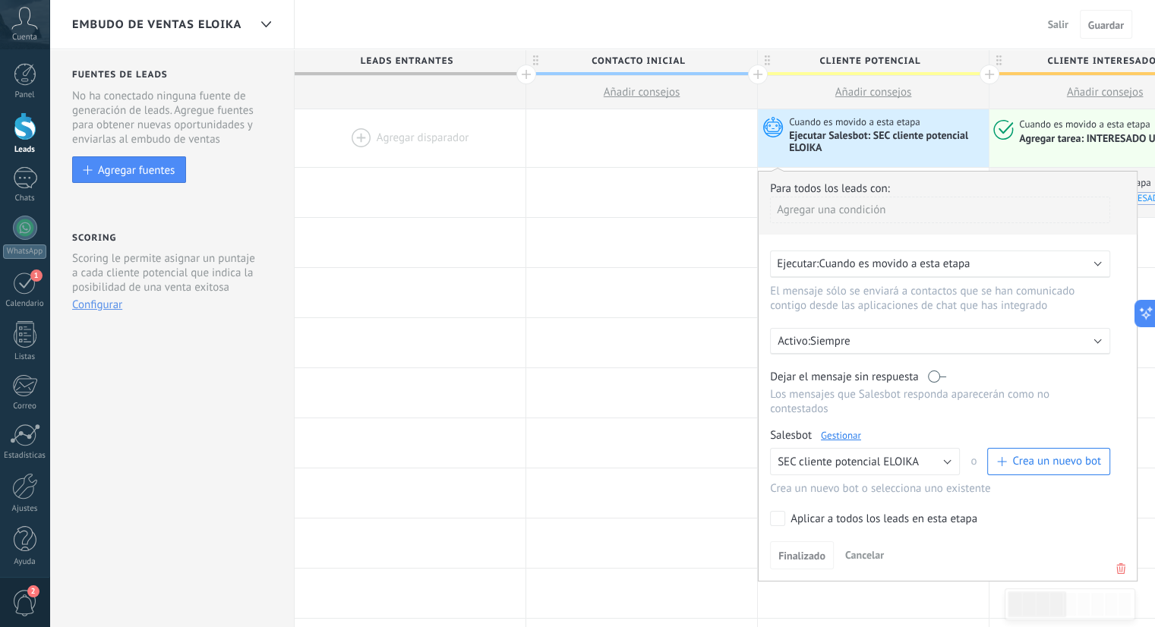
click at [936, 14] on div "embudo de ventas eloika Salir Cancelar Guardar" at bounding box center [601, 24] width 1105 height 49
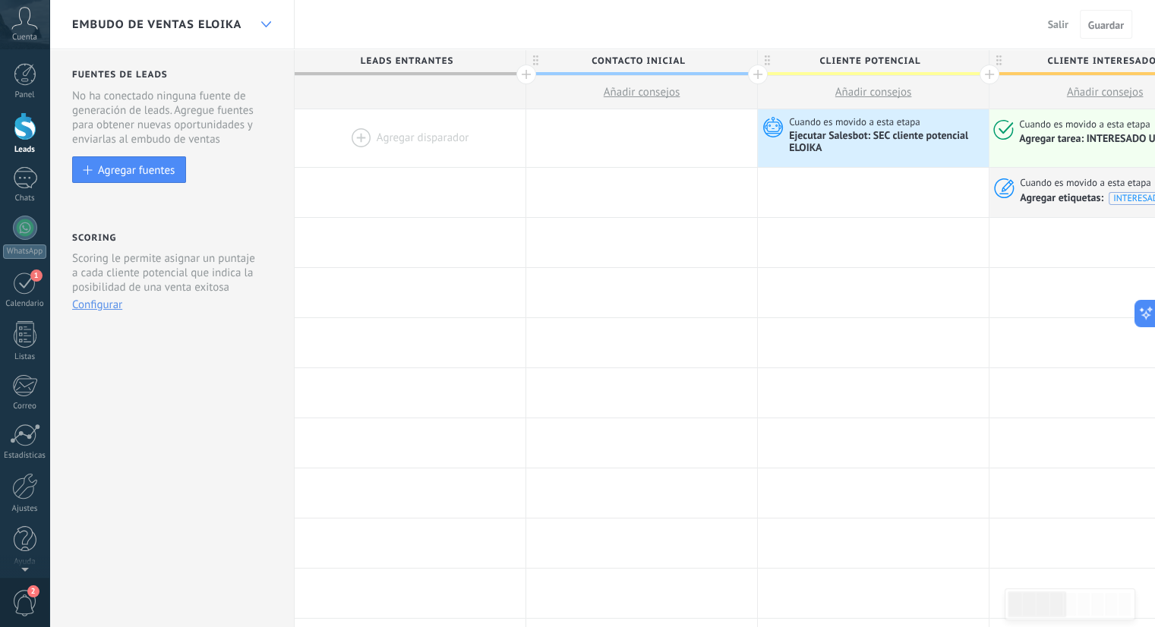
click at [263, 30] on div at bounding box center [266, 25] width 26 height 30
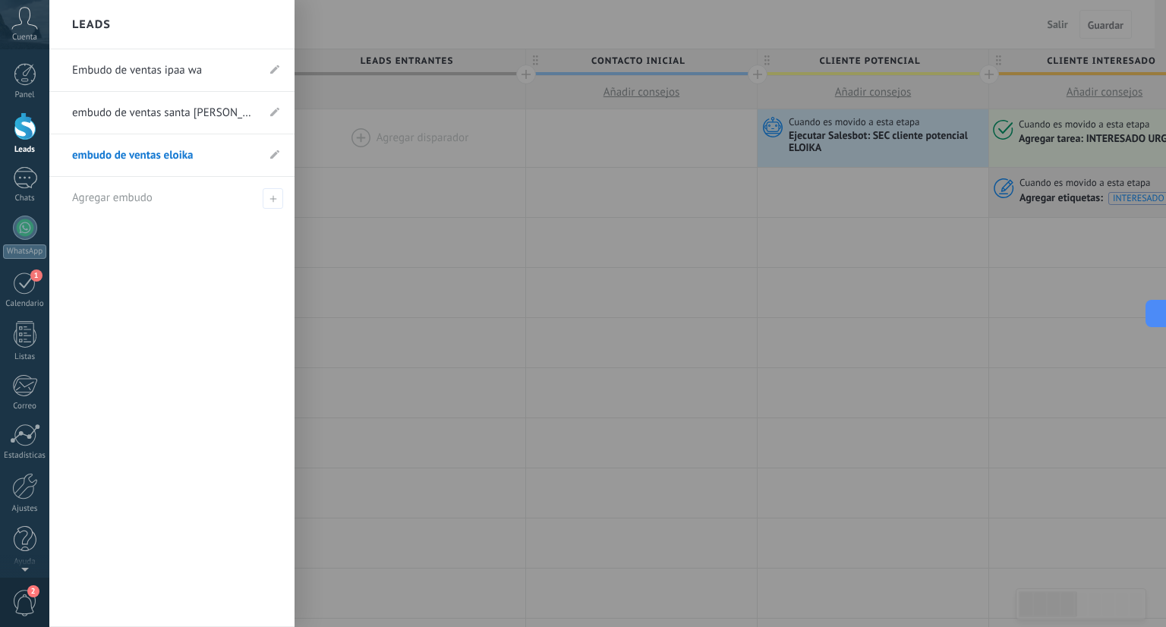
click at [203, 83] on link "Embudo de ventas ipaa wa" at bounding box center [164, 70] width 184 height 43
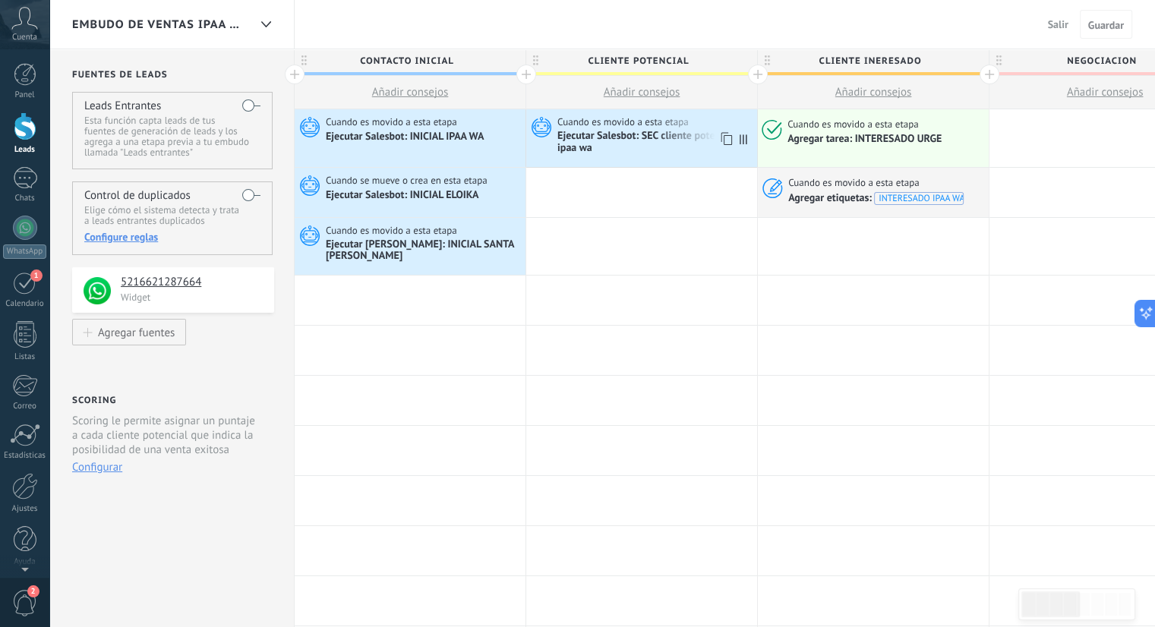
click at [683, 144] on div "Ejecutar Salesbot: SEC cliente potencial ipaa wa" at bounding box center [655, 143] width 196 height 26
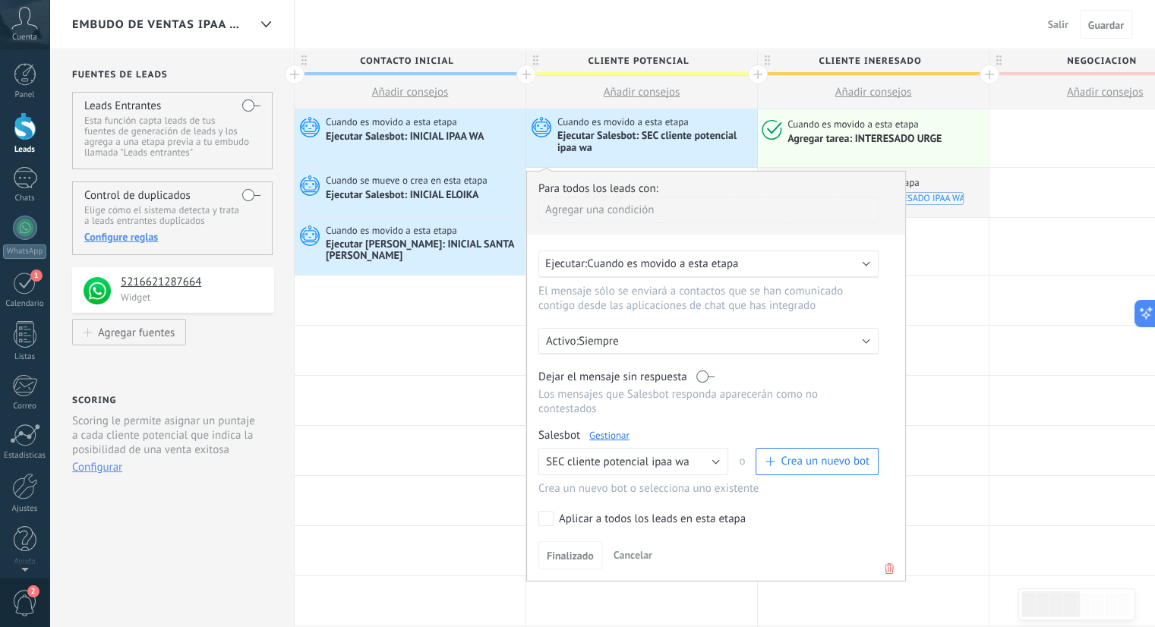
click at [616, 429] on link "Gestionar" at bounding box center [609, 435] width 40 height 13
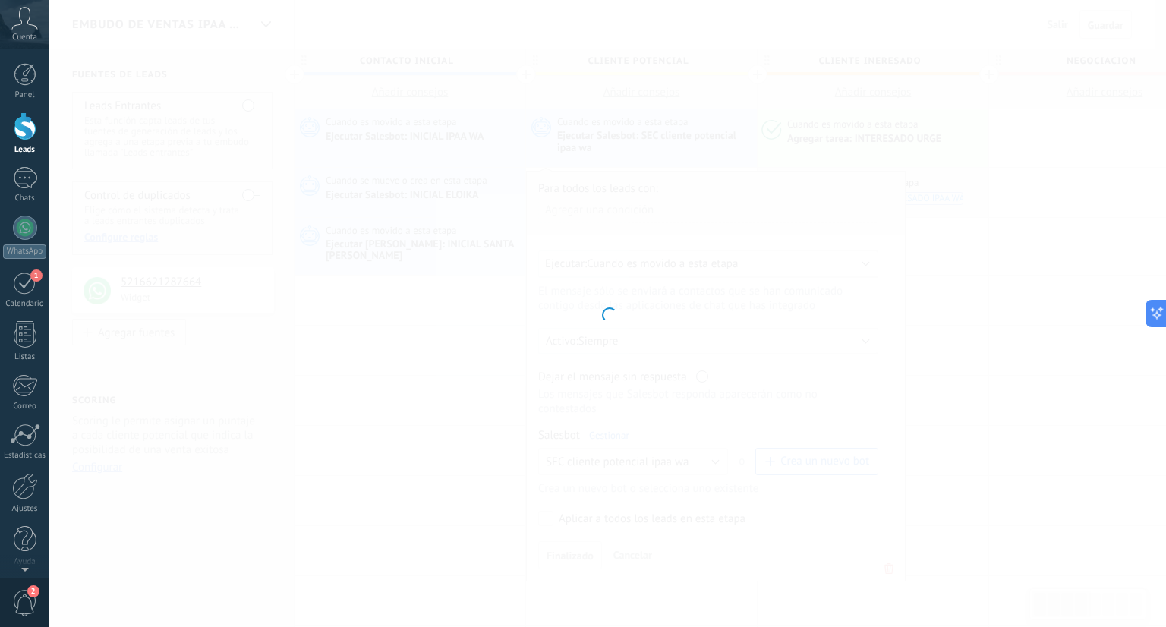
type input "**********"
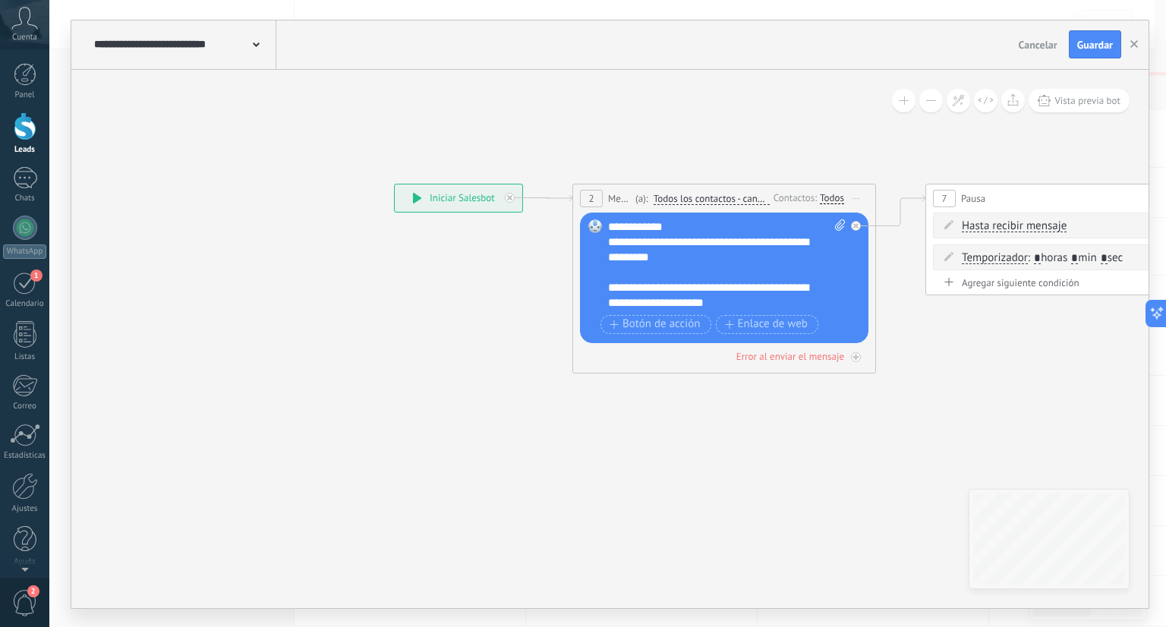
click at [765, 303] on div "**********" at bounding box center [727, 264] width 238 height 91
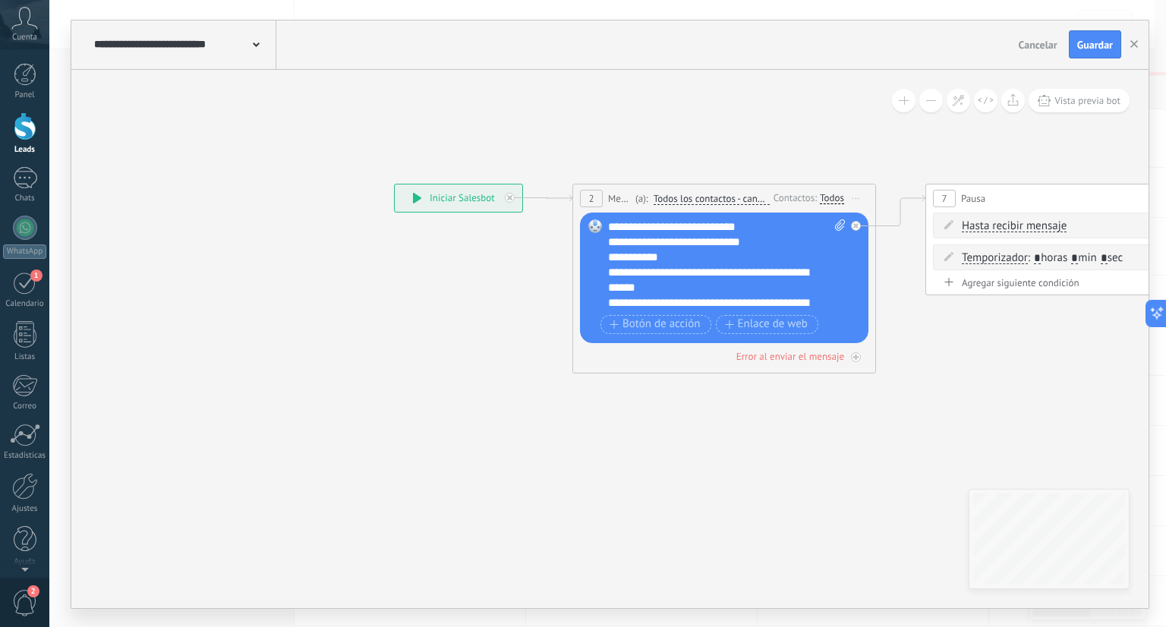
scroll to position [106, 0]
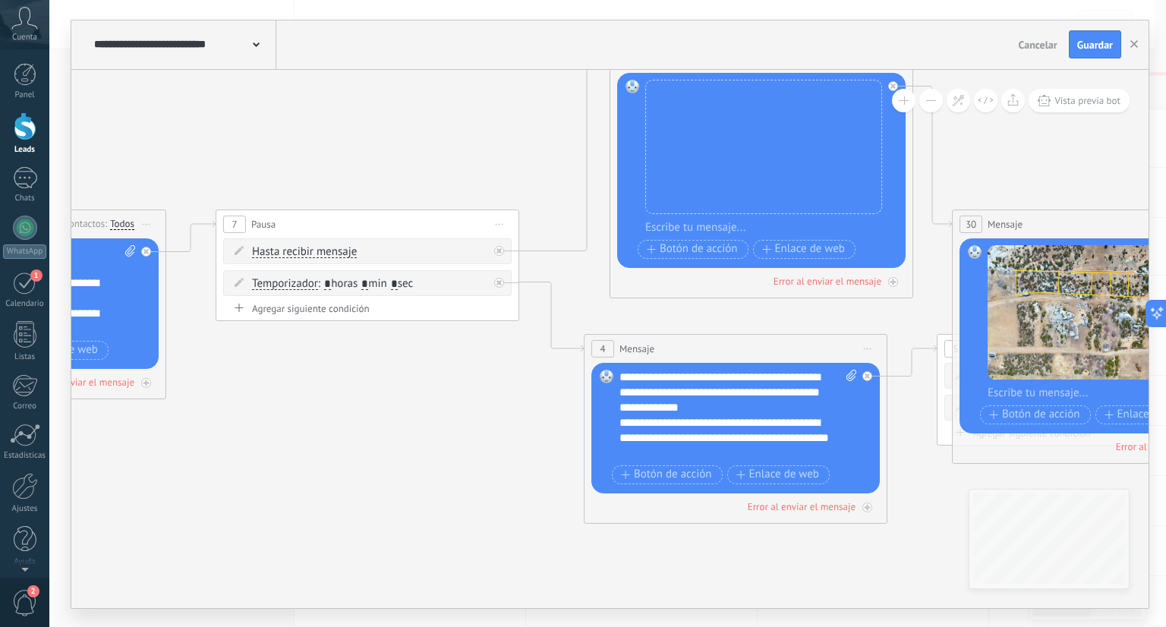
drag, startPoint x: 795, startPoint y: 225, endPoint x: 806, endPoint y: 59, distance: 165.8
click at [806, 59] on div "**********" at bounding box center [609, 314] width 1077 height 588
click at [958, 102] on icon at bounding box center [958, 100] width 13 height 13
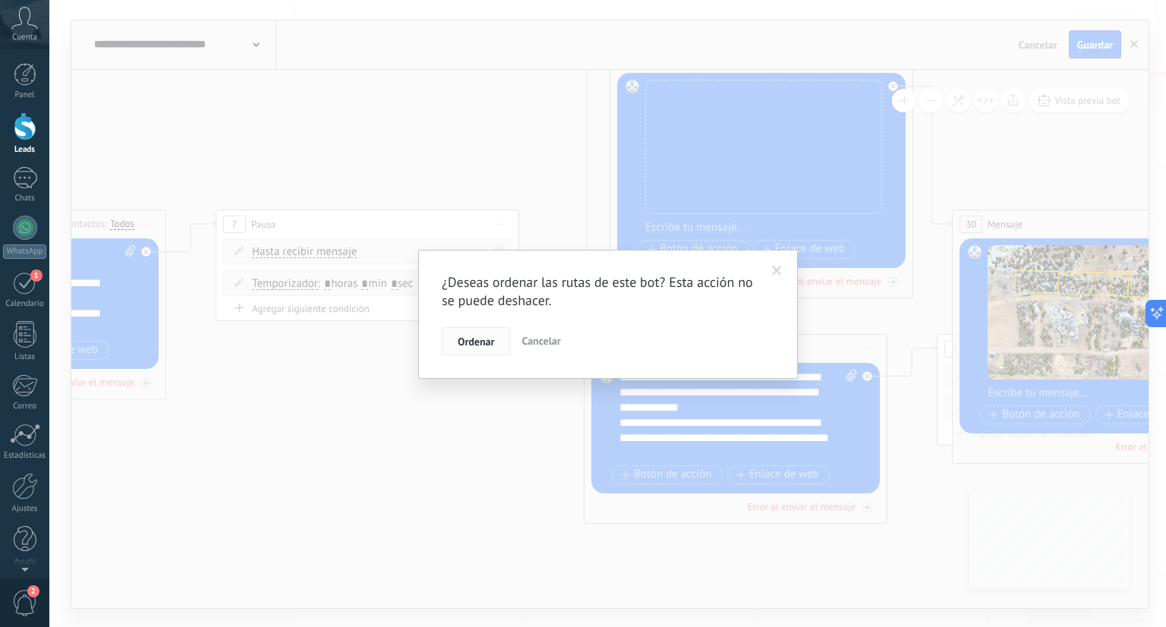
click at [486, 338] on span "Ordenar" at bounding box center [476, 341] width 36 height 11
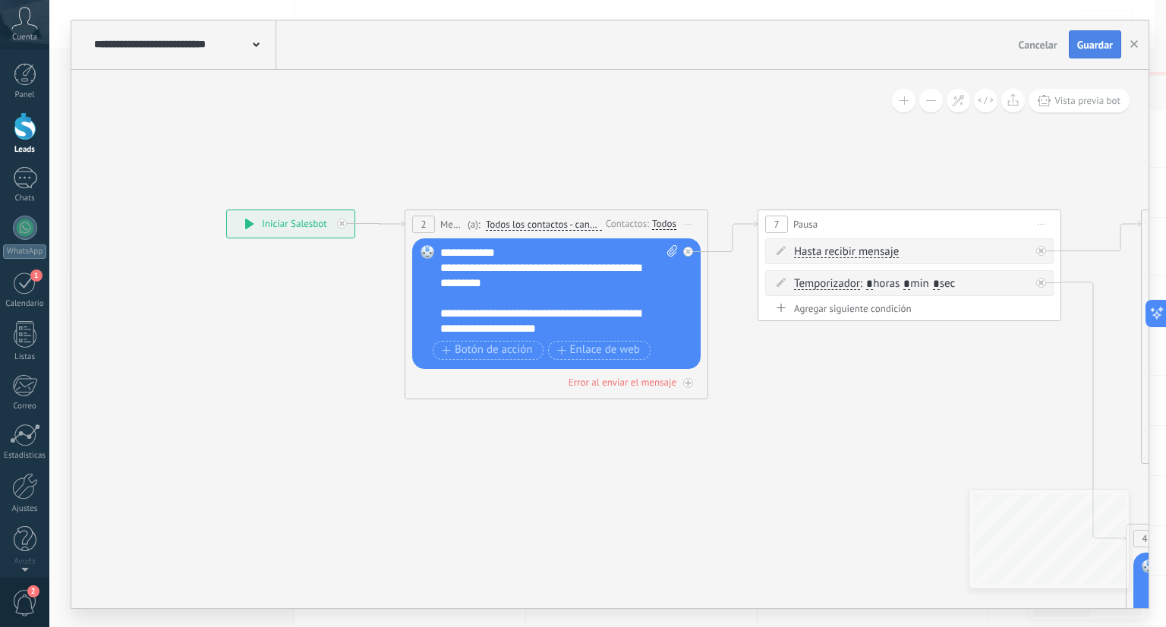
click at [1095, 57] on button "Guardar" at bounding box center [1095, 44] width 52 height 29
click at [1130, 39] on button "button" at bounding box center [1134, 44] width 23 height 27
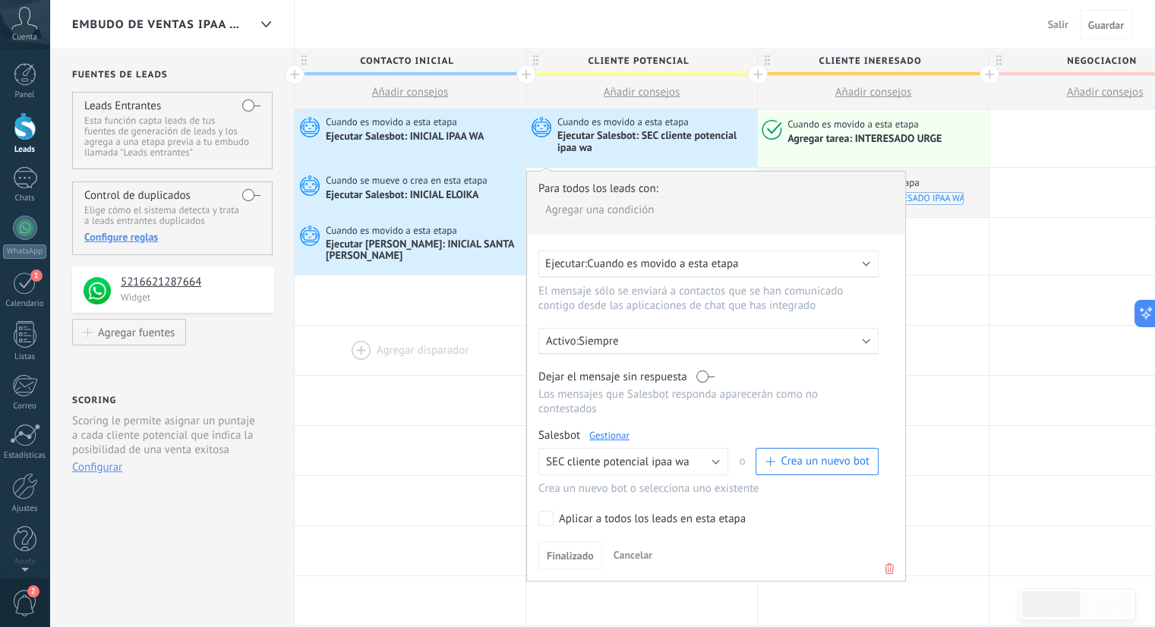
click at [409, 337] on div at bounding box center [410, 350] width 231 height 49
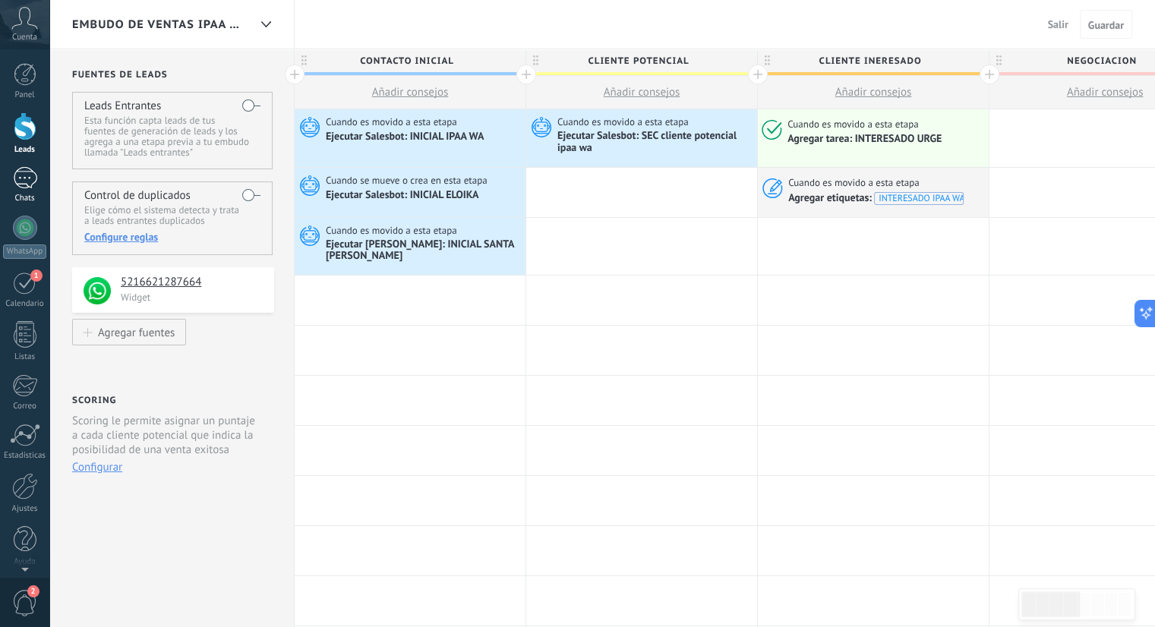
click at [8, 183] on link "Chats" at bounding box center [24, 185] width 49 height 36
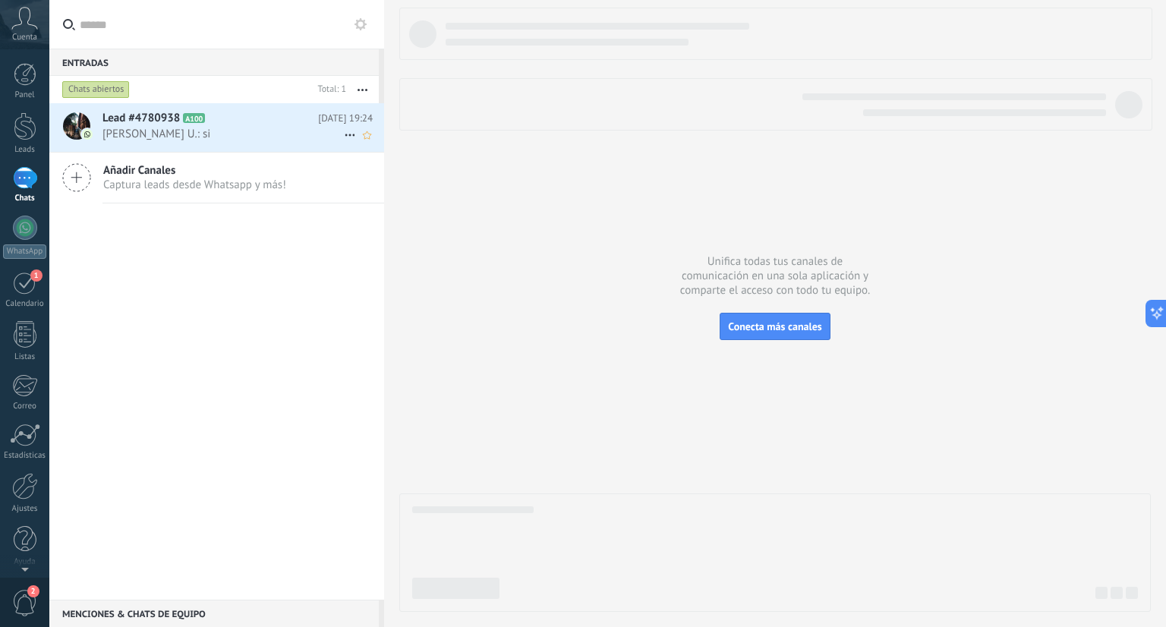
click at [346, 125] on span "[DATE] 19:24" at bounding box center [345, 118] width 55 height 15
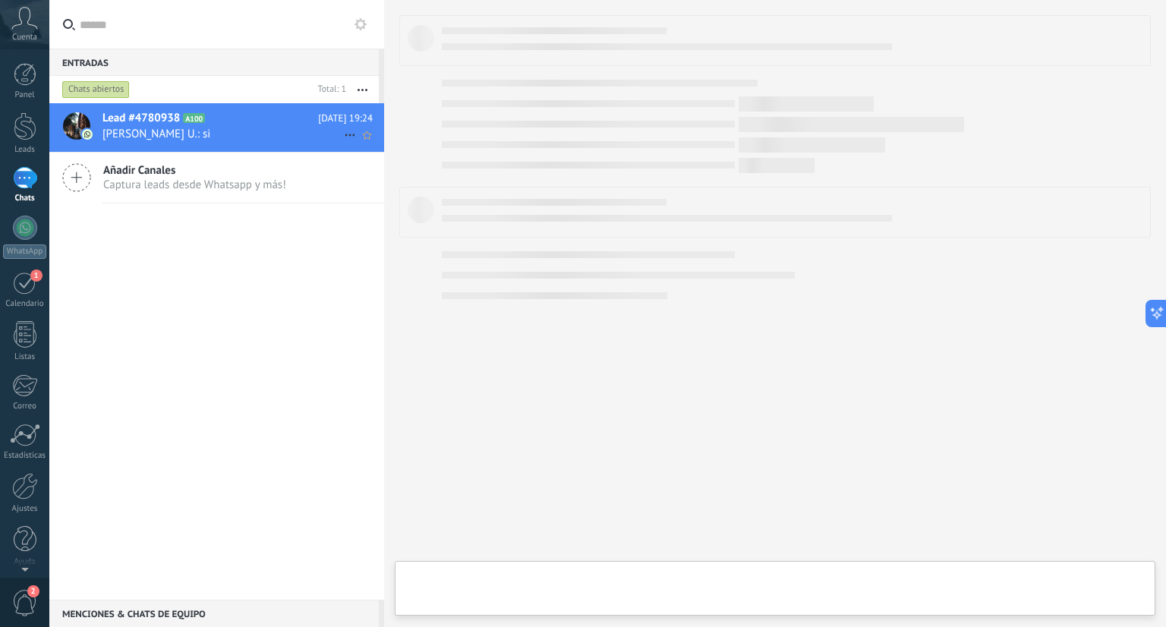
click at [348, 140] on icon at bounding box center [350, 135] width 18 height 18
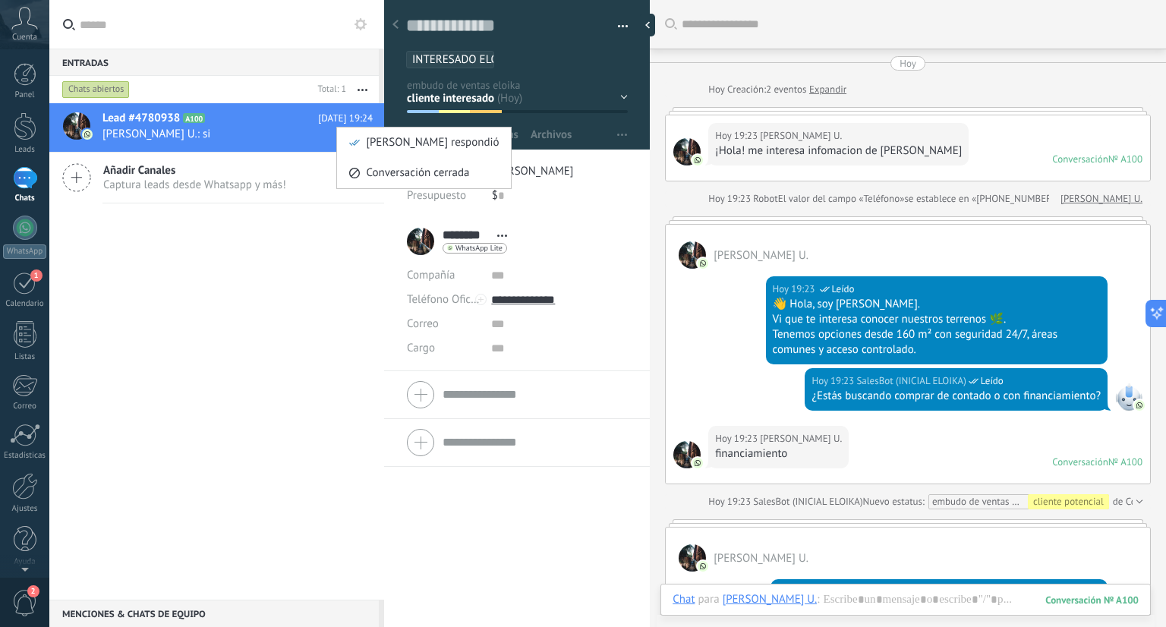
scroll to position [584, 0]
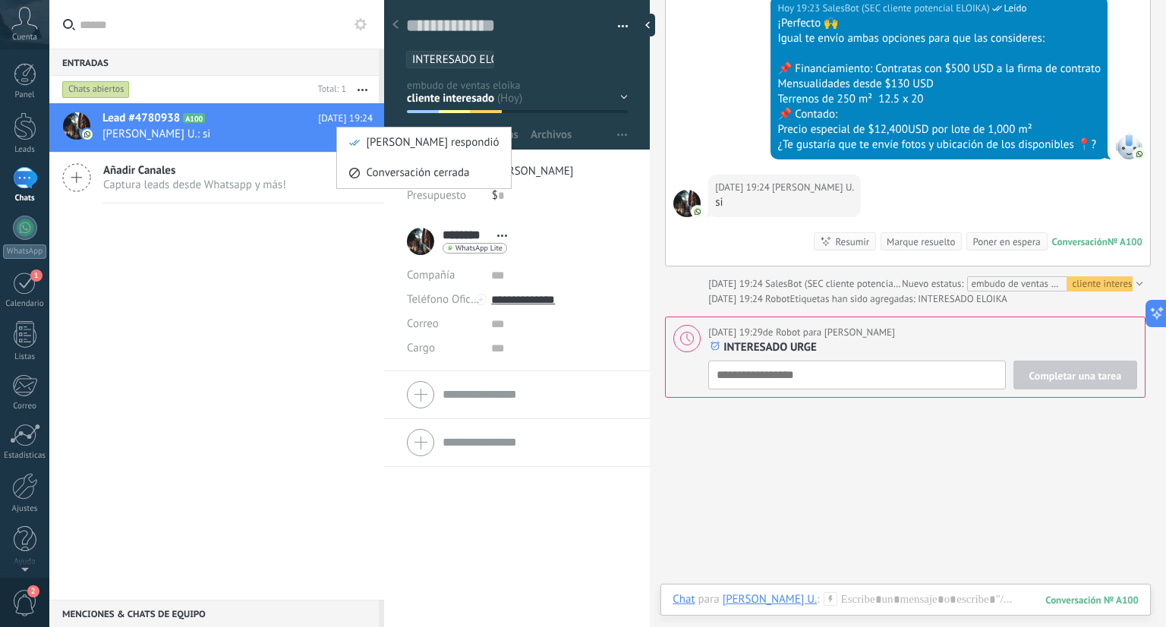
click at [298, 128] on div at bounding box center [583, 313] width 1166 height 627
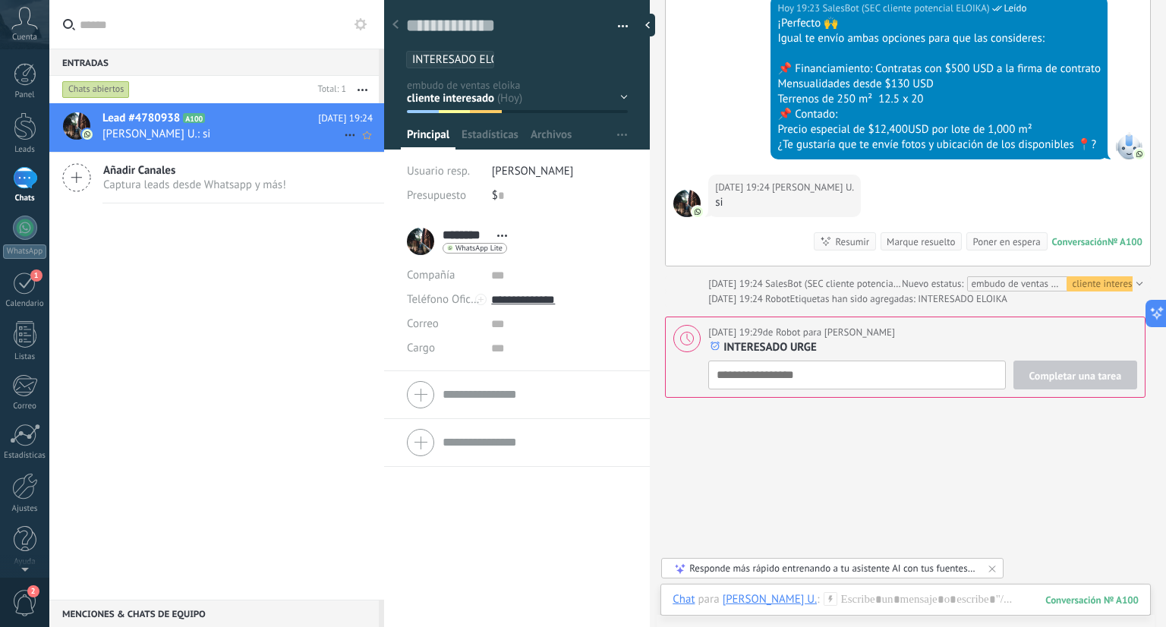
click at [345, 134] on use at bounding box center [350, 135] width 10 height 2
click at [613, 22] on div at bounding box center [583, 313] width 1166 height 627
click at [616, 22] on button "button" at bounding box center [618, 26] width 22 height 23
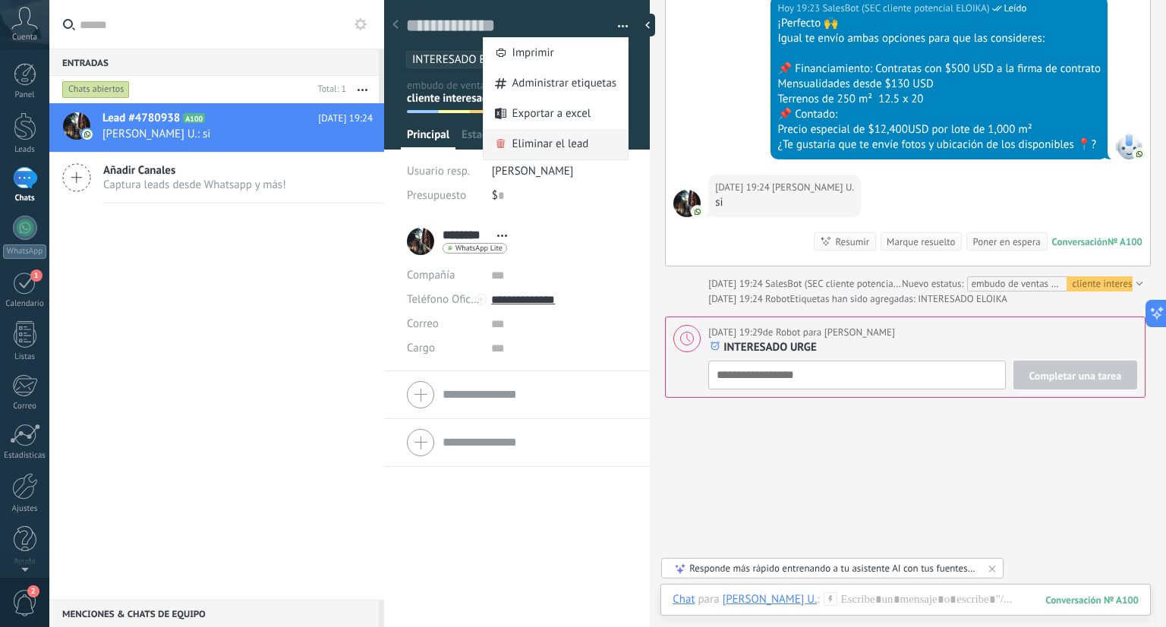
click at [514, 142] on span "Eliminar el lead" at bounding box center [550, 144] width 77 height 30
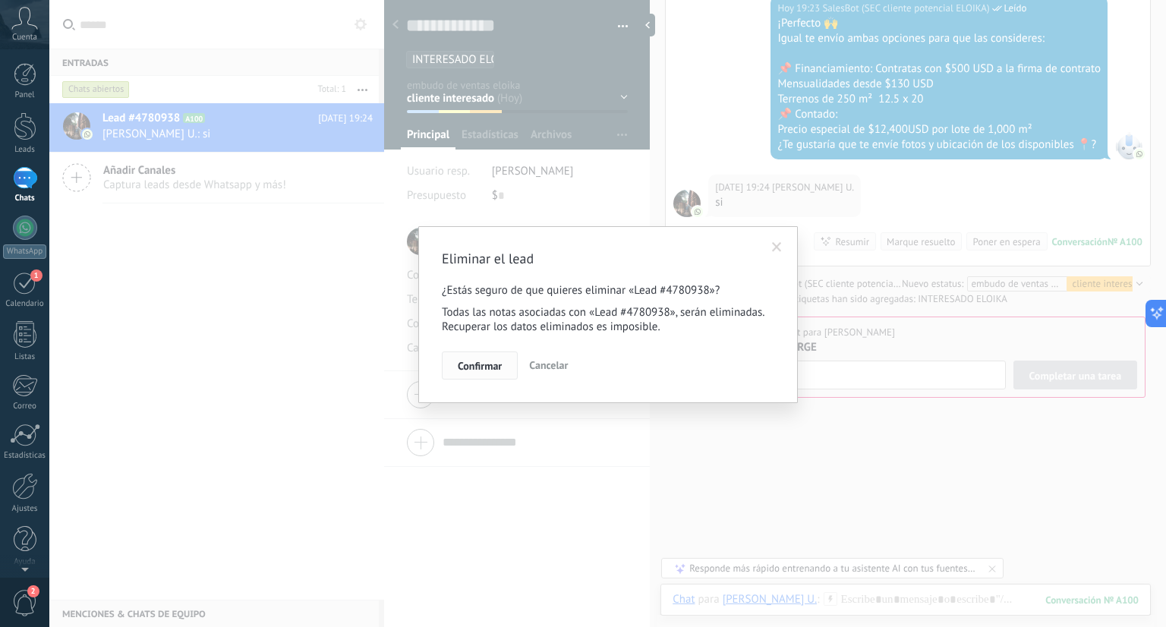
click at [486, 371] on span "Confirmar" at bounding box center [480, 366] width 44 height 11
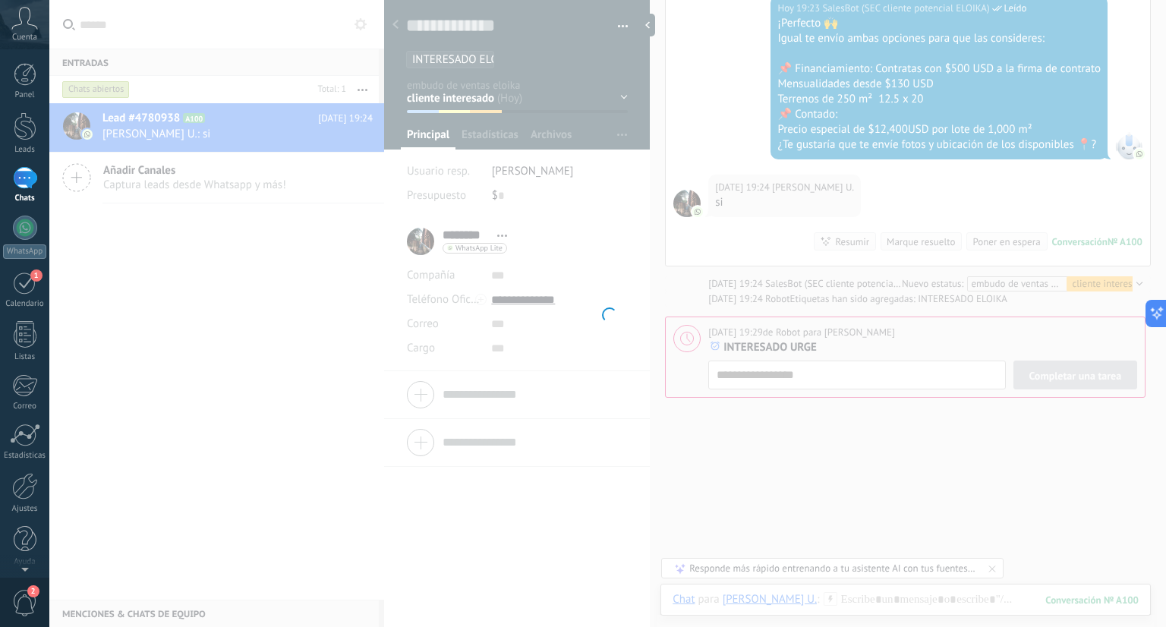
scroll to position [513, 0]
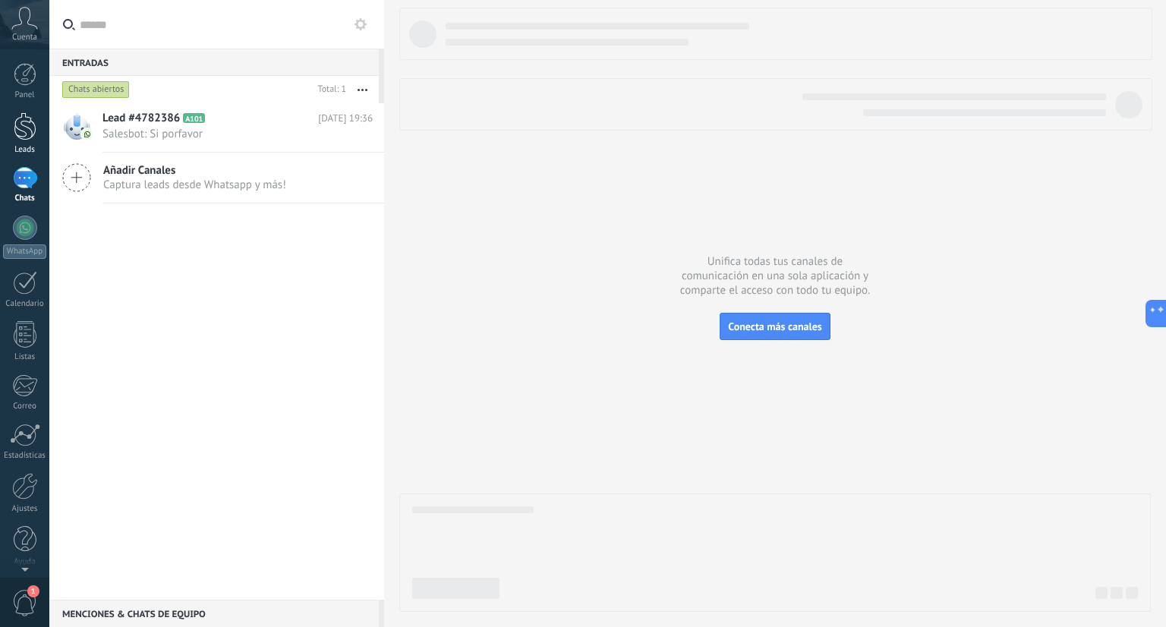
click at [30, 133] on div at bounding box center [25, 126] width 23 height 28
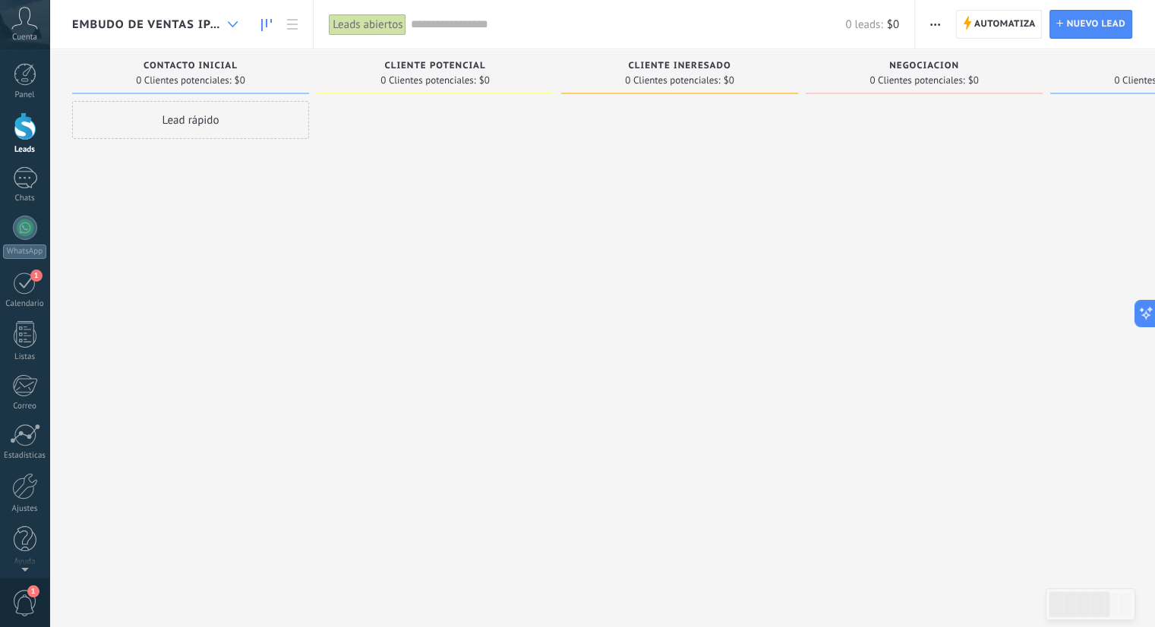
click at [236, 23] on icon at bounding box center [233, 24] width 10 height 6
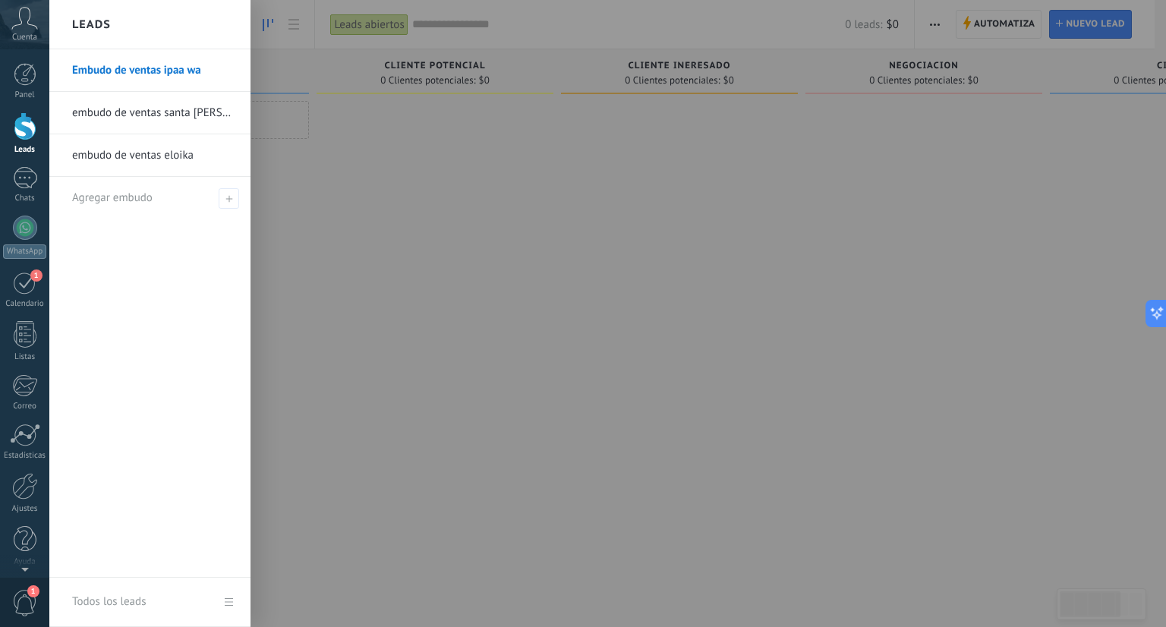
click at [207, 142] on link "embudo de ventas eloika" at bounding box center [153, 155] width 163 height 43
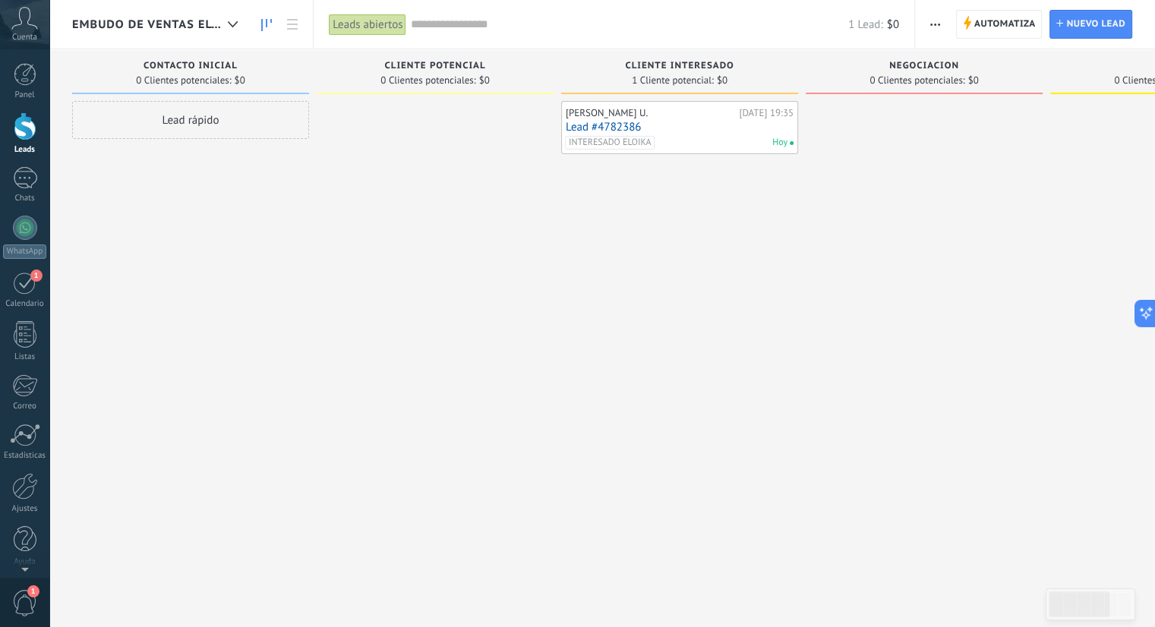
click at [683, 128] on link "Lead #4782386" at bounding box center [680, 127] width 228 height 13
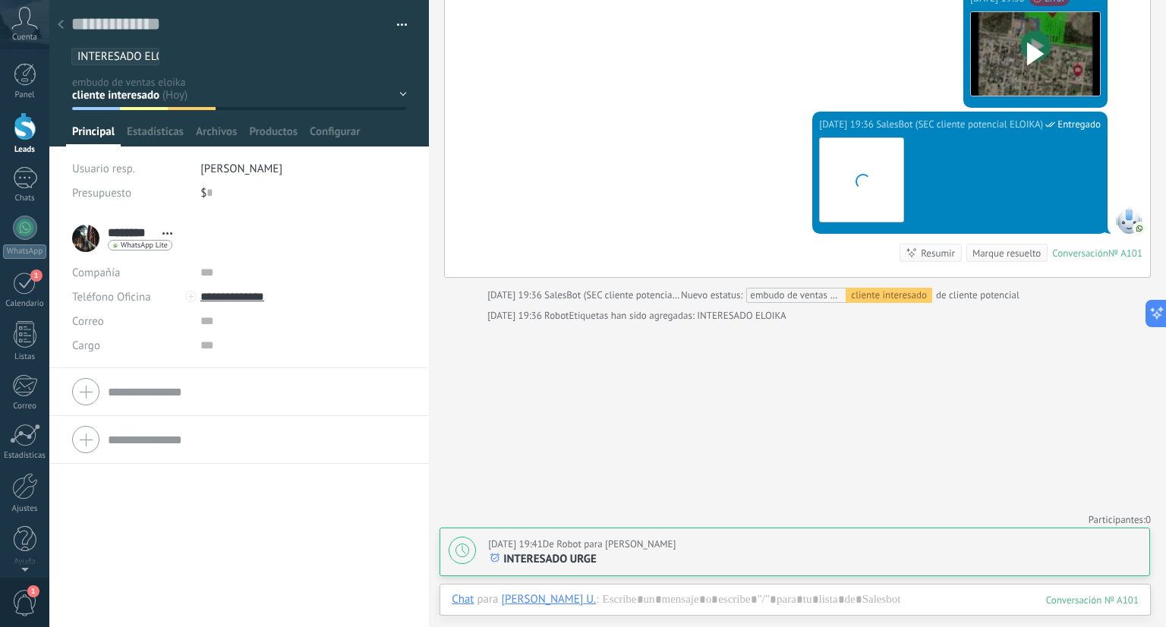
scroll to position [1430, 0]
click at [580, 553] on span "INTERESADO URGE" at bounding box center [549, 559] width 93 height 14
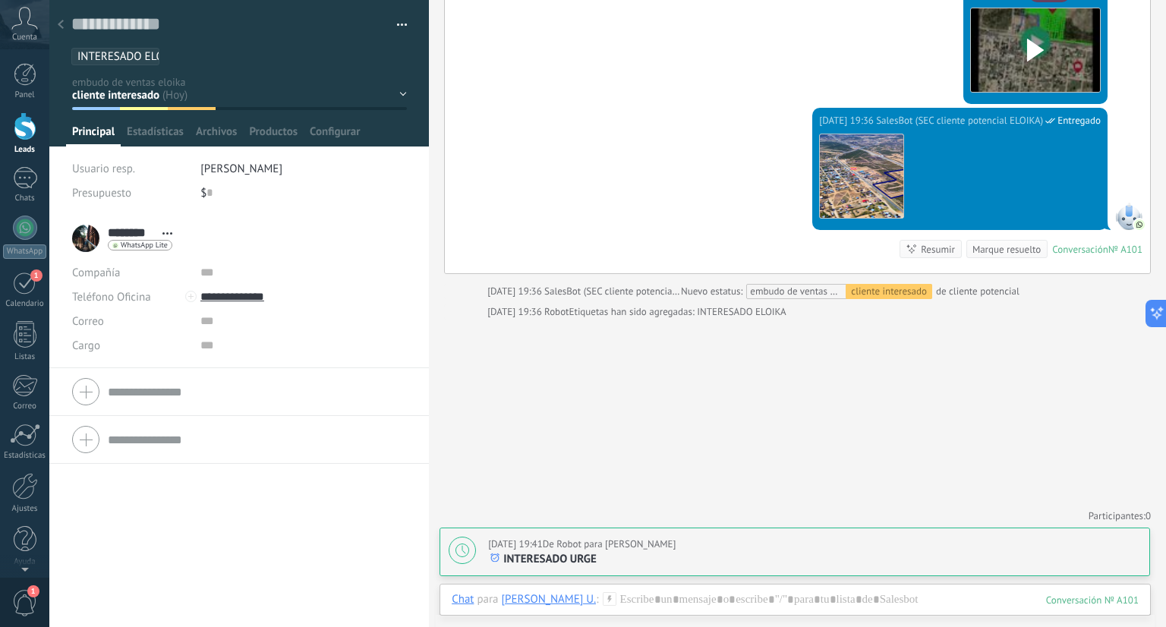
scroll to position [15, 0]
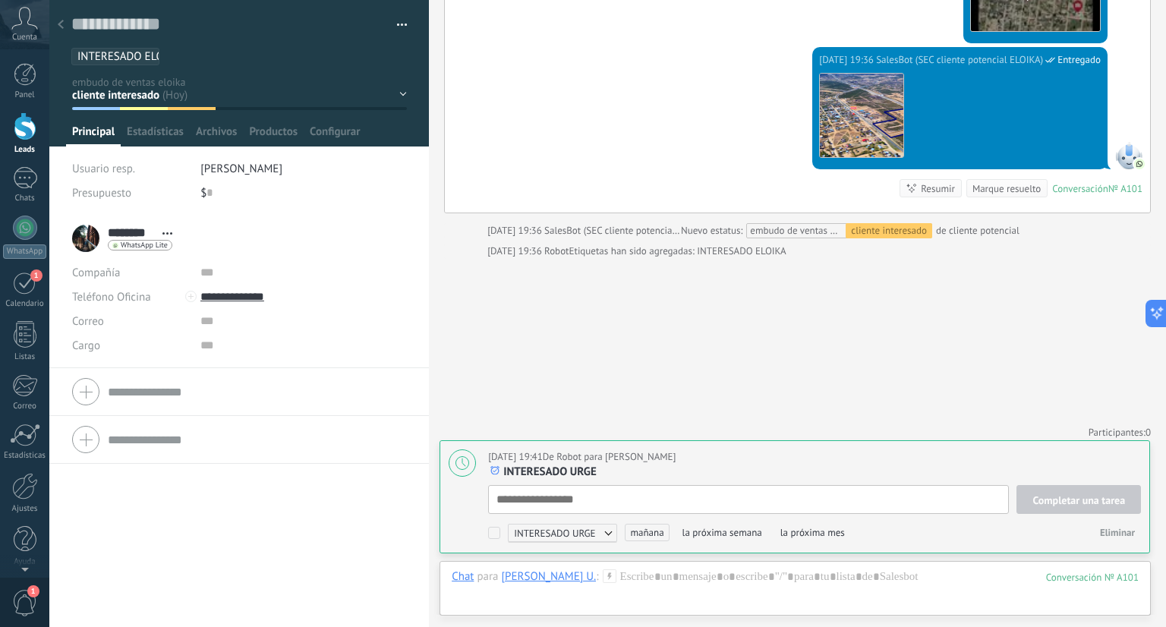
click at [657, 535] on span "mañana" at bounding box center [647, 532] width 44 height 17
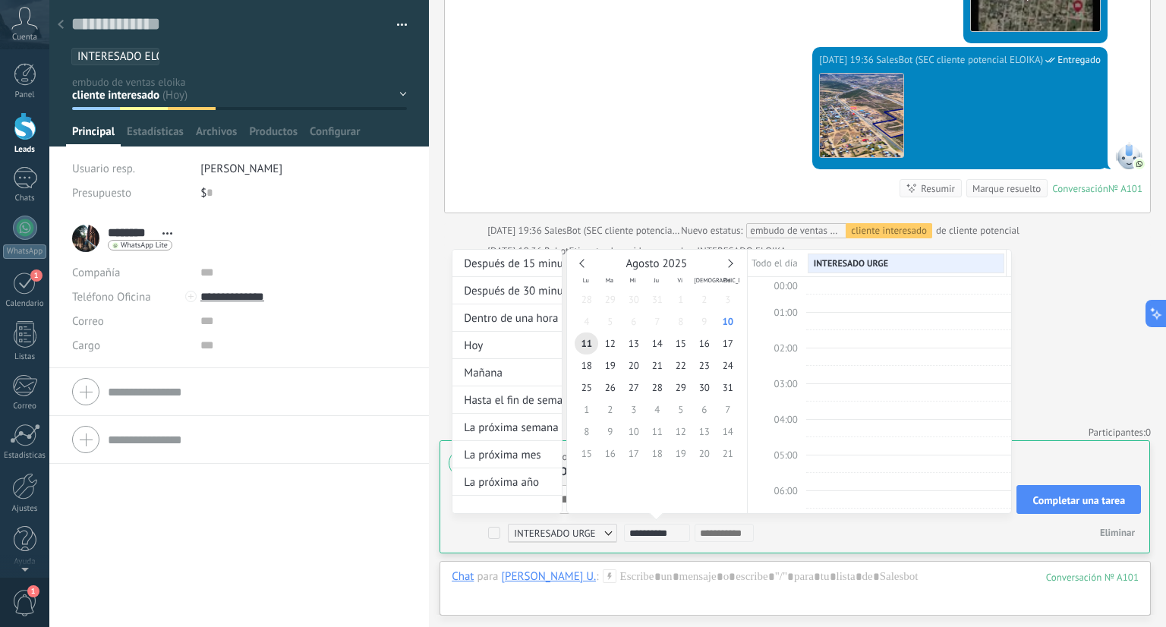
scroll to position [284, 0]
click at [752, 538] on div at bounding box center [724, 533] width 59 height 18
drag, startPoint x: 1128, startPoint y: 411, endPoint x: 1040, endPoint y: 433, distance: 90.8
click at [1040, 433] on div at bounding box center [583, 313] width 1166 height 627
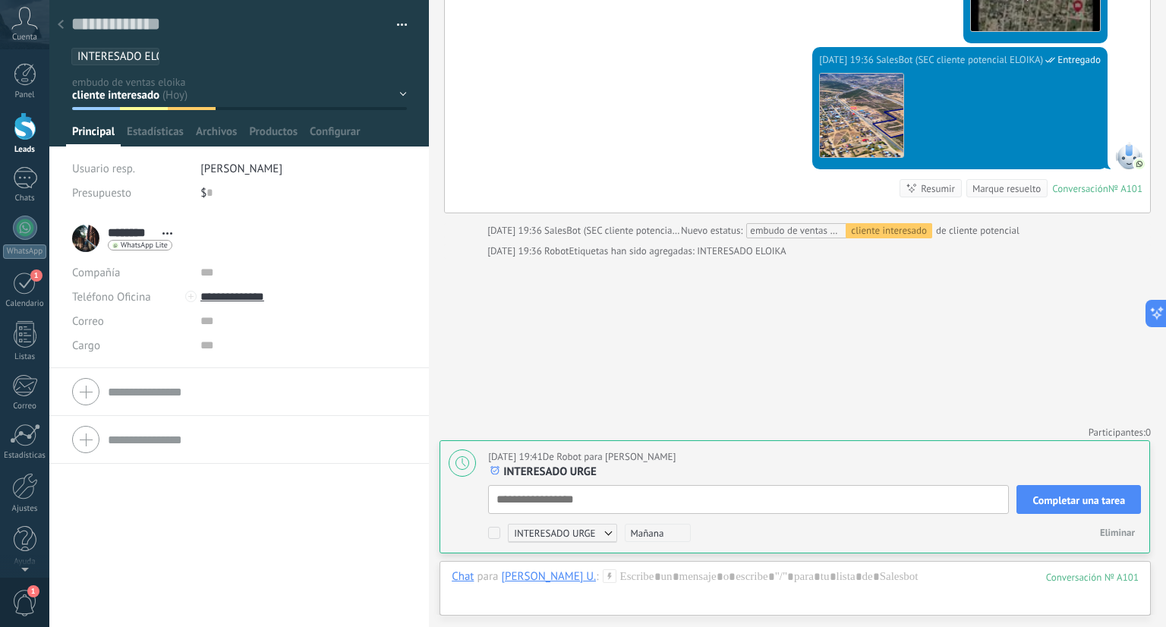
click at [1062, 488] on button "Completar una tarea" at bounding box center [1079, 499] width 125 height 29
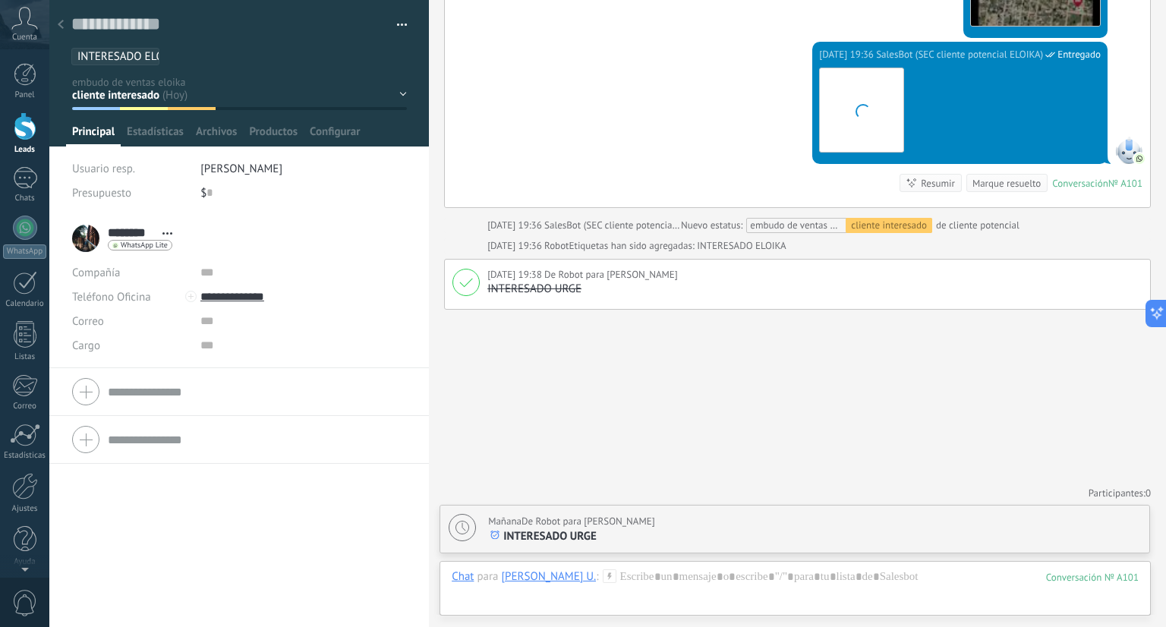
scroll to position [1496, 0]
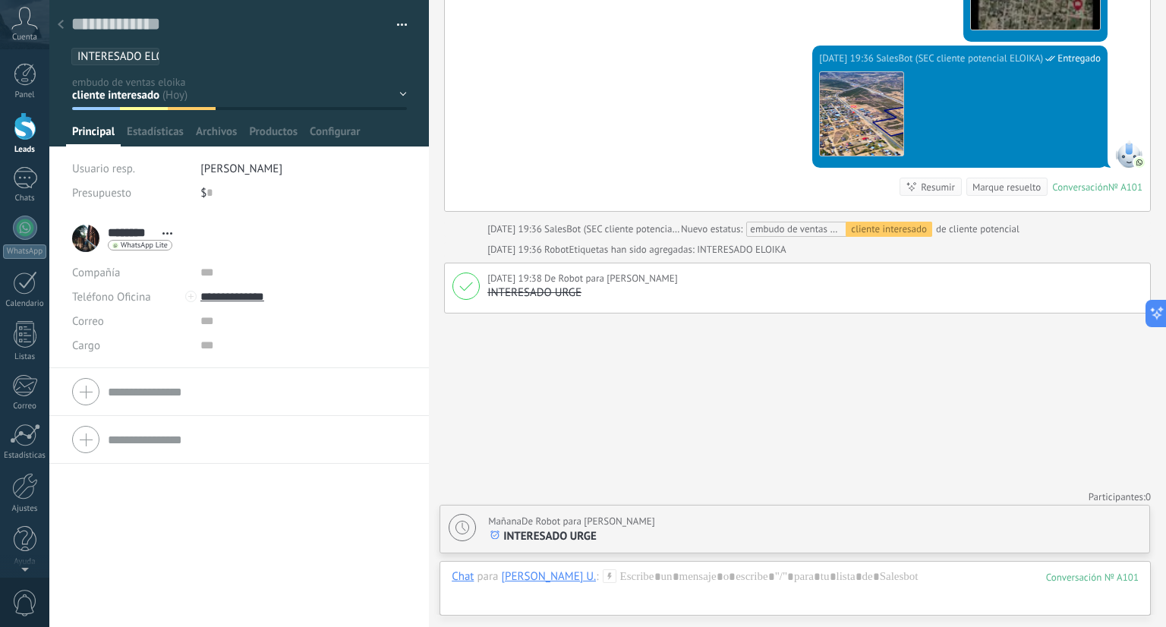
click at [57, 31] on div at bounding box center [60, 26] width 21 height 30
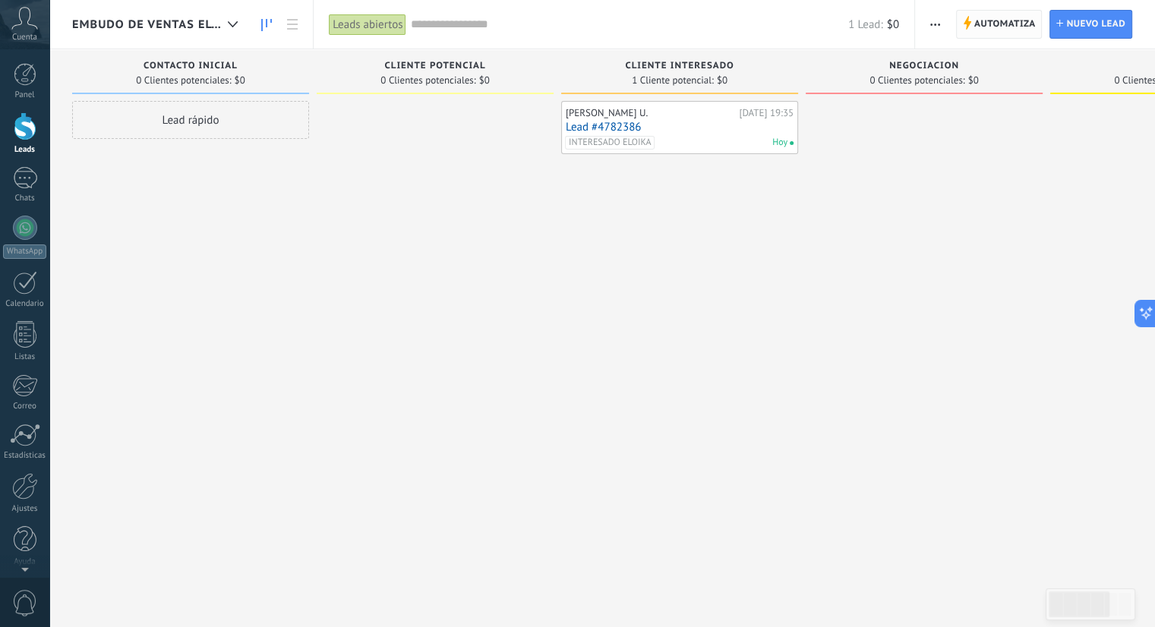
drag, startPoint x: 970, startPoint y: 34, endPoint x: 975, endPoint y: 22, distance: 13.0
click at [975, 22] on span "Automatiza" at bounding box center [1004, 24] width 61 height 27
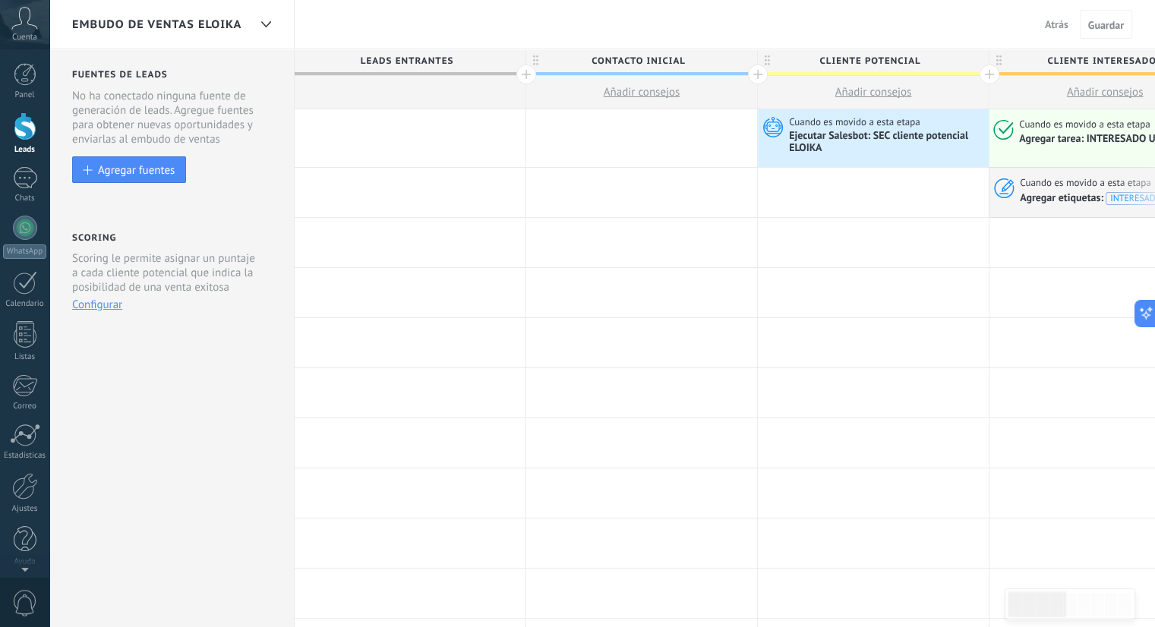
drag, startPoint x: 1061, startPoint y: 204, endPoint x: 1057, endPoint y: 189, distance: 15.9
drag, startPoint x: 1057, startPoint y: 189, endPoint x: 1074, endPoint y: 181, distance: 19.4
click at [1074, 181] on span "Cuando es movido a esta etapa" at bounding box center [1087, 183] width 134 height 14
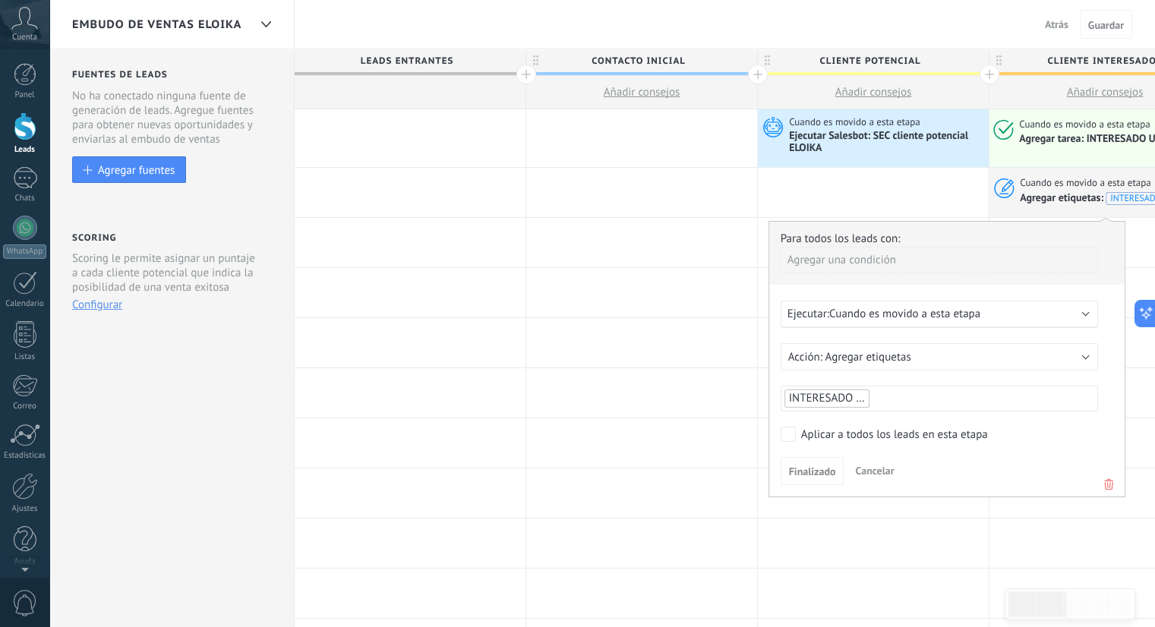
click at [841, 405] on li "INTERESADO ELOIKA" at bounding box center [826, 398] width 85 height 18
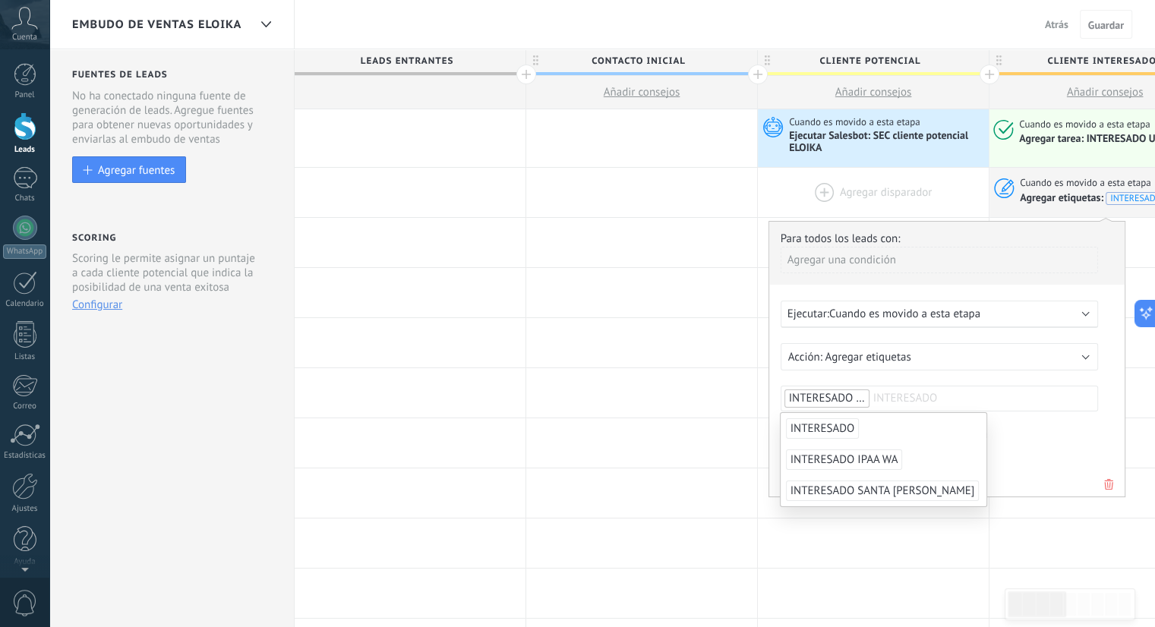
click at [848, 194] on div at bounding box center [873, 192] width 231 height 49
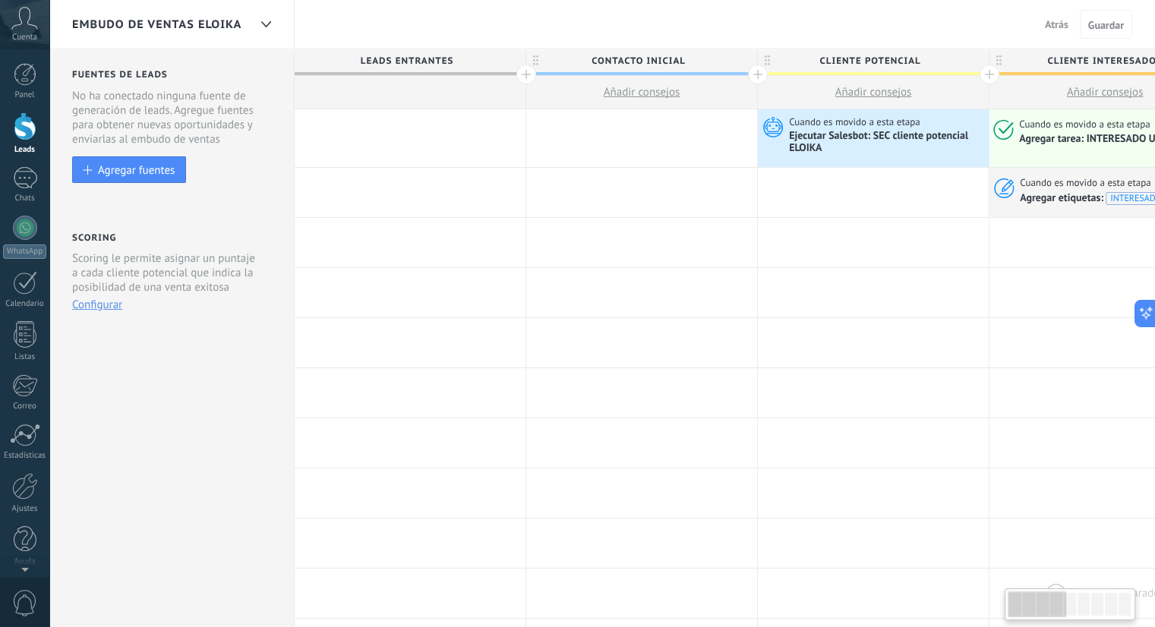
drag, startPoint x: 1027, startPoint y: 601, endPoint x: 1069, endPoint y: 581, distance: 46.2
drag, startPoint x: 1069, startPoint y: 581, endPoint x: 12, endPoint y: 307, distance: 1091.6
click at [12, 307] on div "Calendario" at bounding box center [25, 304] width 44 height 10
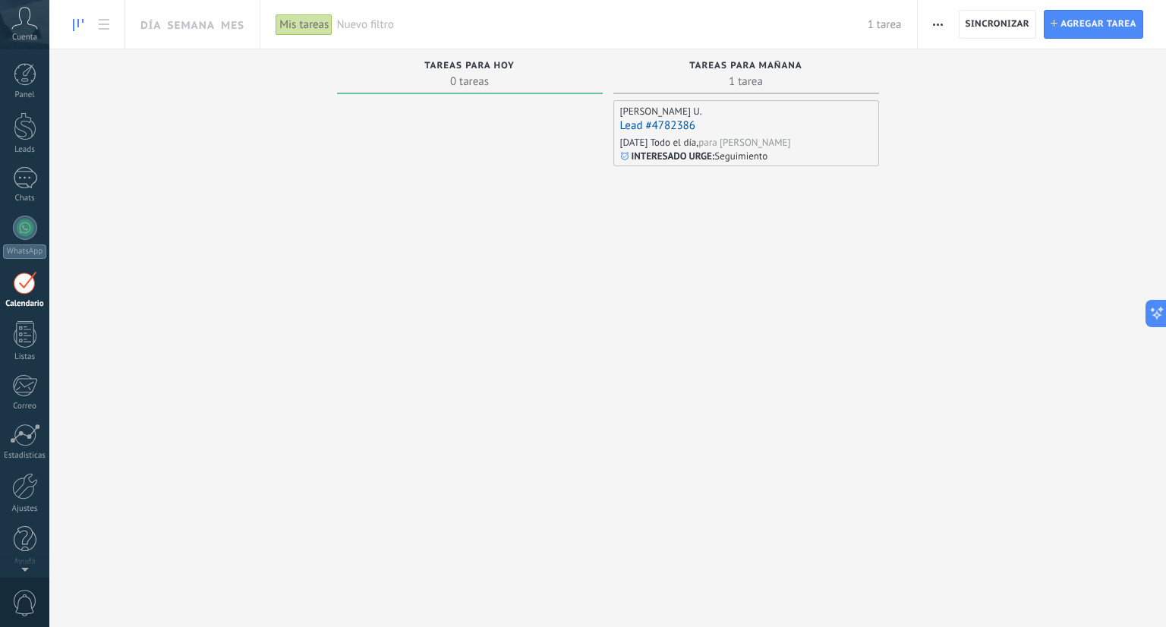
click at [726, 140] on div "para [PERSON_NAME]" at bounding box center [744, 142] width 92 height 13
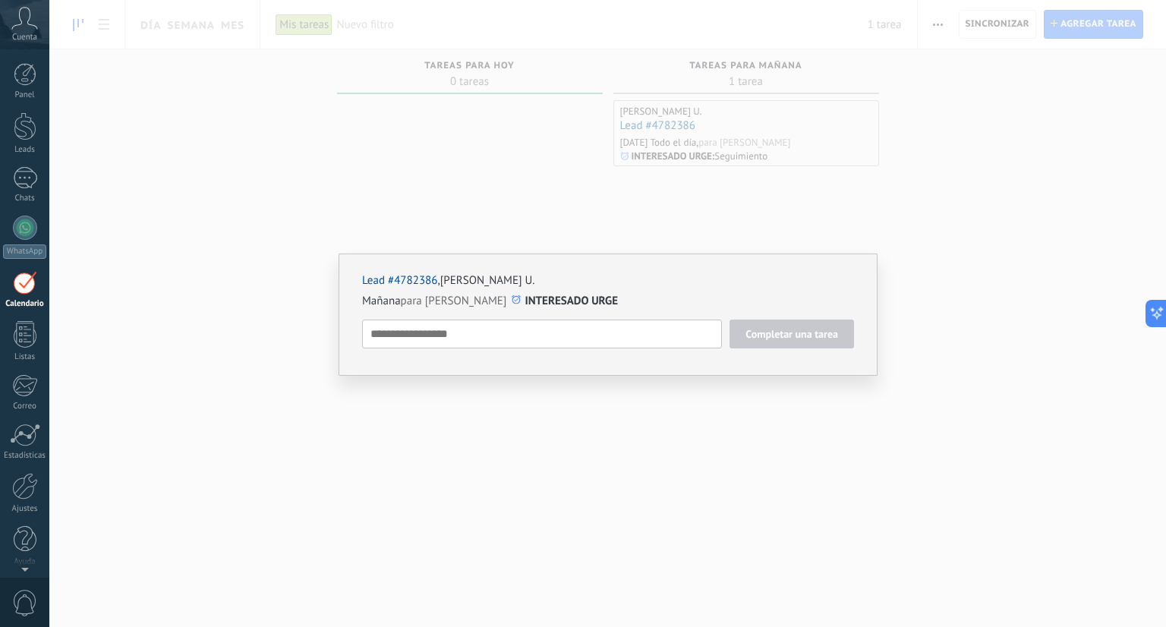
click at [656, 282] on div "Lead #4782386 , [PERSON_NAME]." at bounding box center [608, 280] width 492 height 14
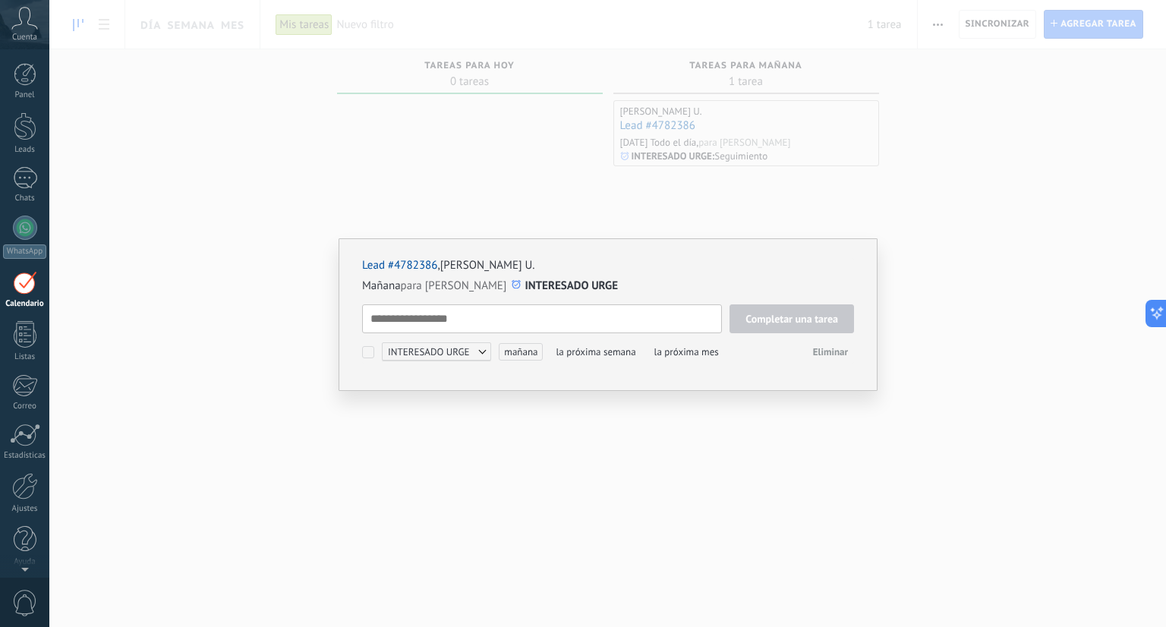
click at [604, 205] on div "Lead #4782386 , [PERSON_NAME]. [DATE] para [PERSON_NAME] INTERESADO URGE Comple…" at bounding box center [607, 313] width 1117 height 627
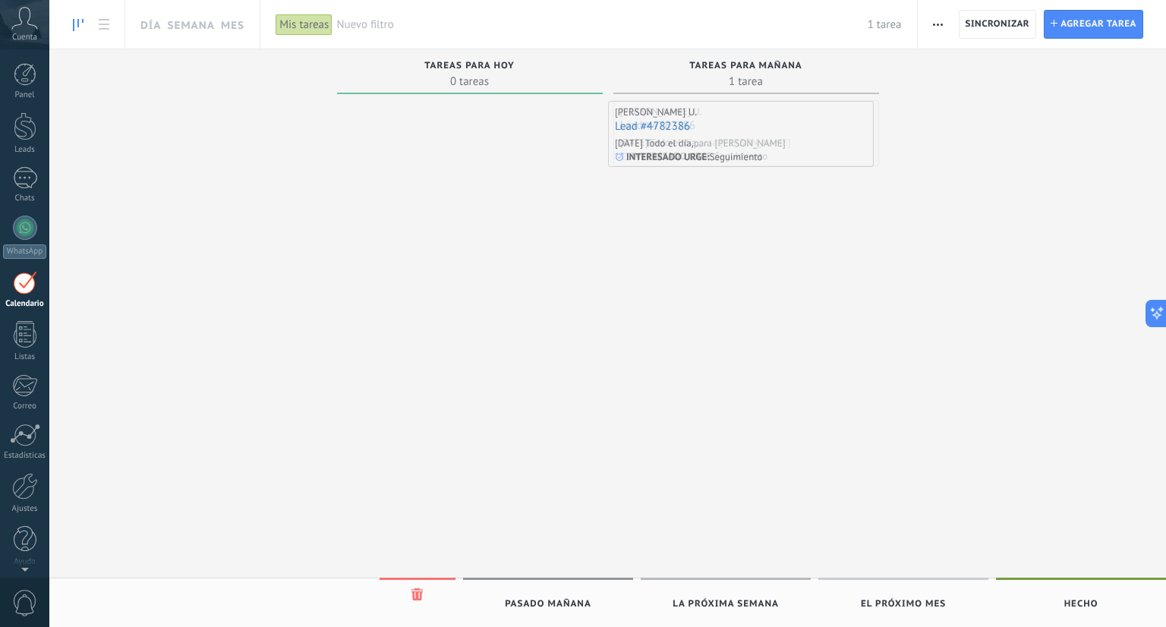
drag, startPoint x: 767, startPoint y: 112, endPoint x: 724, endPoint y: 130, distance: 46.0
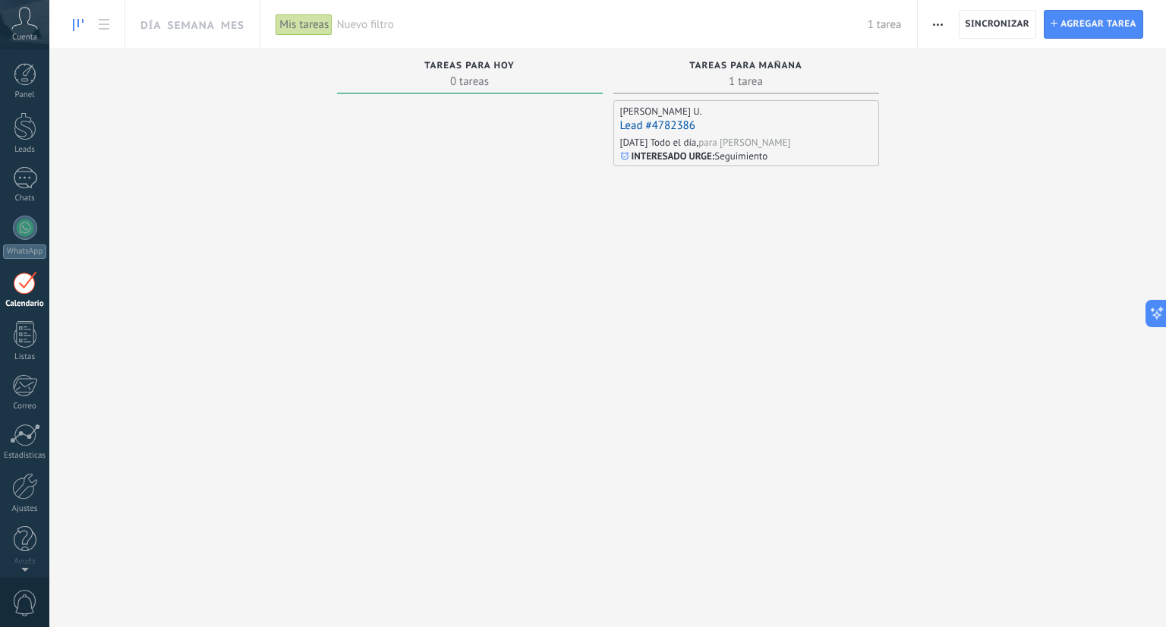
click at [724, 130] on div "Lead #4782386" at bounding box center [746, 126] width 252 height 16
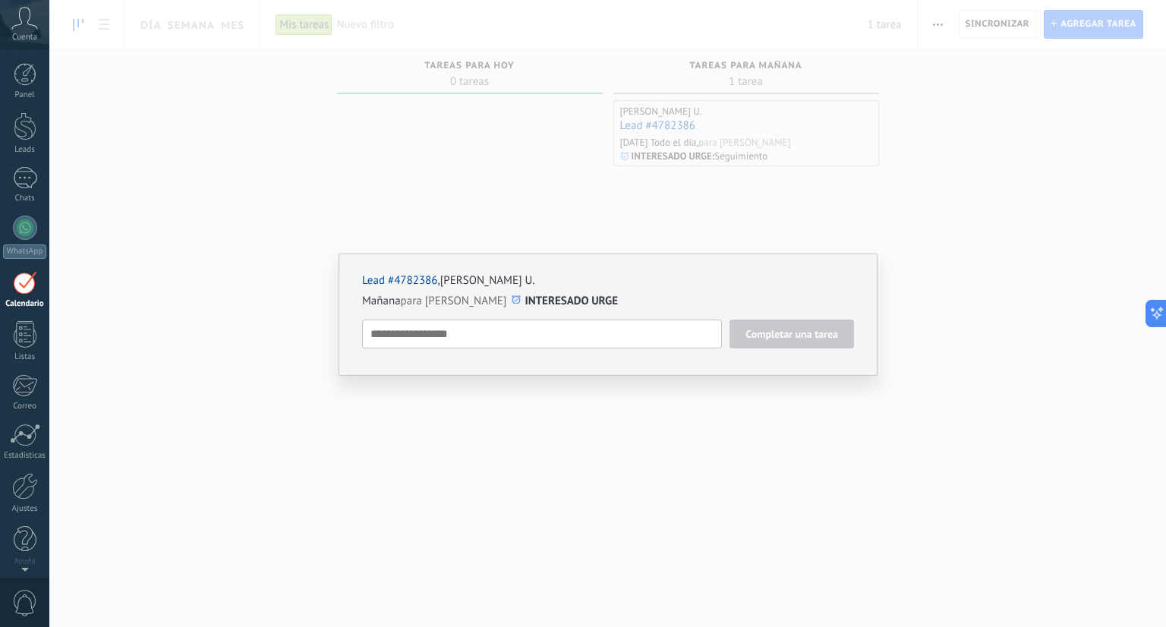
drag, startPoint x: 724, startPoint y: 130, endPoint x: 688, endPoint y: 207, distance: 85.6
click at [688, 207] on div "Lead #4782386 , [PERSON_NAME]. [DATE] para [PERSON_NAME] INTERESADO URGE Comple…" at bounding box center [607, 313] width 1117 height 627
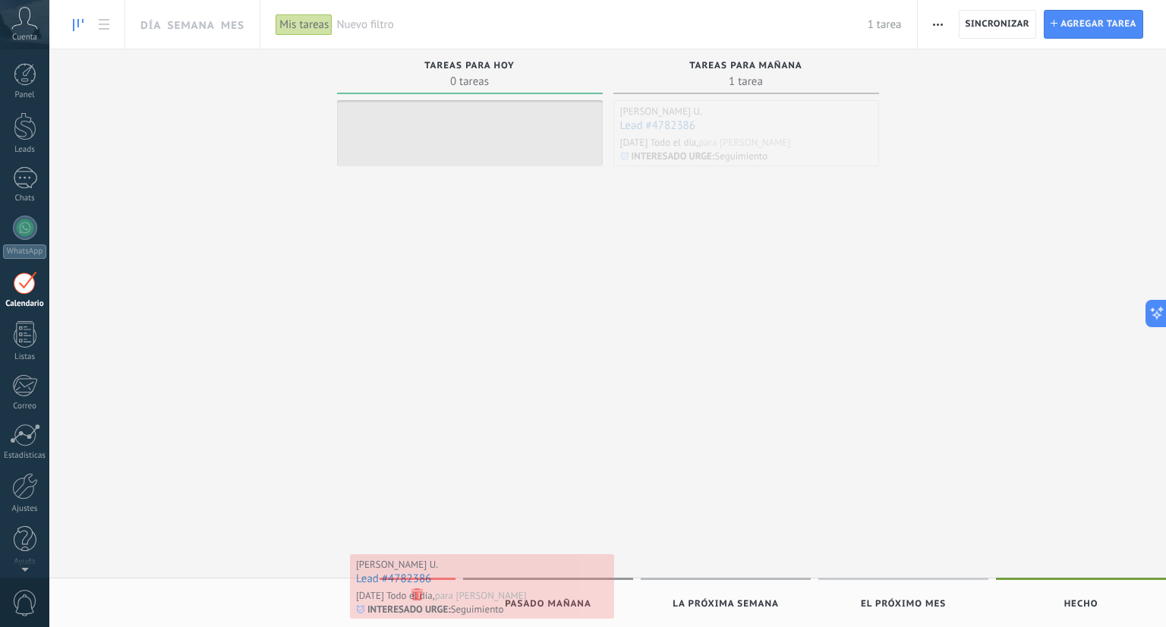
drag, startPoint x: 695, startPoint y: 133, endPoint x: 437, endPoint y: 587, distance: 521.9
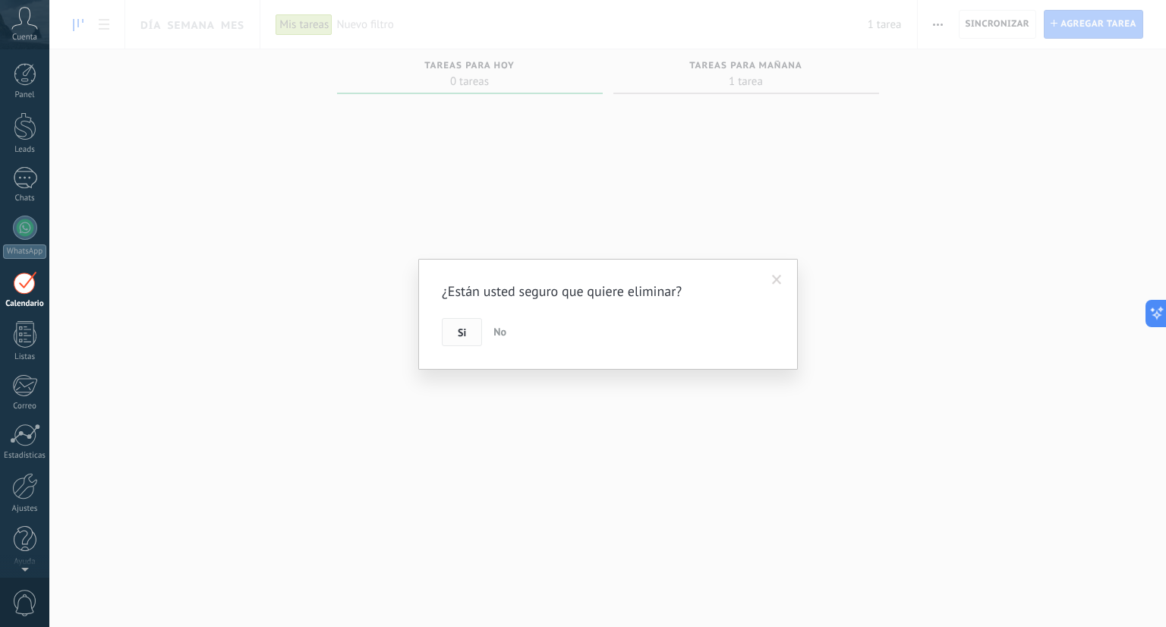
click at [465, 344] on button "Si" at bounding box center [462, 332] width 40 height 29
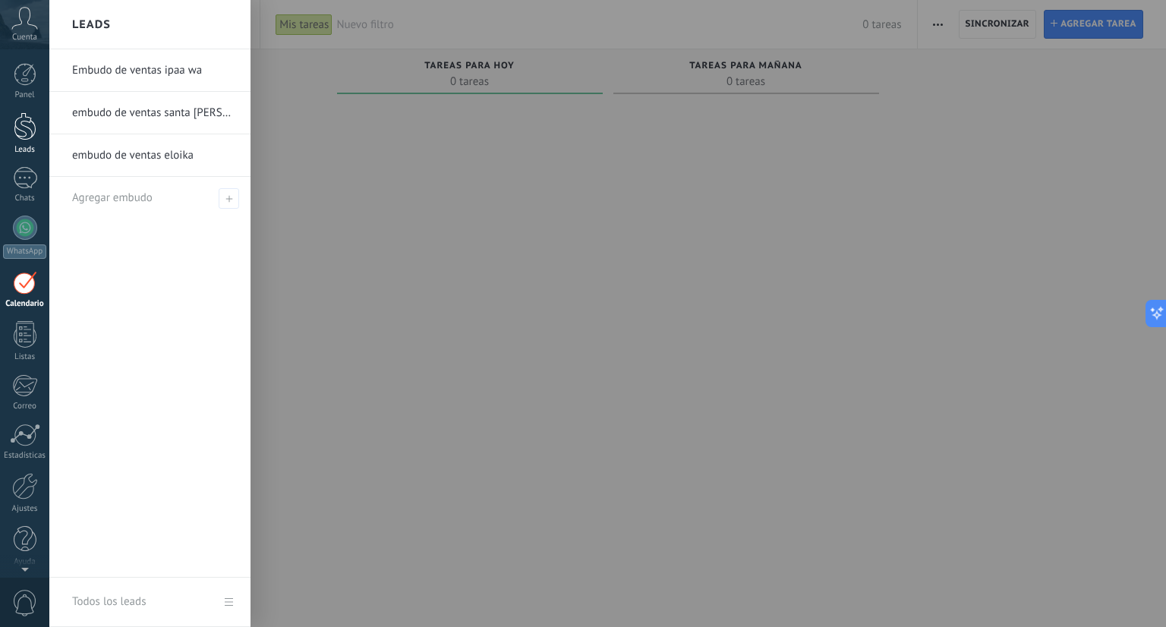
click at [30, 137] on div at bounding box center [25, 126] width 23 height 28
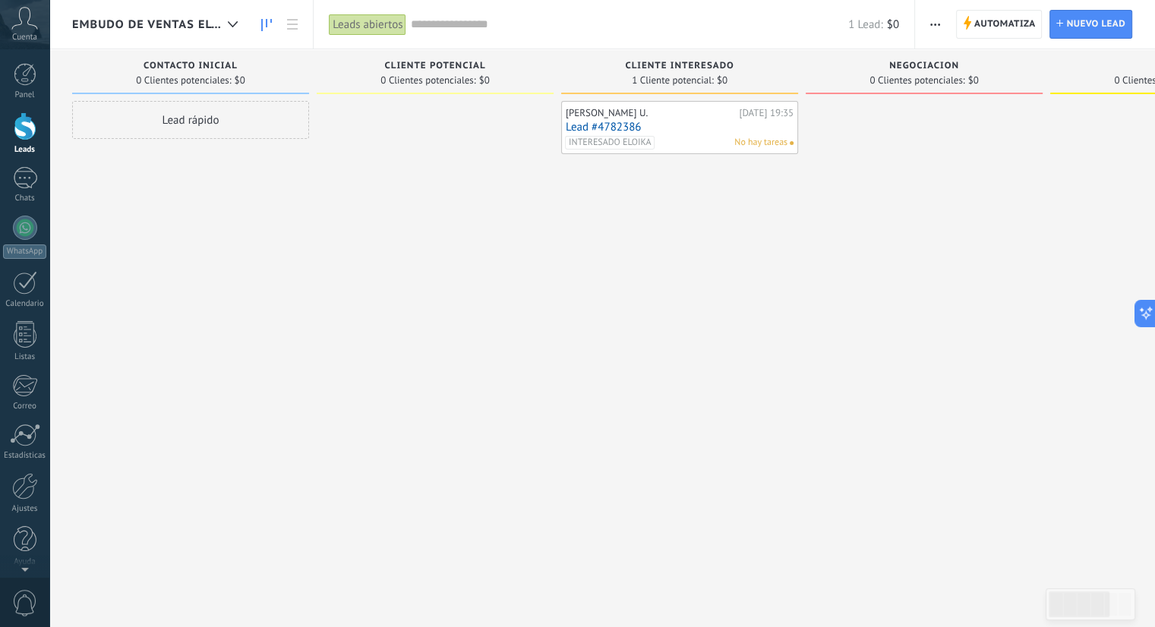
click at [594, 122] on link "Lead #4782386" at bounding box center [680, 127] width 228 height 13
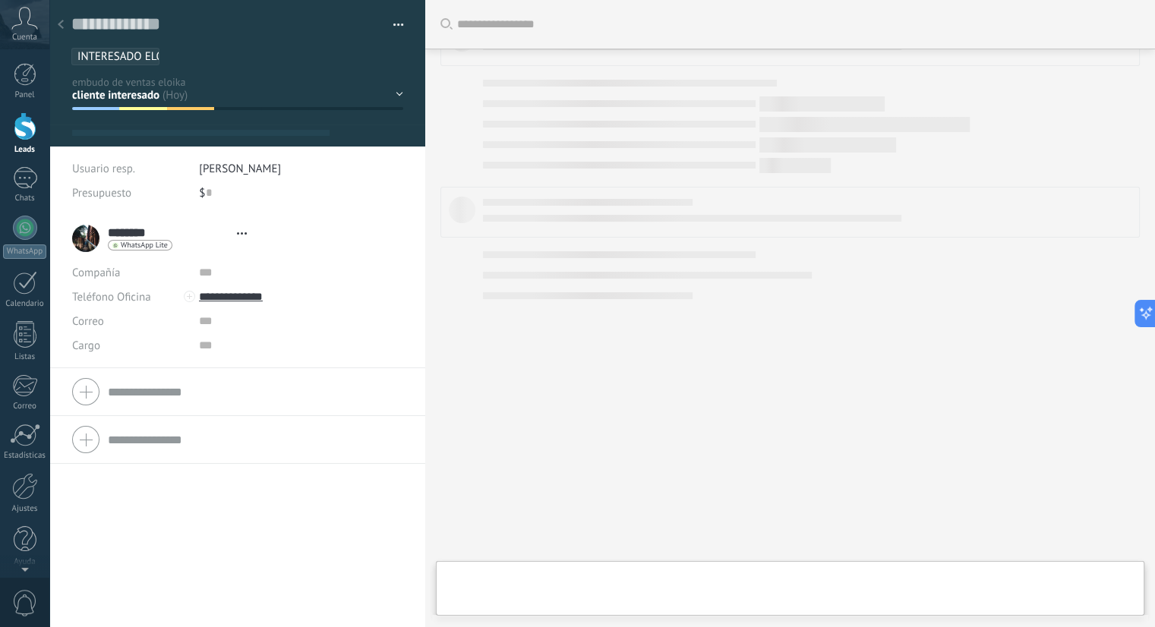
type textarea "**********"
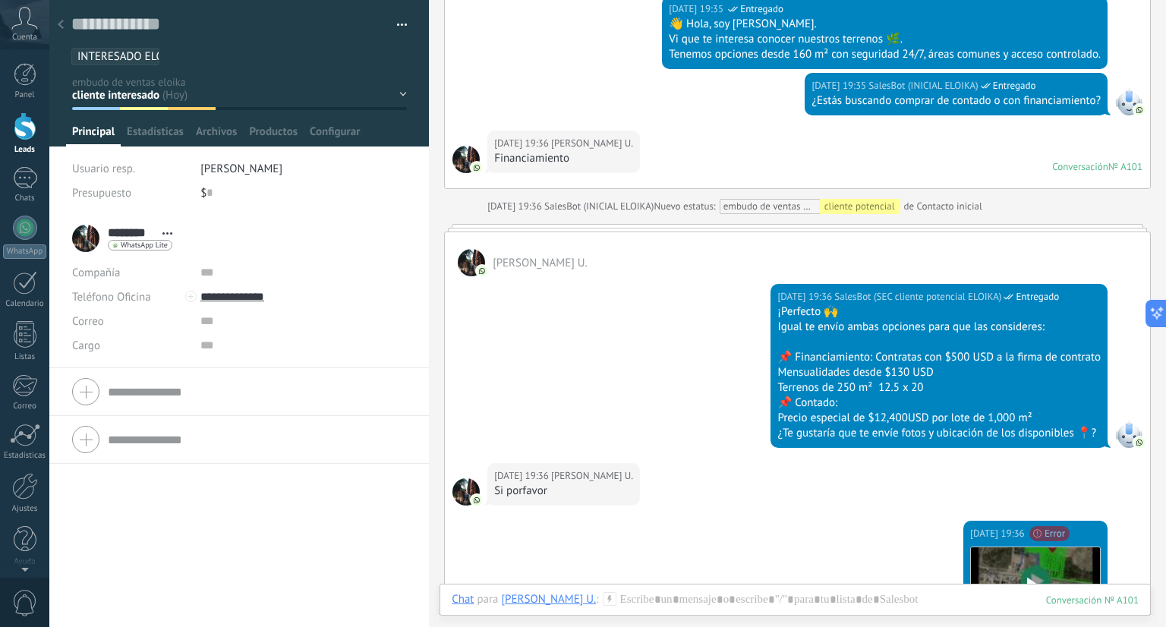
scroll to position [1442, 0]
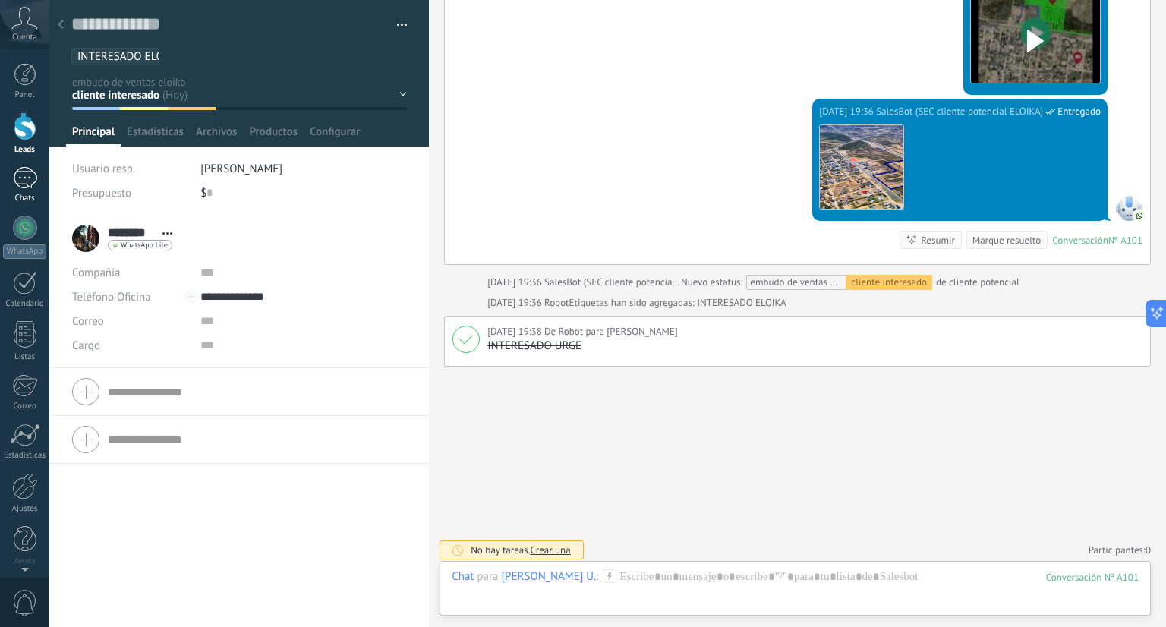
click at [19, 195] on div "Chats" at bounding box center [25, 199] width 44 height 10
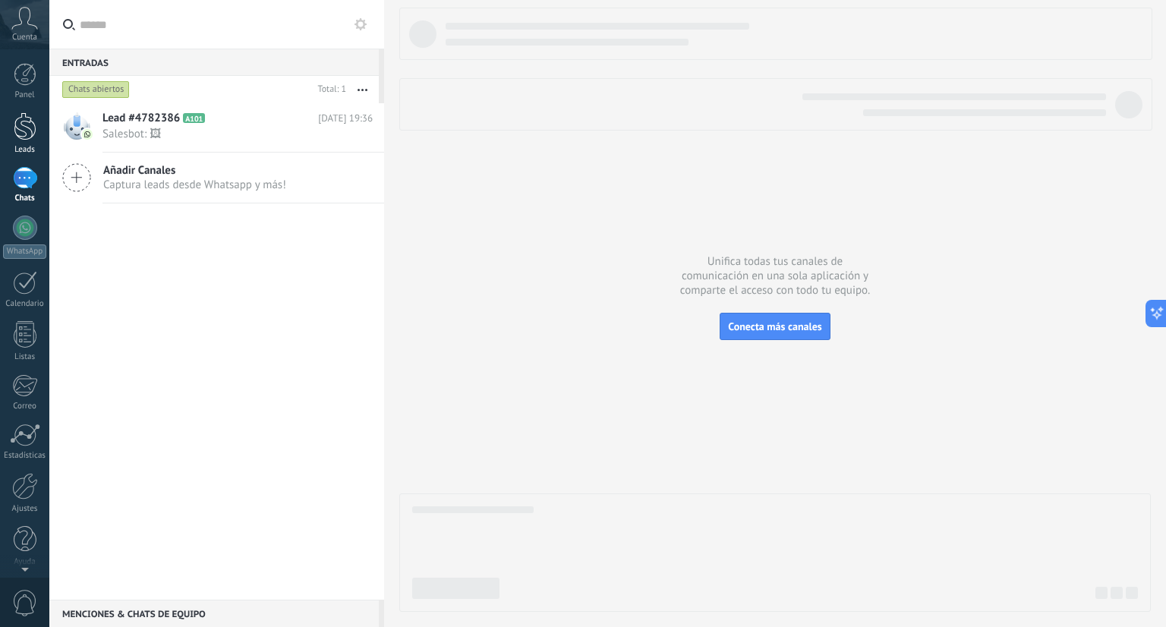
click at [27, 140] on link "Leads" at bounding box center [24, 133] width 49 height 43
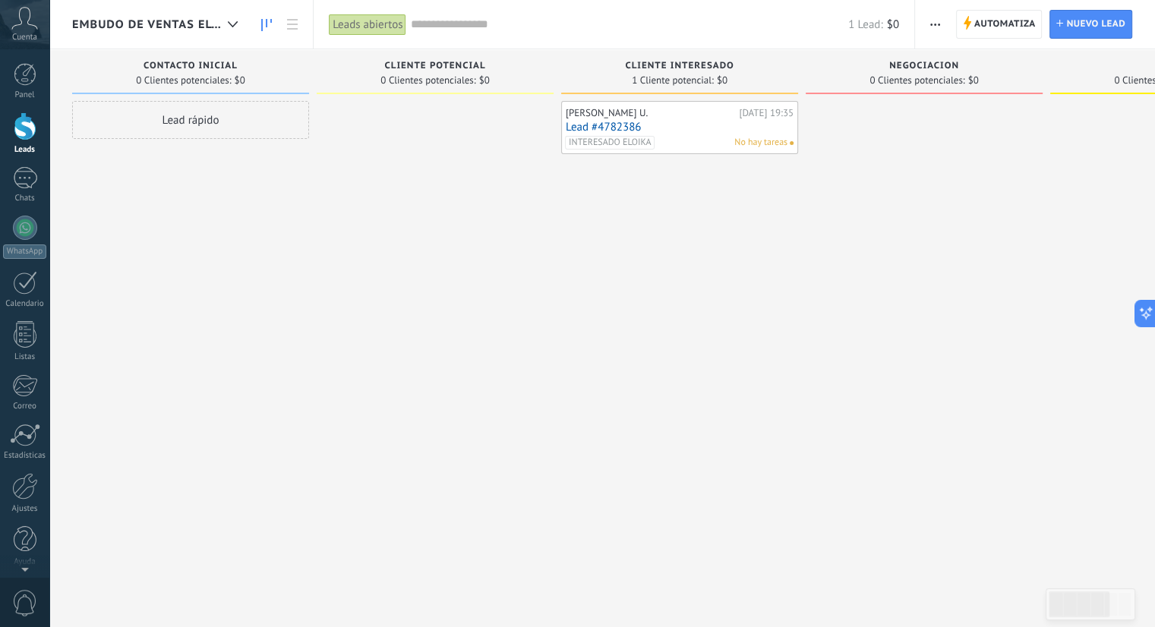
click at [137, 26] on span "embudo de ventas eloika" at bounding box center [147, 24] width 150 height 14
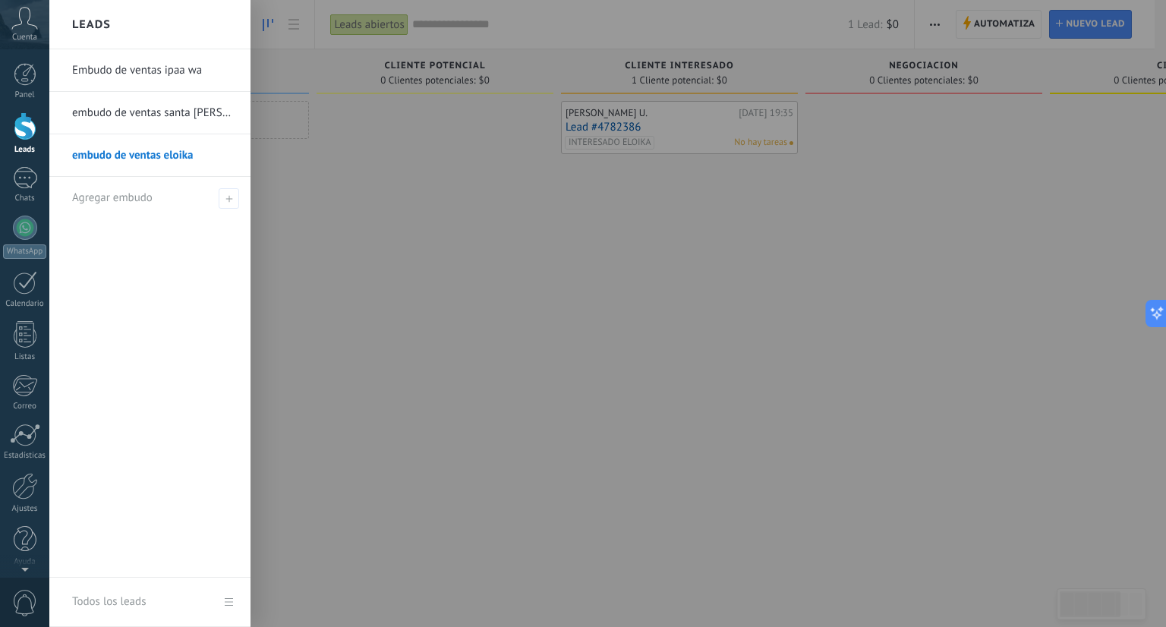
click at [128, 65] on link "Embudo de ventas ipaa wa" at bounding box center [153, 70] width 163 height 43
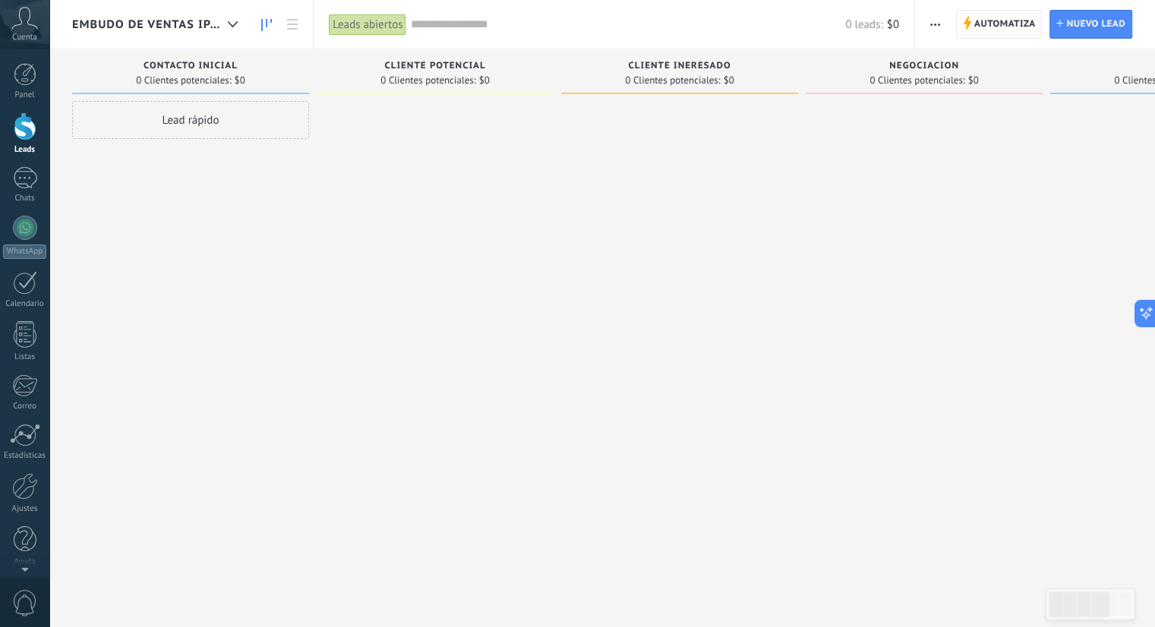
drag, startPoint x: 1017, startPoint y: 29, endPoint x: 996, endPoint y: 14, distance: 25.7
drag, startPoint x: 996, startPoint y: 14, endPoint x: 977, endPoint y: 25, distance: 21.8
click at [977, 25] on span "Automatiza" at bounding box center [1004, 24] width 61 height 27
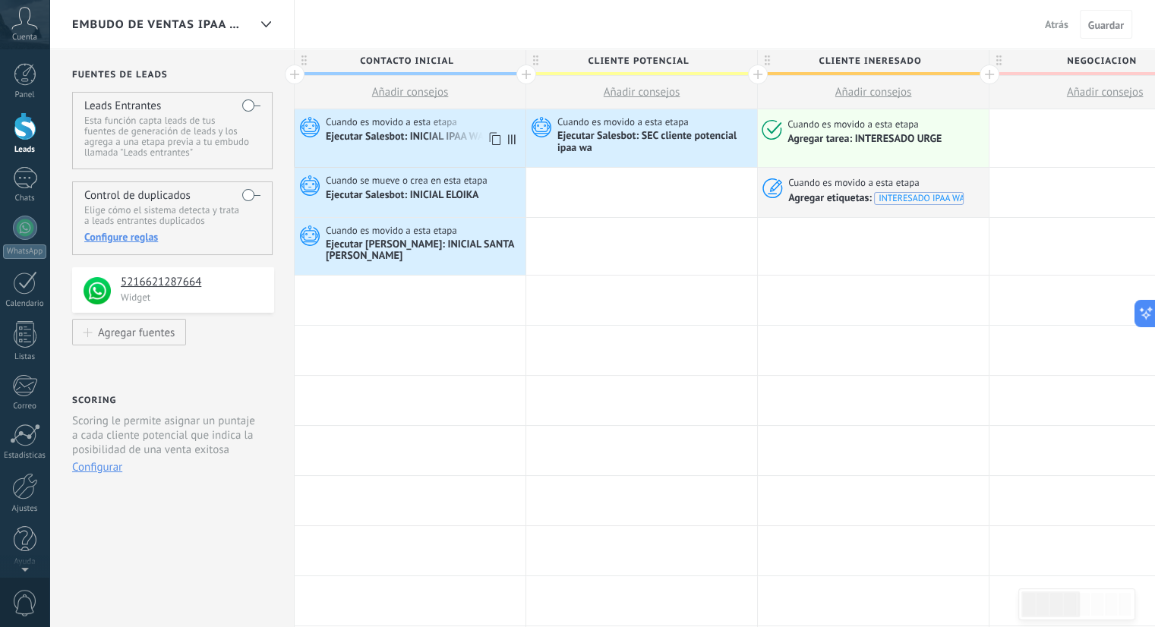
click at [418, 140] on div "Ejecutar Salesbot: INICIAL IPAA WA" at bounding box center [406, 138] width 160 height 14
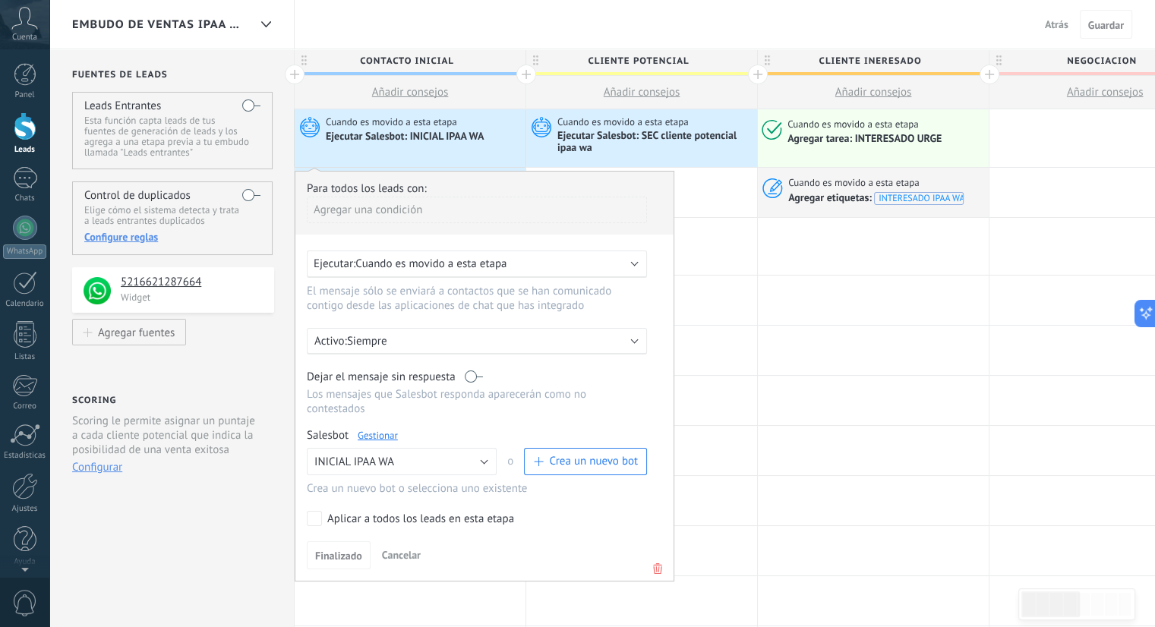
click at [383, 429] on link "Gestionar" at bounding box center [378, 435] width 40 height 13
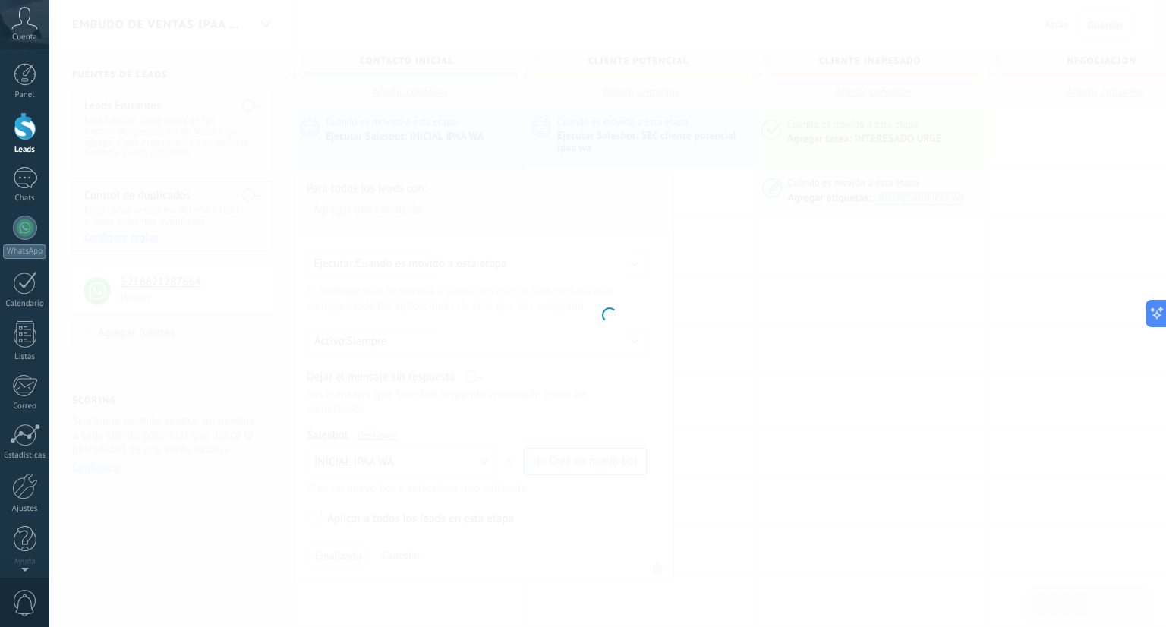
type input "**********"
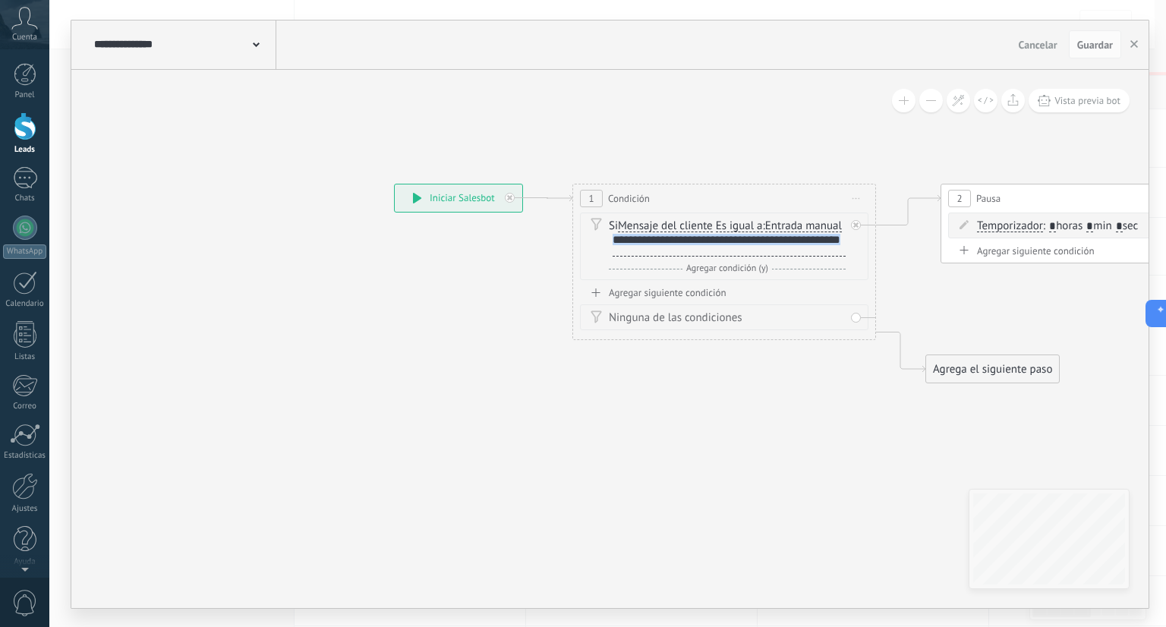
drag, startPoint x: 686, startPoint y: 266, endPoint x: 611, endPoint y: 254, distance: 76.1
click at [611, 254] on div "**********" at bounding box center [727, 246] width 237 height 25
copy div "**********"
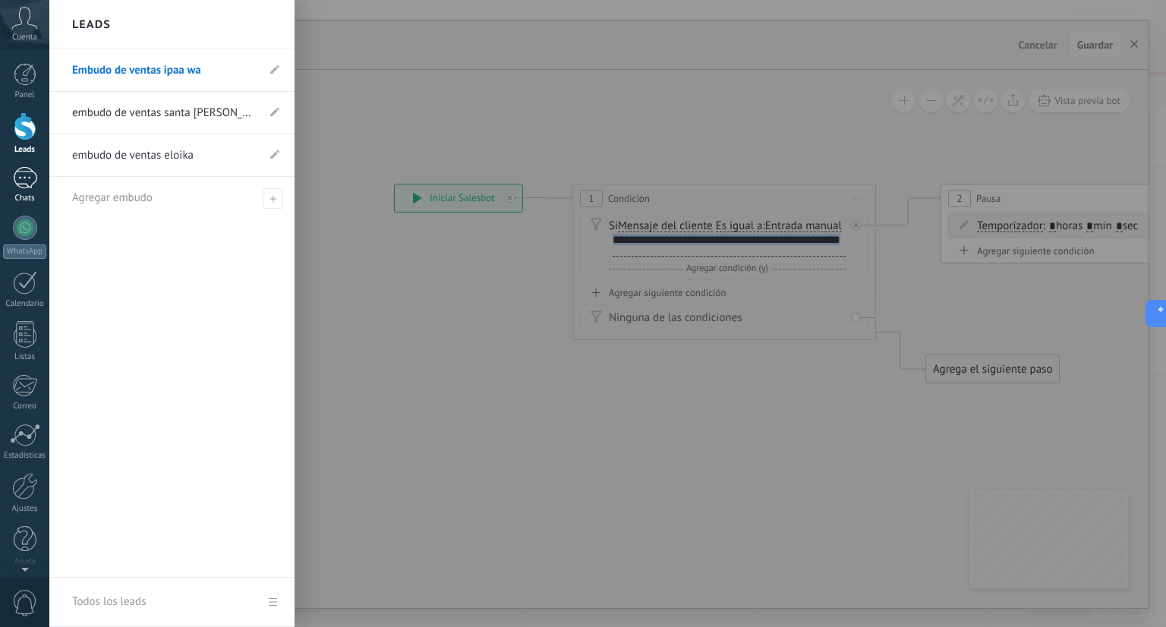
click at [24, 177] on div at bounding box center [25, 178] width 24 height 22
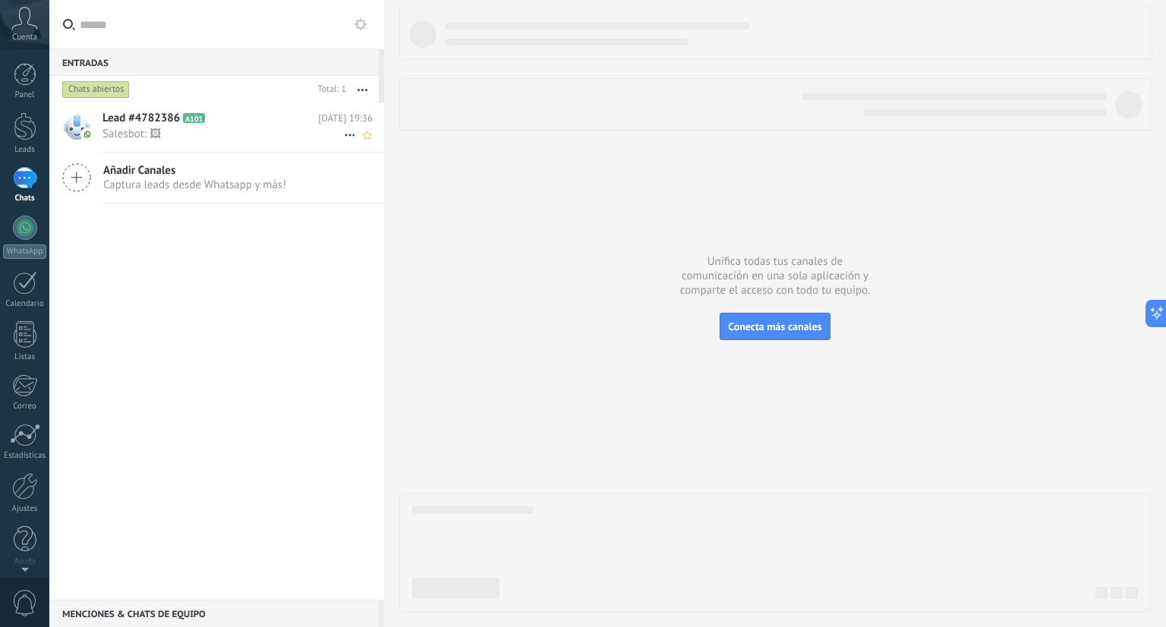
click at [249, 137] on span "Salesbot: 🖼" at bounding box center [222, 134] width 241 height 14
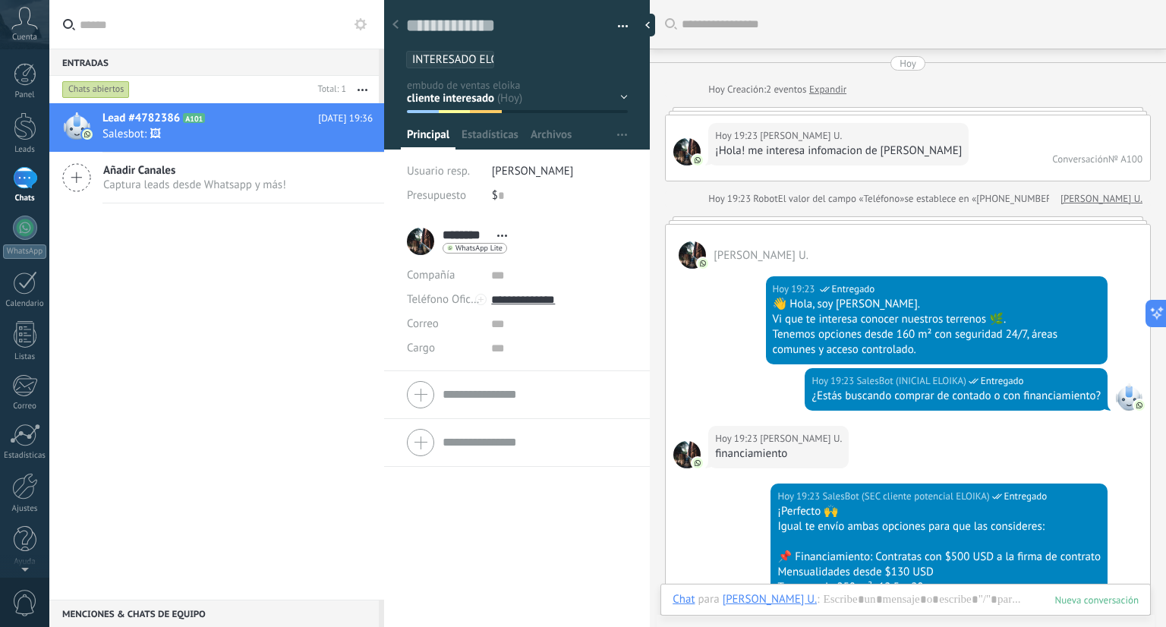
scroll to position [1337, 0]
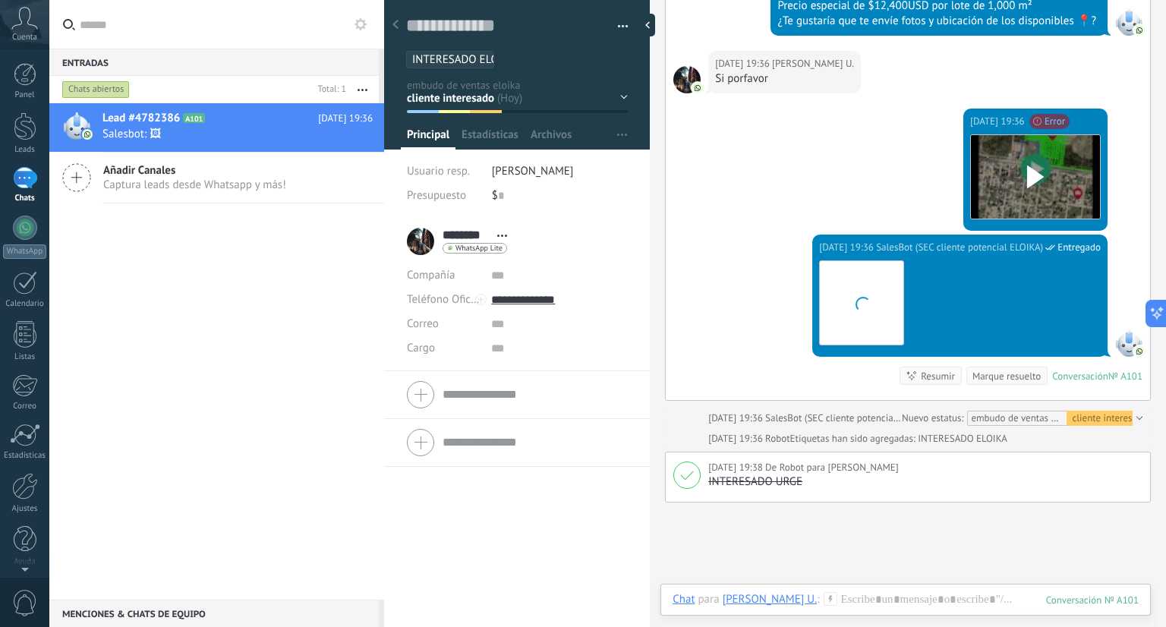
click at [607, 30] on button "button" at bounding box center [618, 26] width 22 height 23
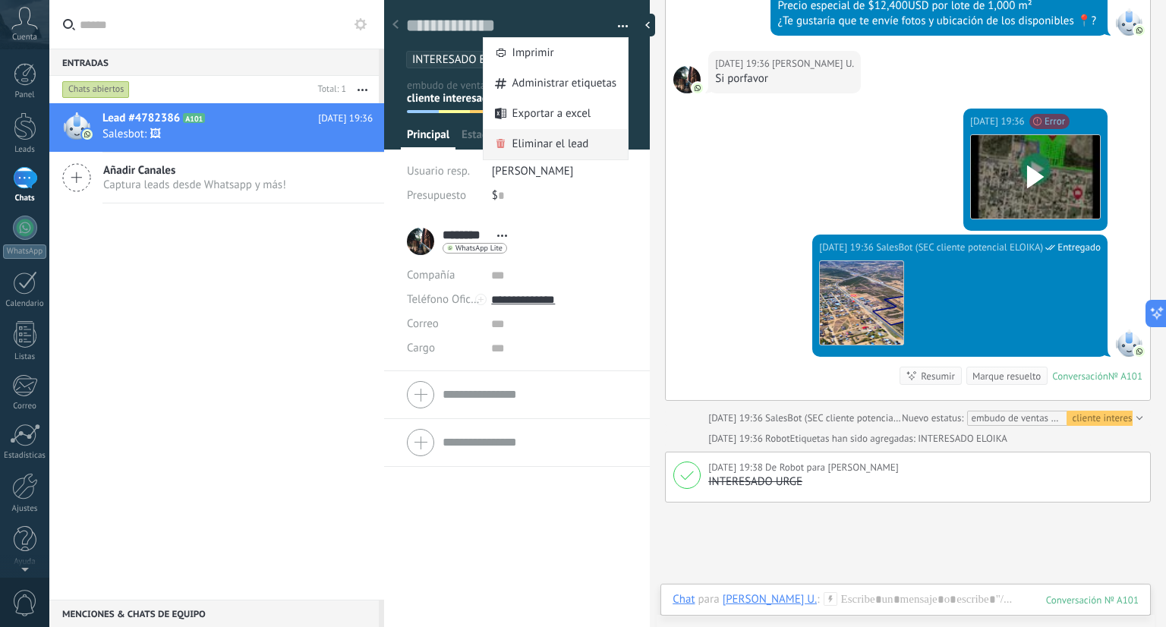
click at [547, 156] on span "Eliminar el lead" at bounding box center [550, 144] width 77 height 30
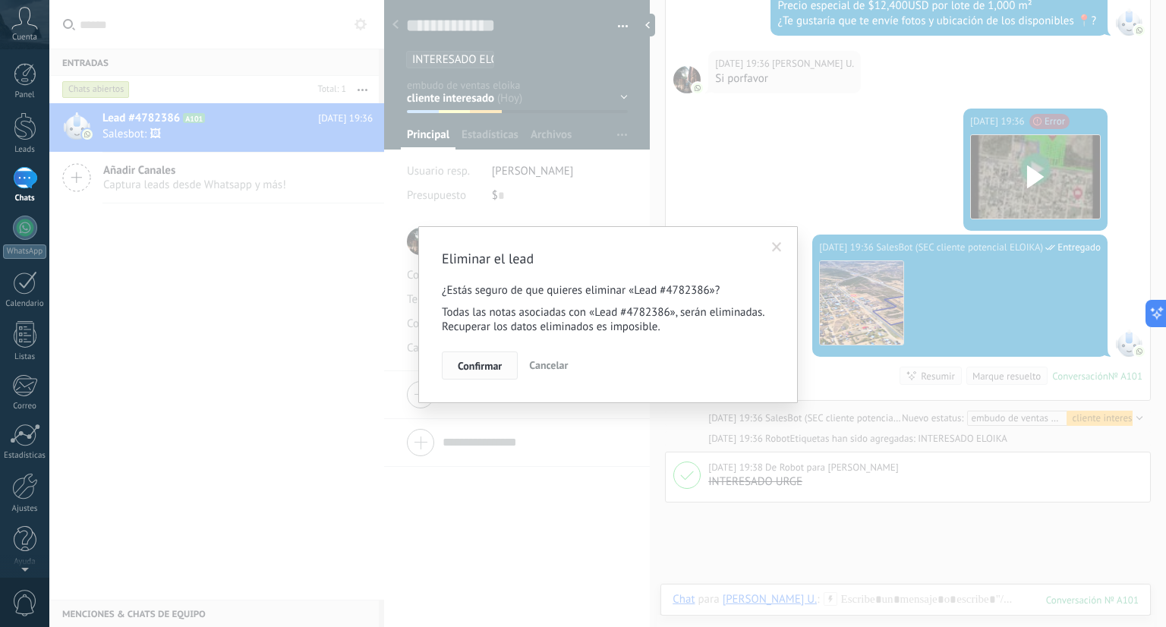
click at [496, 368] on span "Confirmar" at bounding box center [480, 366] width 44 height 11
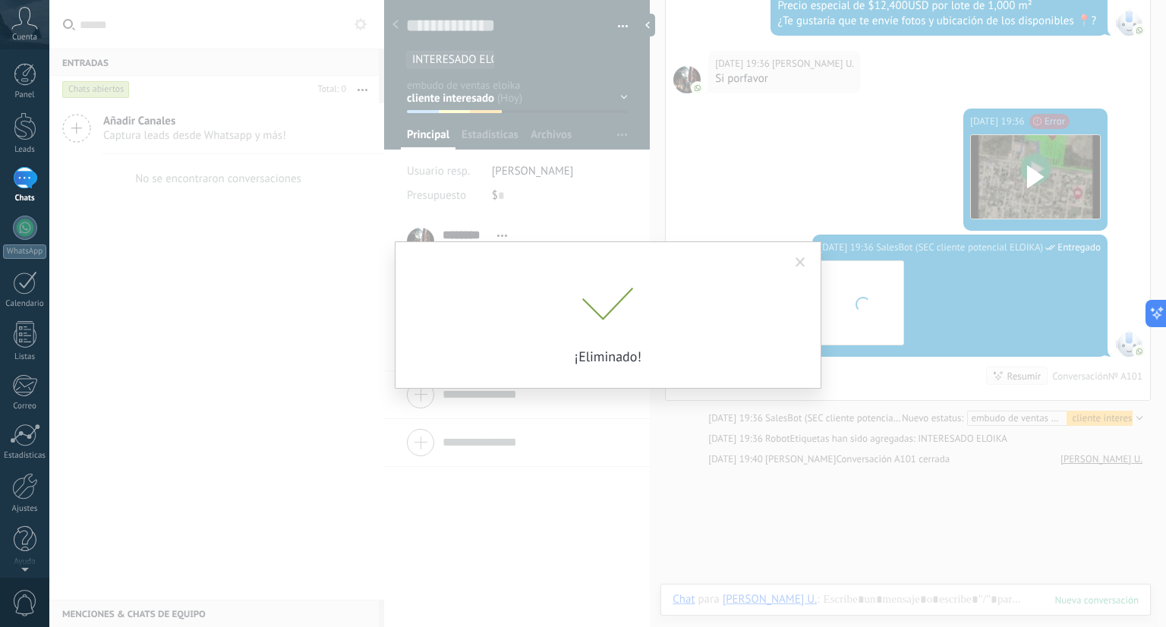
scroll to position [1363, 0]
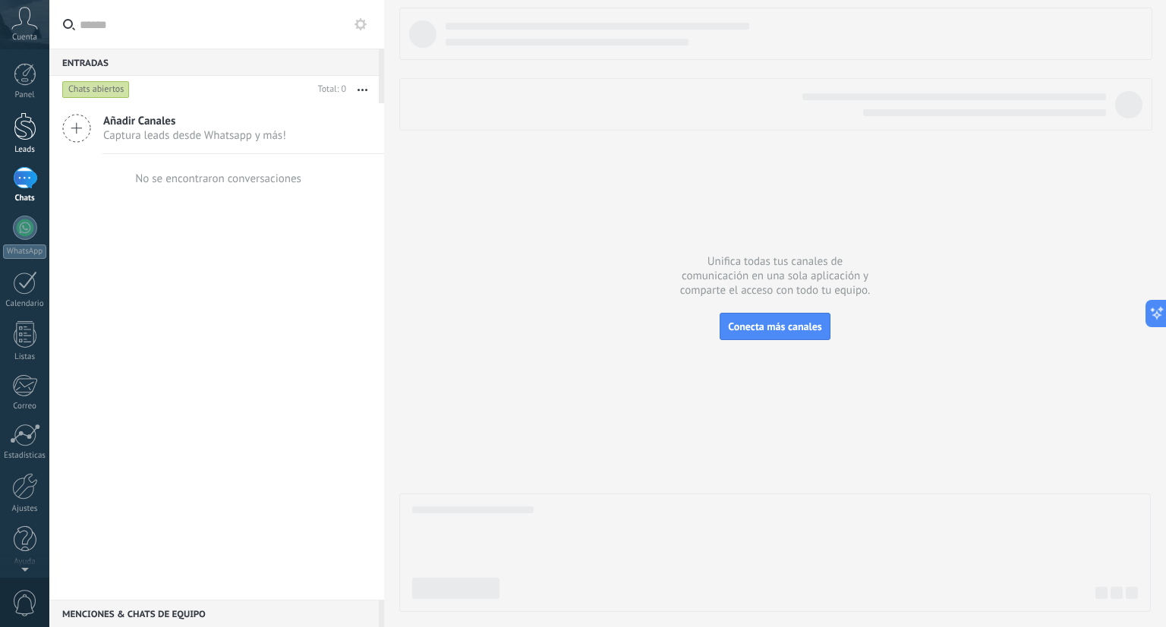
click at [34, 138] on div at bounding box center [25, 126] width 23 height 28
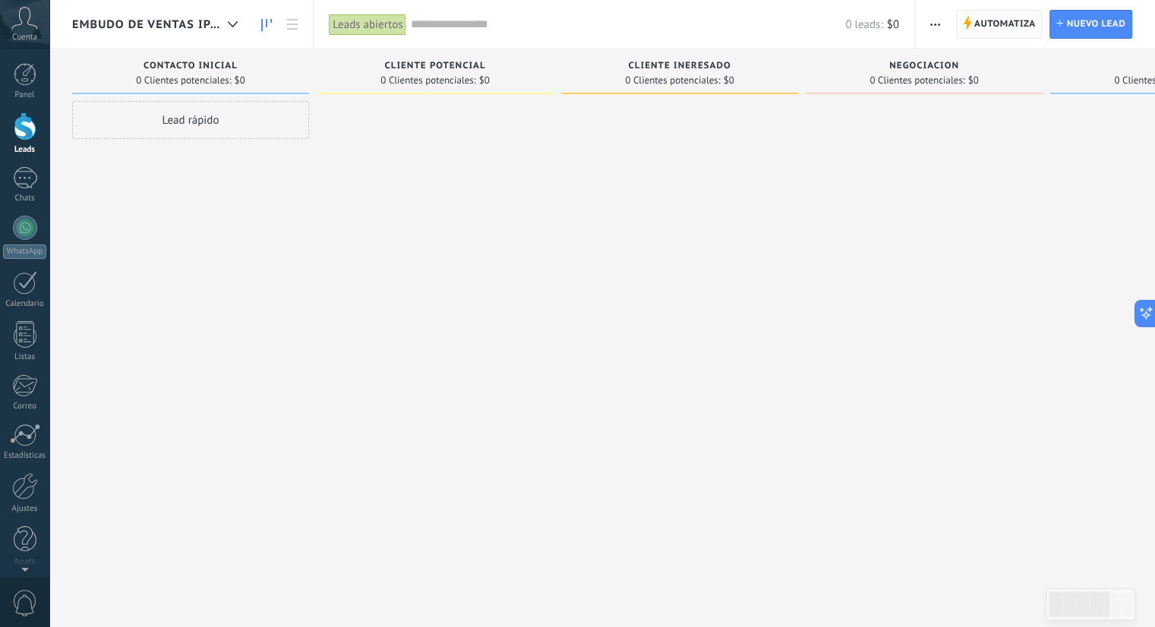
click at [986, 27] on span "Automatiza" at bounding box center [1004, 24] width 61 height 27
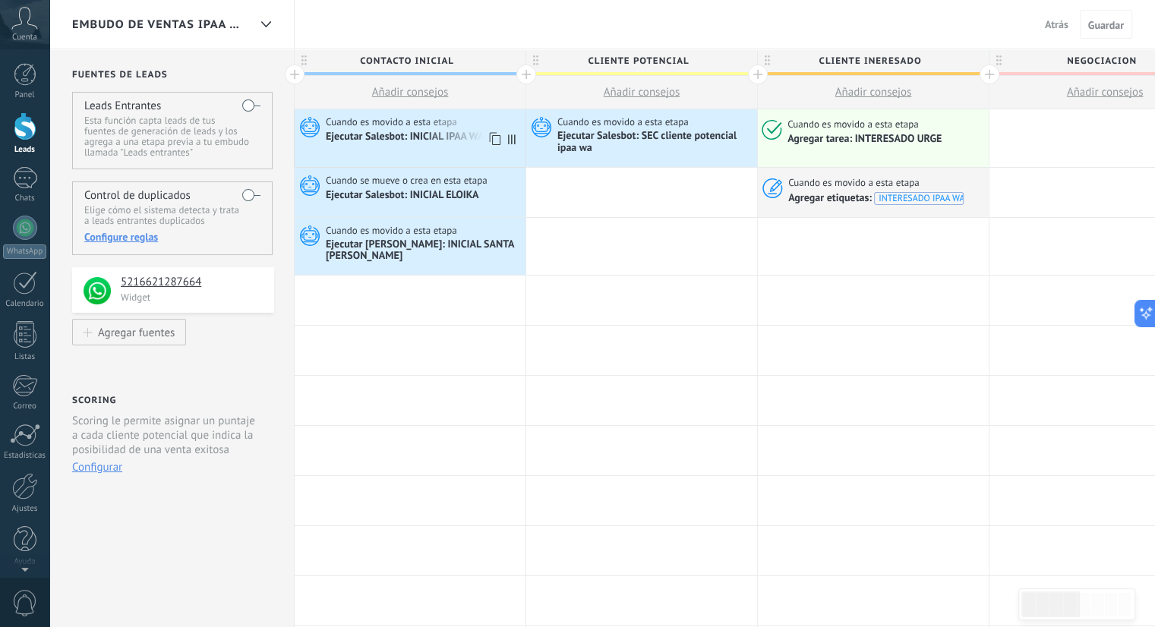
click at [449, 137] on div "Ejecutar Salesbot: INICIAL IPAA WA" at bounding box center [406, 138] width 160 height 14
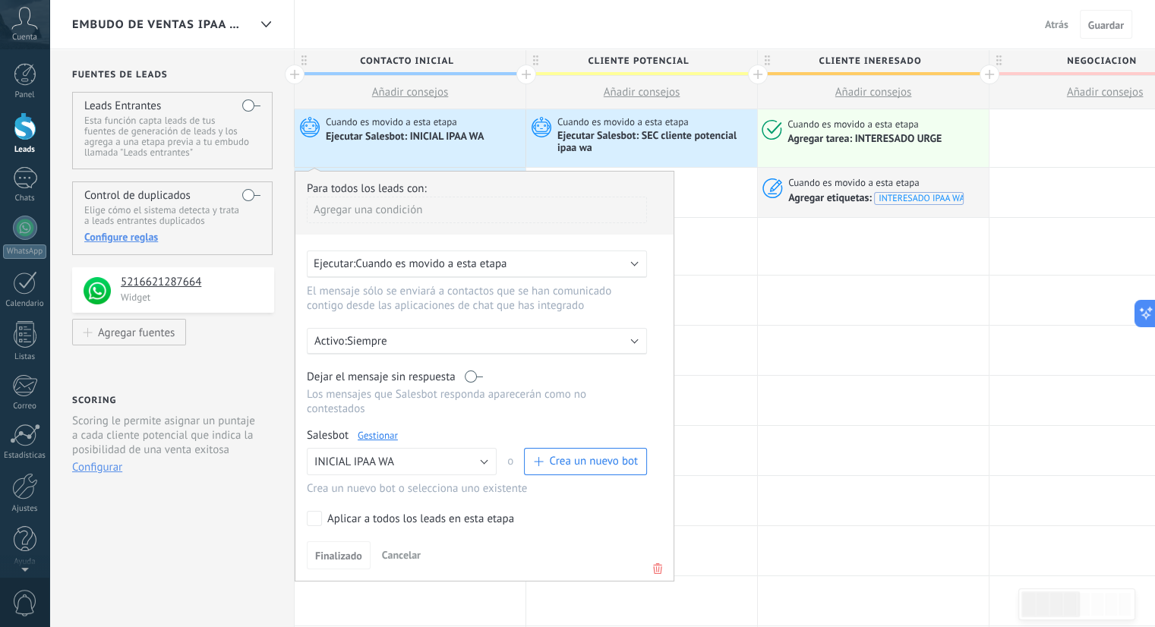
click at [449, 137] on div "Ejecutar Salesbot: INICIAL IPAA WA" at bounding box center [406, 138] width 160 height 14
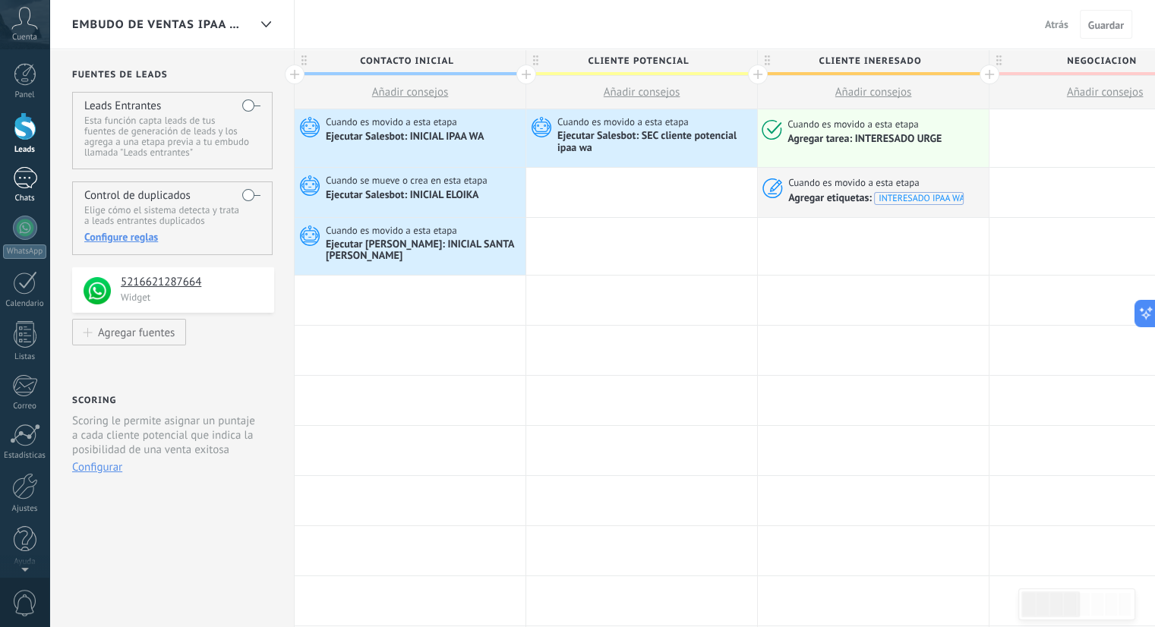
click at [9, 183] on link "Chats" at bounding box center [24, 185] width 49 height 36
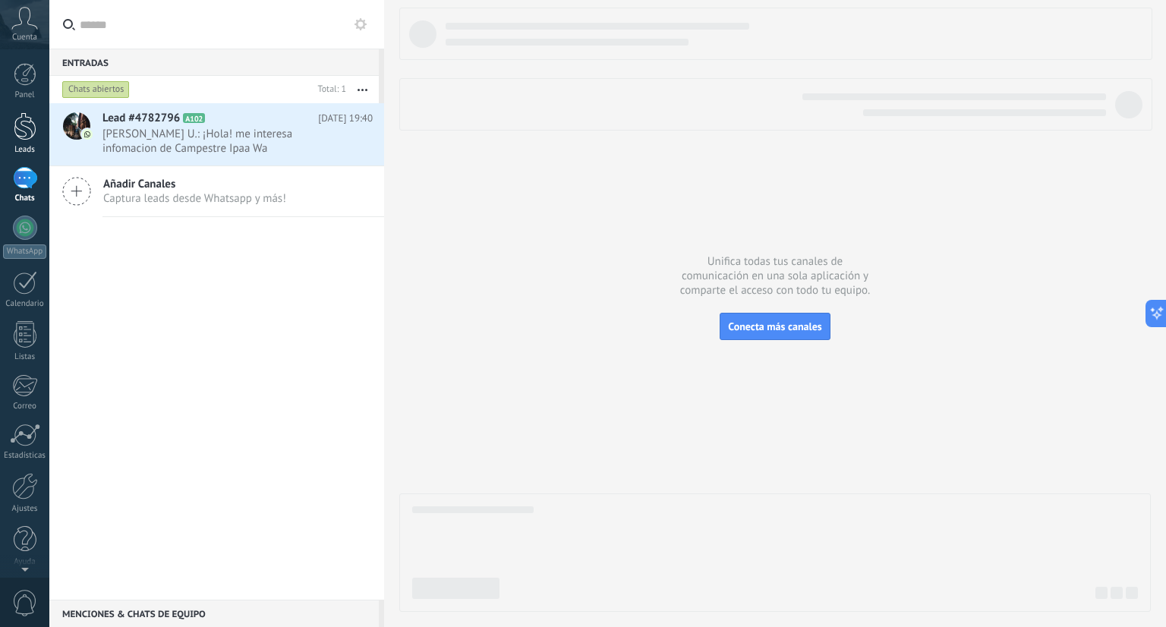
click at [19, 135] on div at bounding box center [25, 126] width 23 height 28
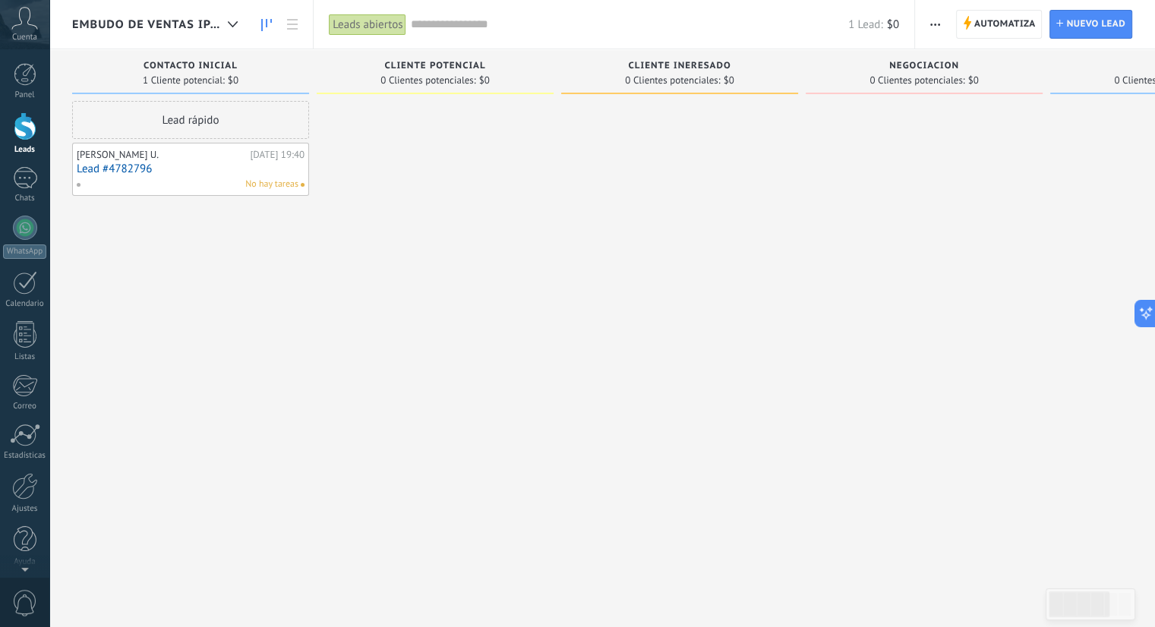
click at [188, 152] on div "[PERSON_NAME] U." at bounding box center [161, 155] width 169 height 12
click at [1017, 39] on div "Automatiza Nueva difusión Editar embudo Editar el diseño de la tarjeta Importar…" at bounding box center [1035, 24] width 240 height 49
click at [1012, 36] on span "Automatiza" at bounding box center [1004, 24] width 61 height 27
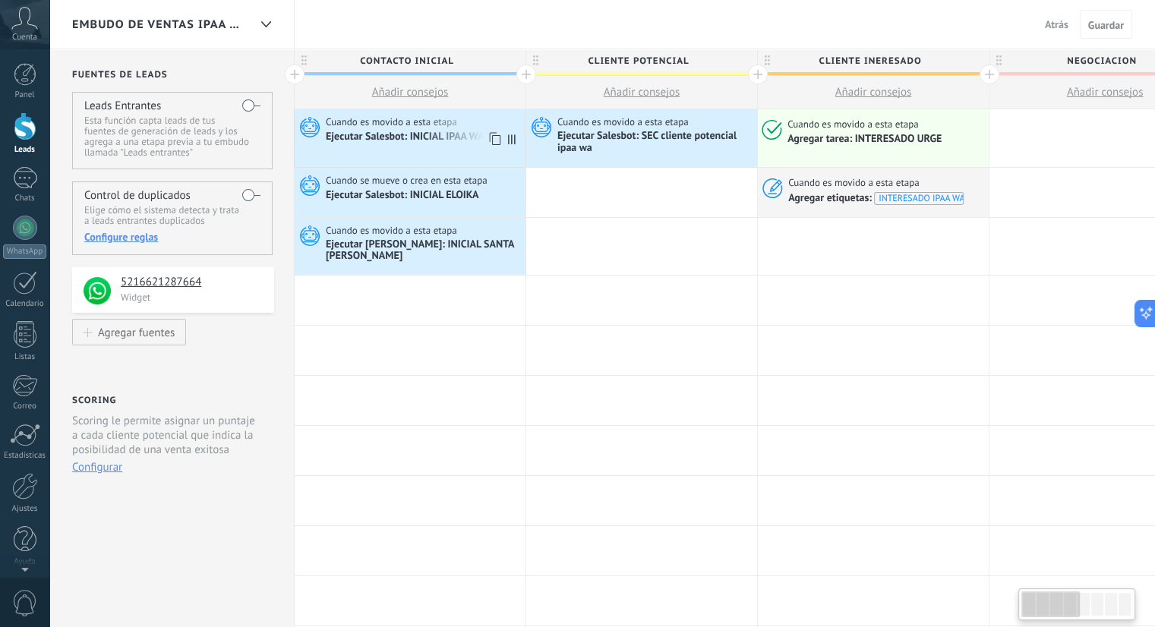
click at [437, 147] on div "Cuando es movido a esta etapa Ejecutar [PERSON_NAME]: INICIAL IPAA WA" at bounding box center [410, 138] width 231 height 58
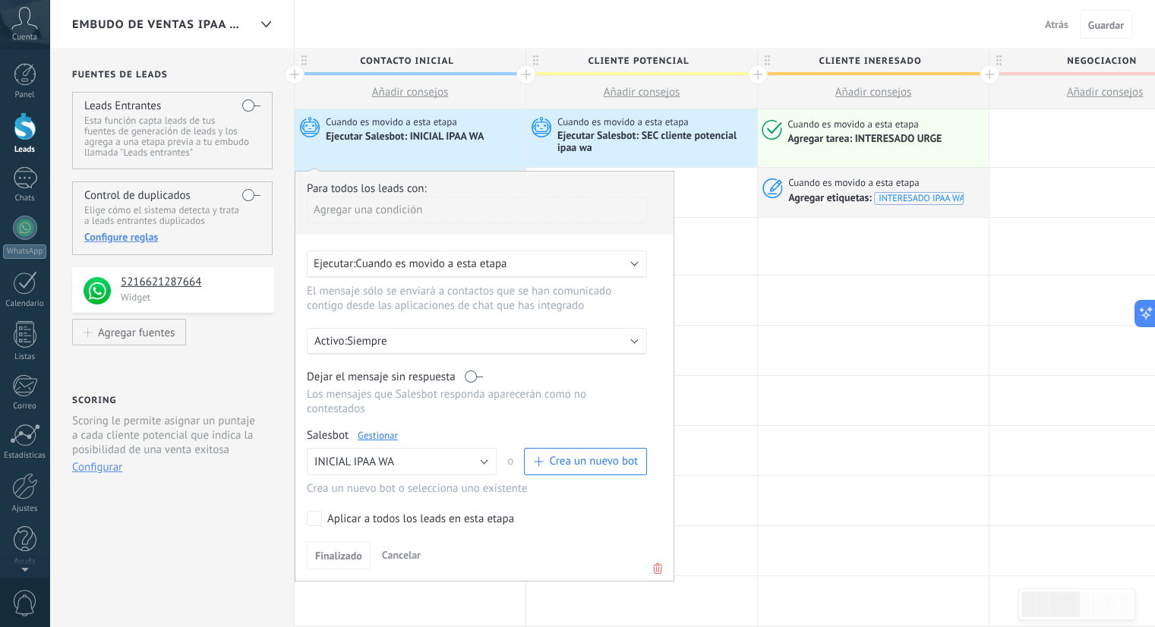
click at [484, 270] on span "Cuando es movido a esta etapa" at bounding box center [430, 264] width 151 height 14
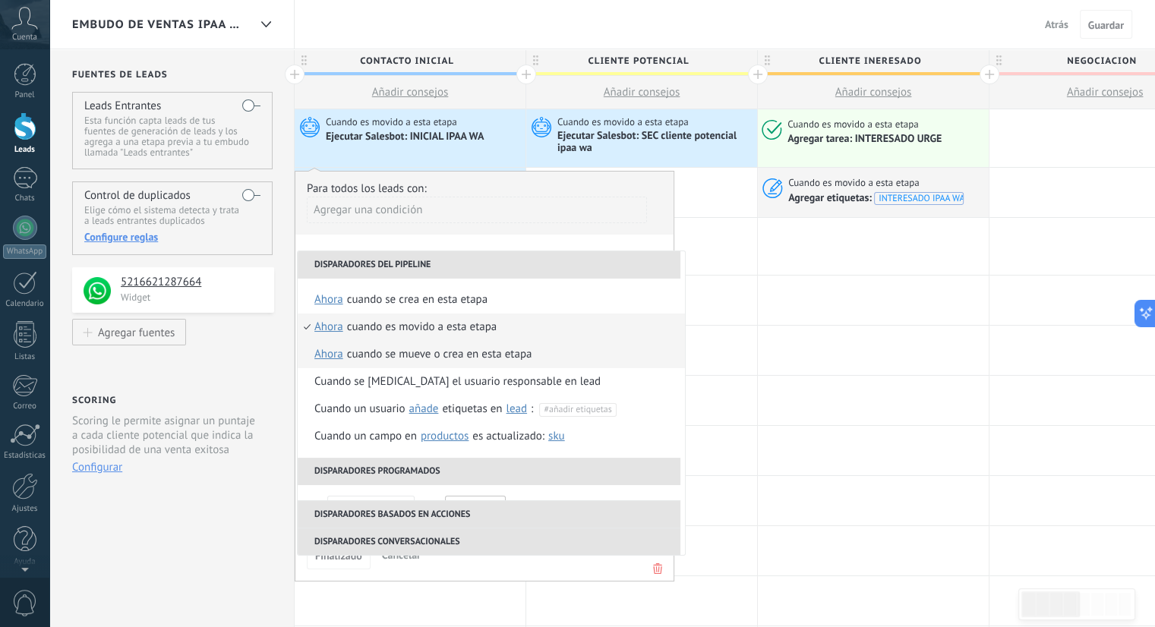
click at [446, 348] on div "Cuando se mueve o crea en esta etapa" at bounding box center [439, 354] width 185 height 27
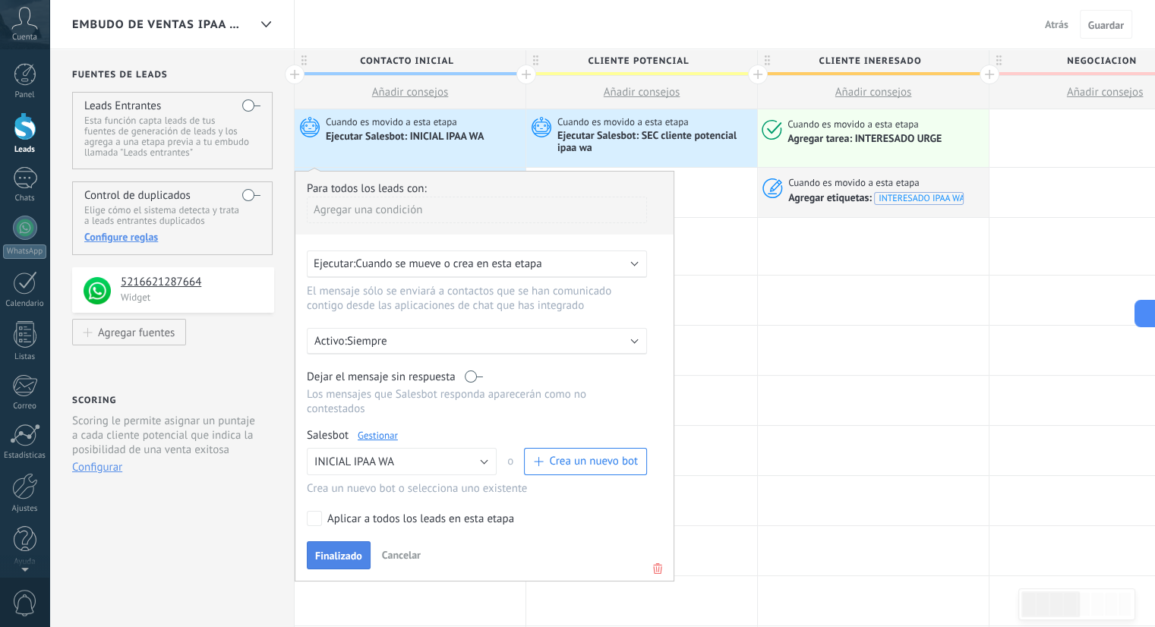
click at [344, 550] on span "Finalizado" at bounding box center [338, 555] width 47 height 11
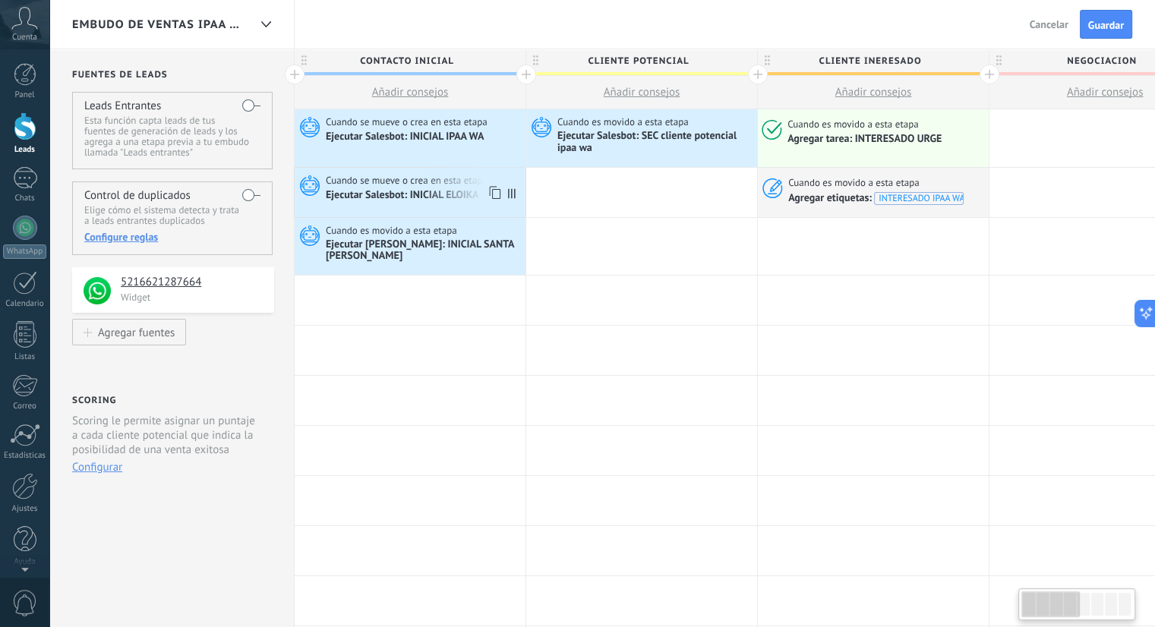
click at [446, 197] on div "Ejecutar Salesbot: INICIAL ELOIKA" at bounding box center [404, 196] width 156 height 14
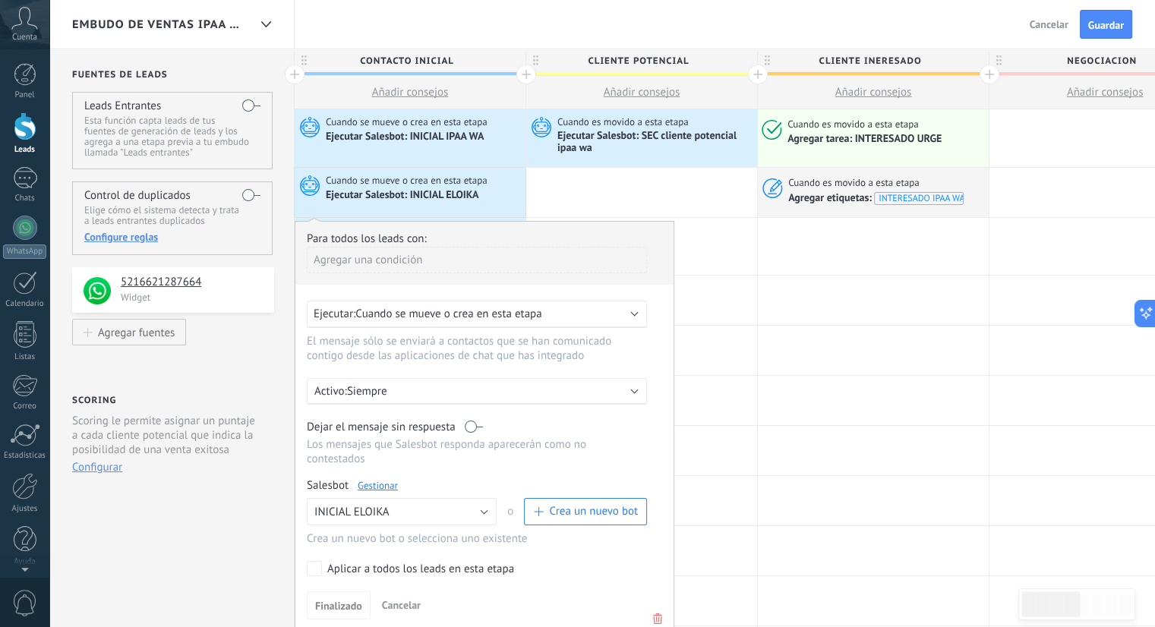
click at [446, 197] on div "Ejecutar Salesbot: INICIAL ELOIKA" at bounding box center [404, 196] width 156 height 14
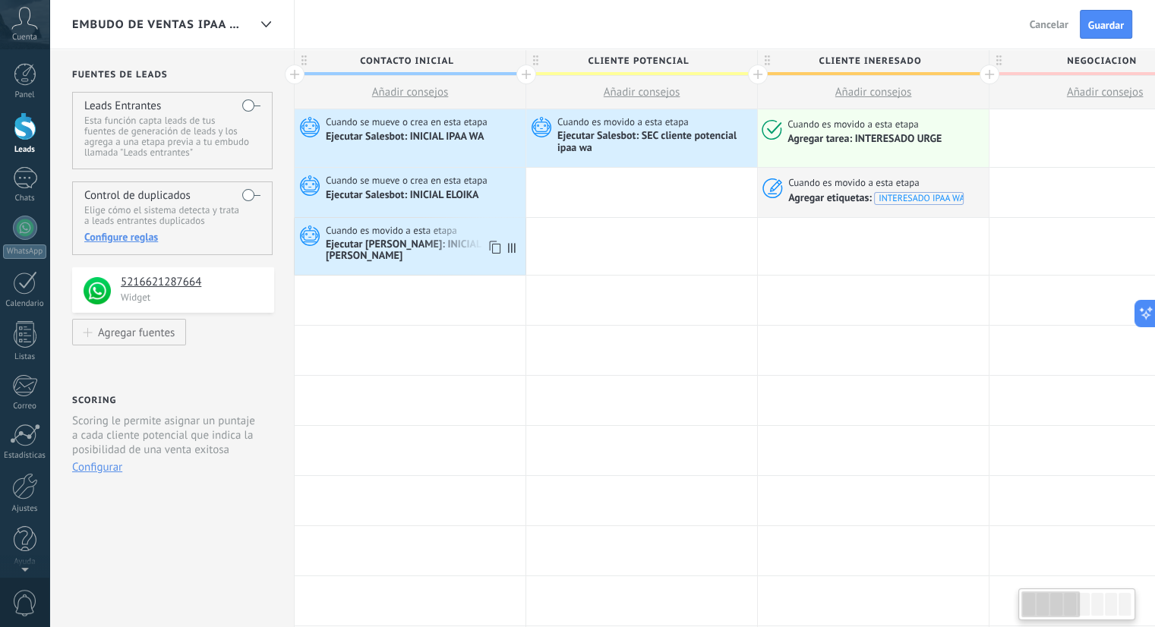
click at [422, 244] on div "Ejecutar [PERSON_NAME]: INICIAL SANTA [PERSON_NAME]" at bounding box center [424, 251] width 196 height 26
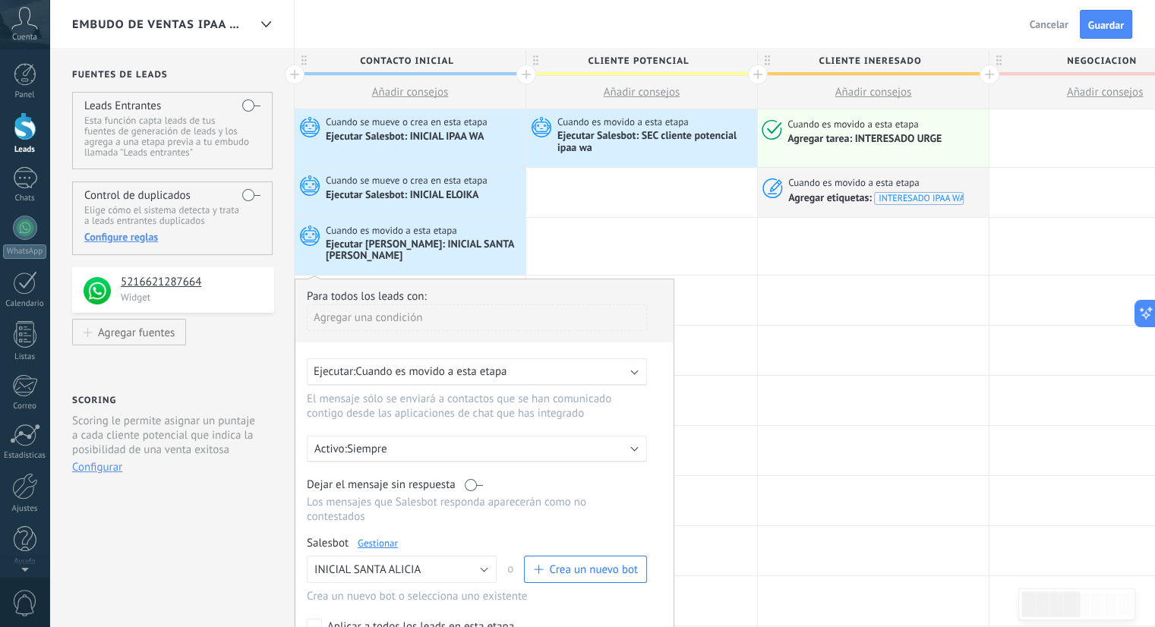
click at [402, 374] on div "Ejecutar: Cuando es movido a esta etapa" at bounding box center [477, 371] width 340 height 27
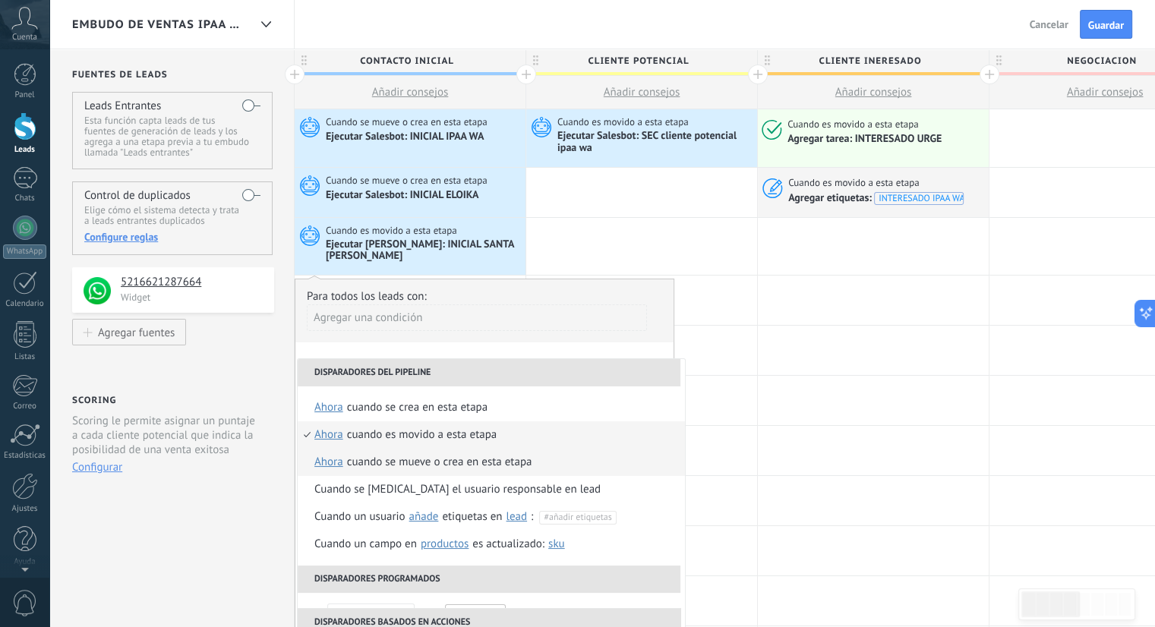
click at [411, 458] on div "Cuando se mueve o crea en esta etapa" at bounding box center [439, 462] width 185 height 27
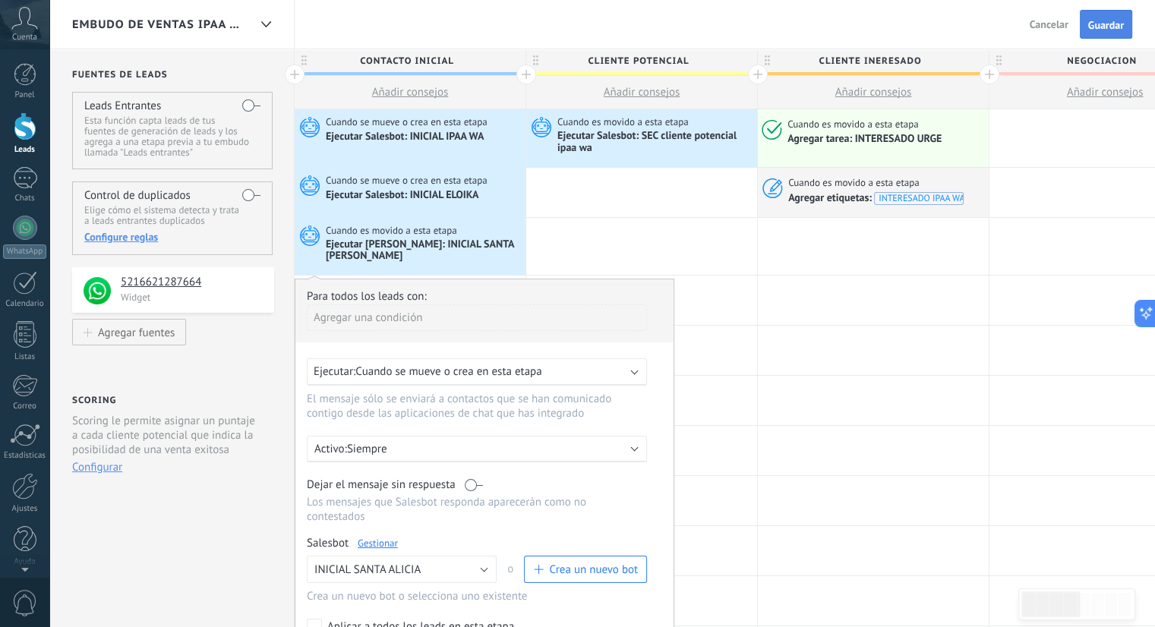
click at [1091, 29] on span "Guardar" at bounding box center [1106, 25] width 36 height 11
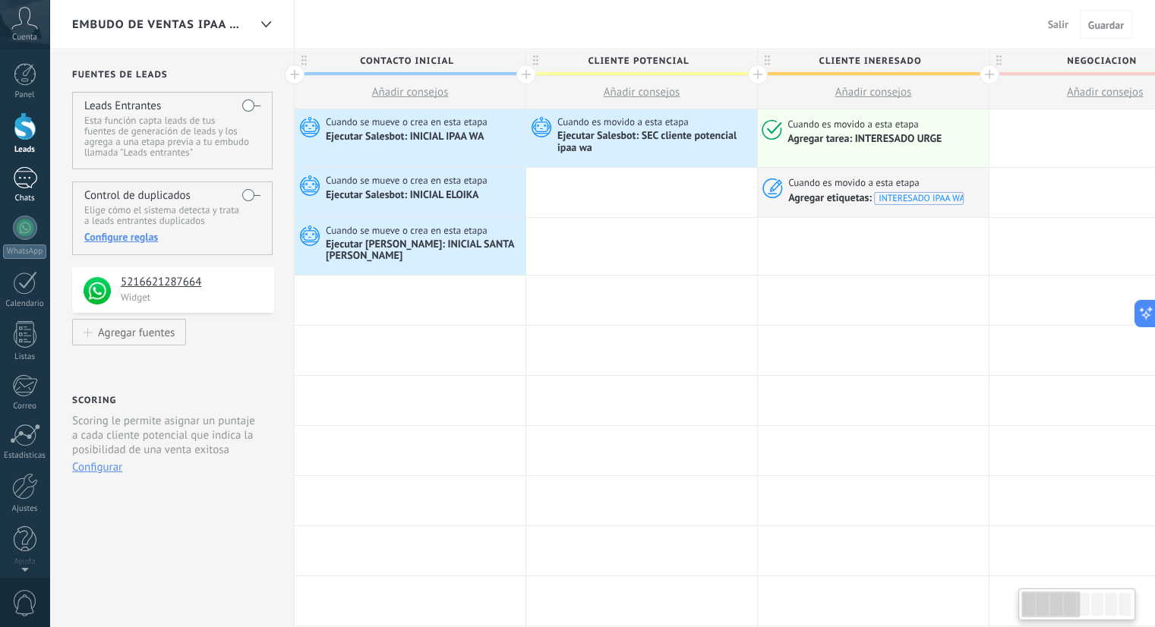
click at [20, 194] on div "Chats" at bounding box center [25, 199] width 44 height 10
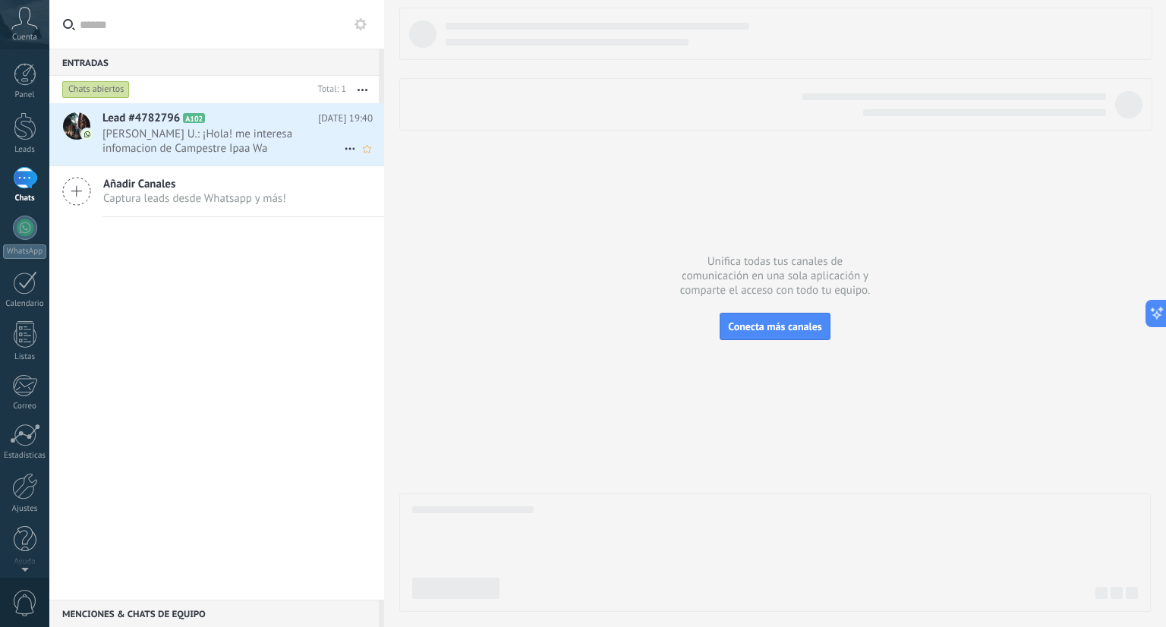
click at [312, 131] on span "[PERSON_NAME] U.: ¡Hola! me interesa infomacion de Campestre Ipaa Wa" at bounding box center [222, 141] width 241 height 29
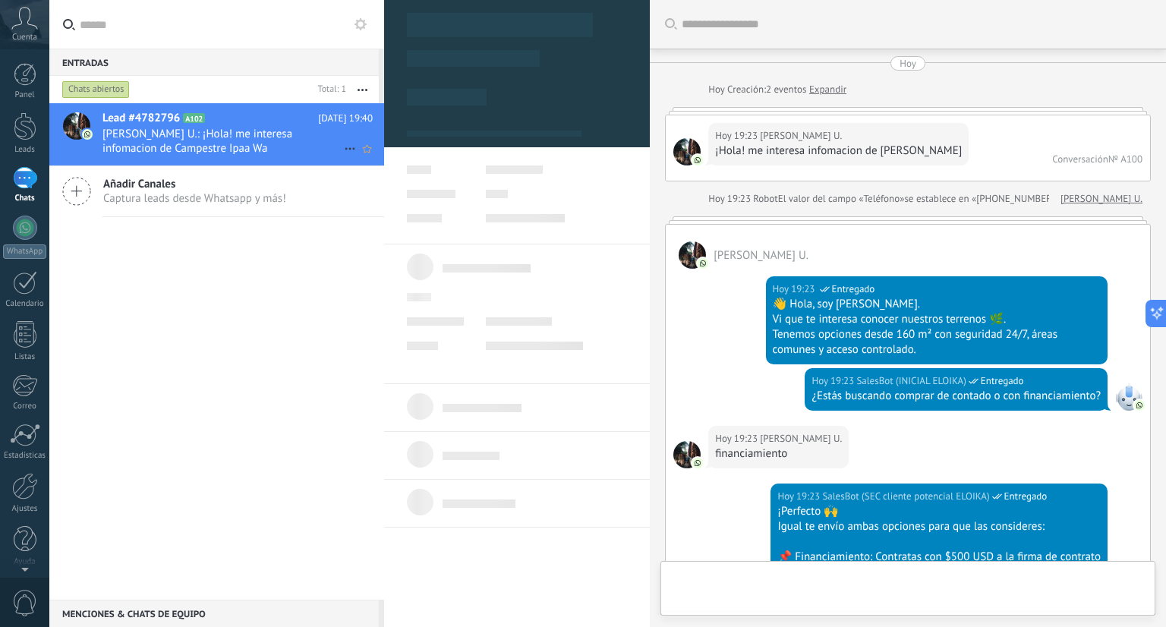
type textarea "**********"
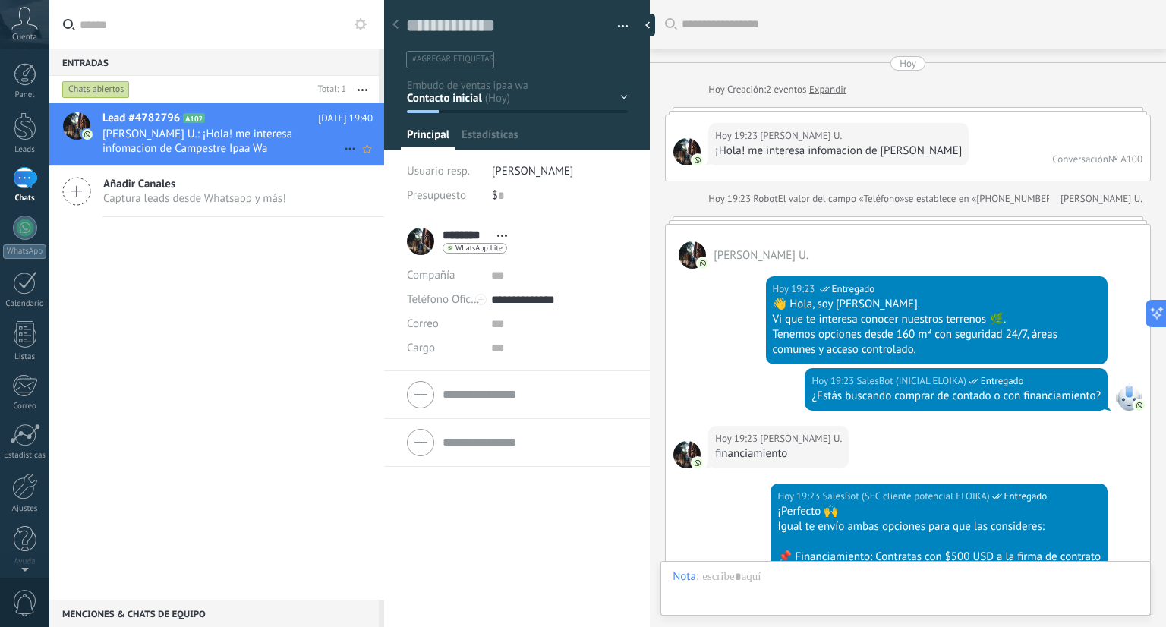
scroll to position [22, 0]
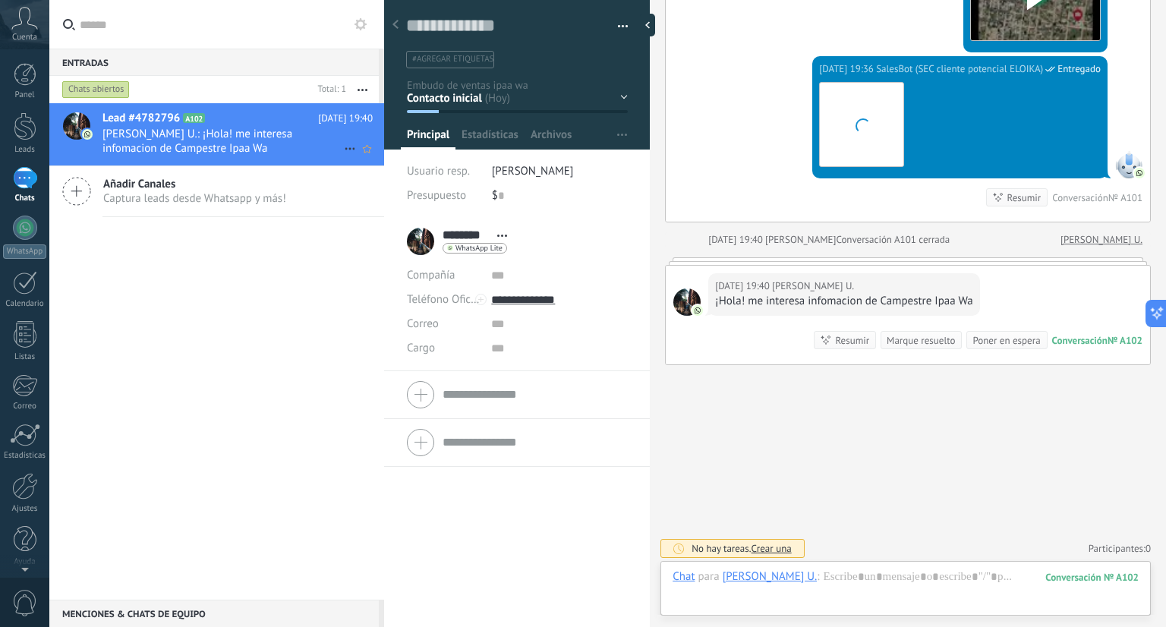
click at [341, 143] on icon at bounding box center [350, 149] width 18 height 18
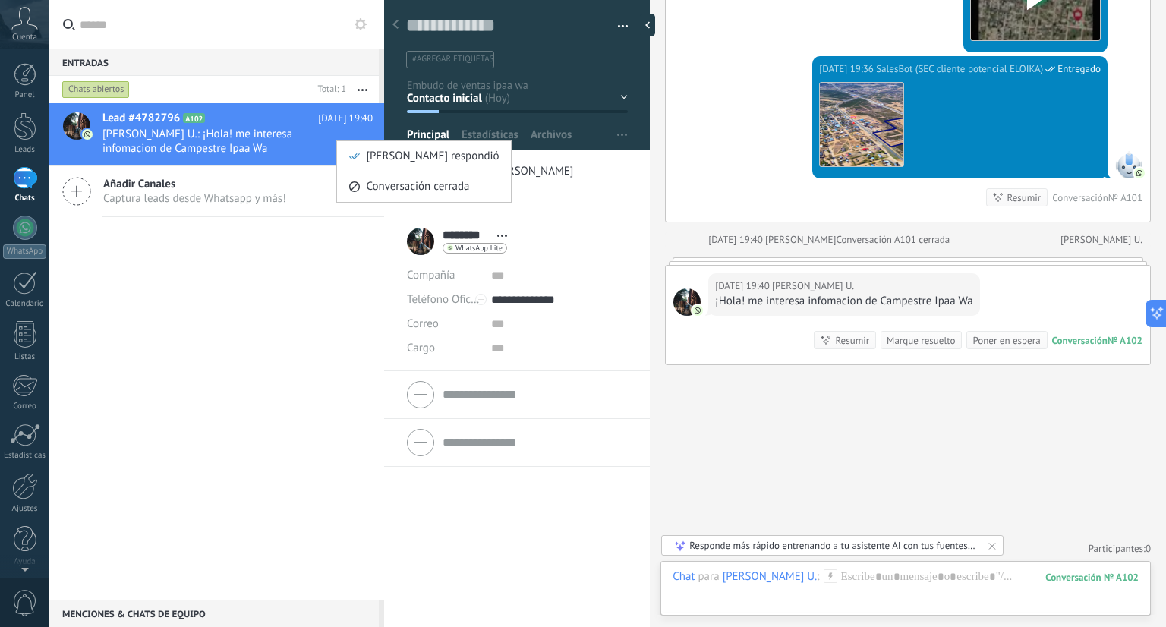
click at [621, 23] on div at bounding box center [583, 313] width 1166 height 627
click at [617, 27] on button "button" at bounding box center [618, 26] width 22 height 23
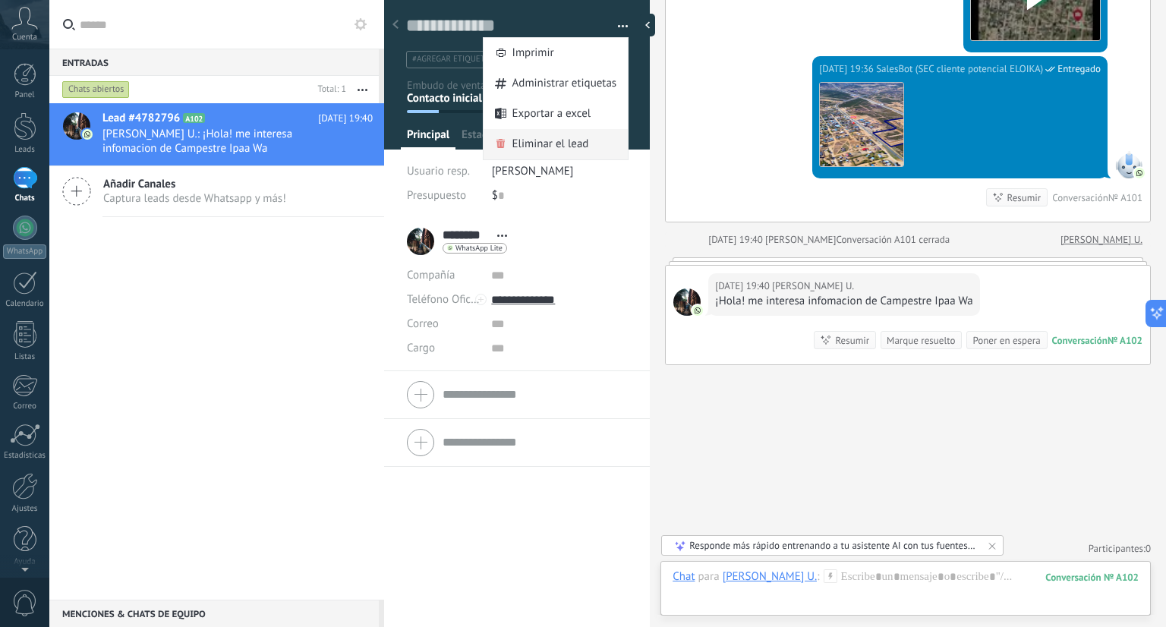
click at [544, 147] on span "Eliminar el lead" at bounding box center [550, 144] width 77 height 30
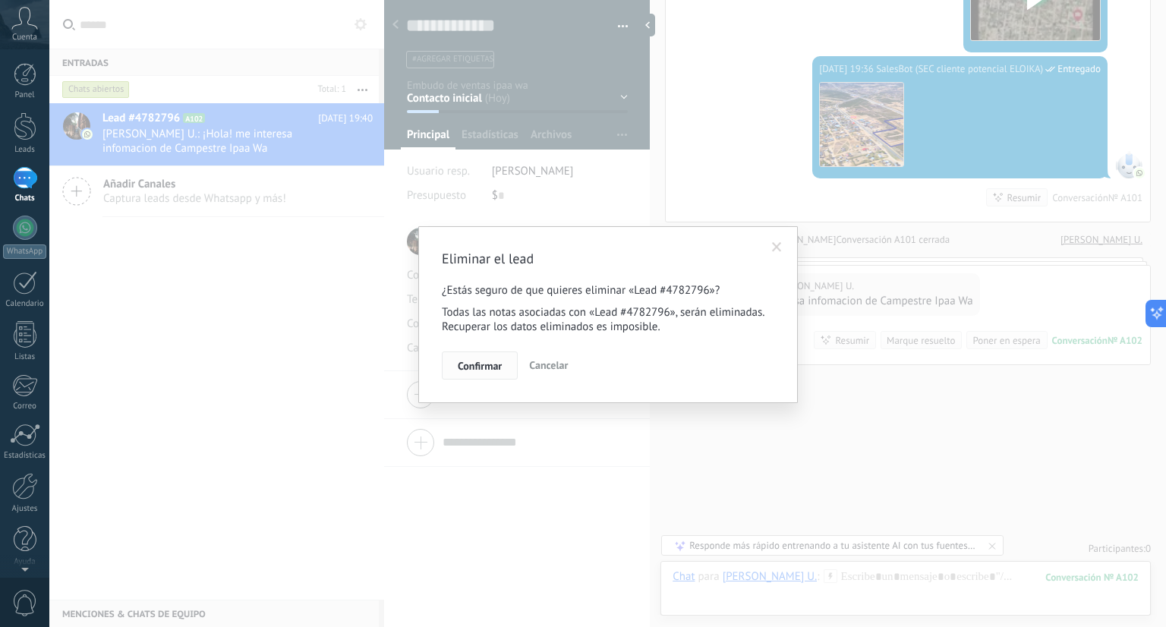
click at [506, 365] on button "Confirmar" at bounding box center [480, 366] width 76 height 29
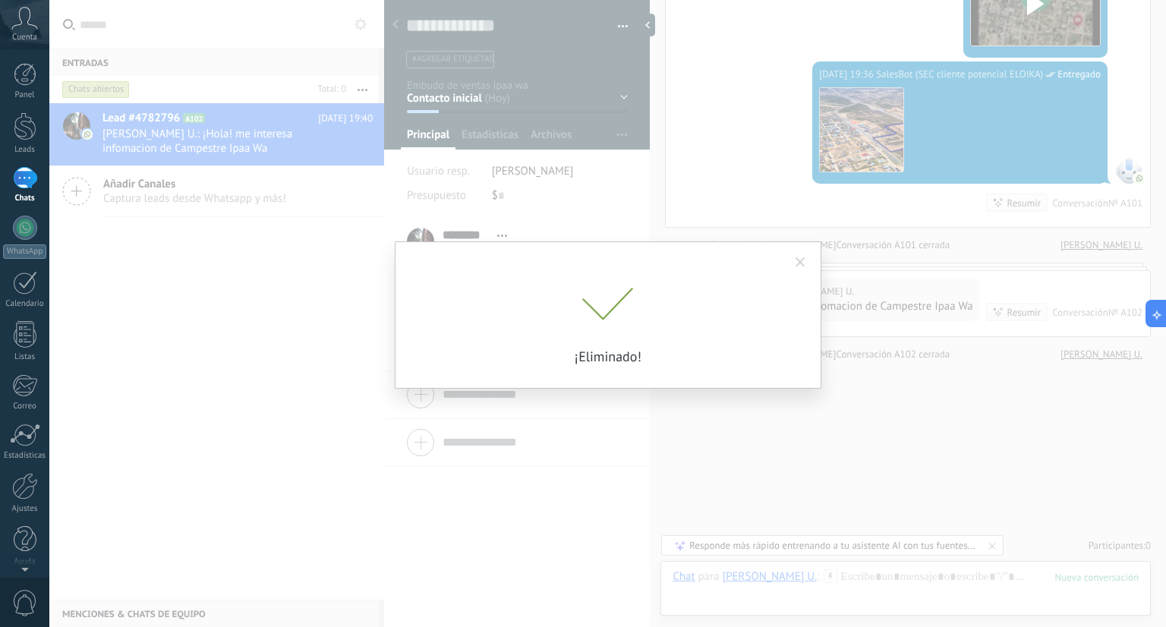
scroll to position [1369, 0]
